Goal: Task Accomplishment & Management: Manage account settings

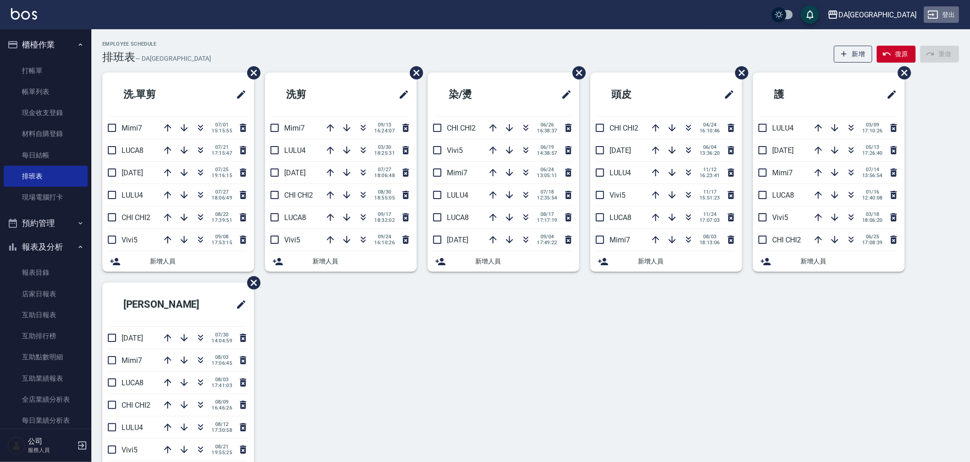
click at [951, 16] on button "登出" at bounding box center [941, 14] width 35 height 17
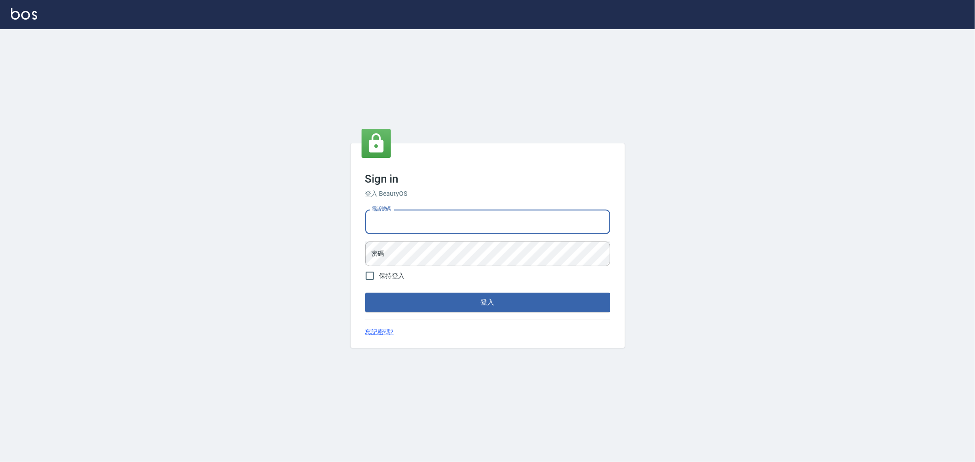
type input "0920380412"
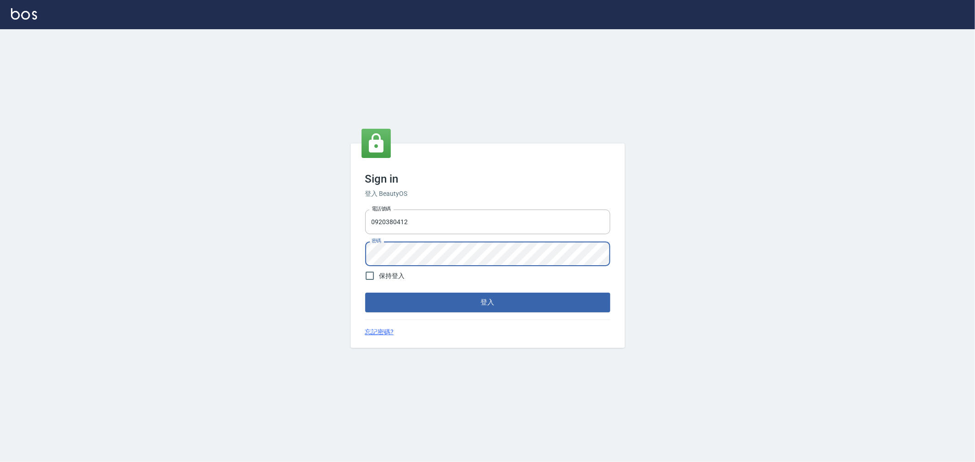
click at [365, 293] on button "登入" at bounding box center [487, 302] width 245 height 19
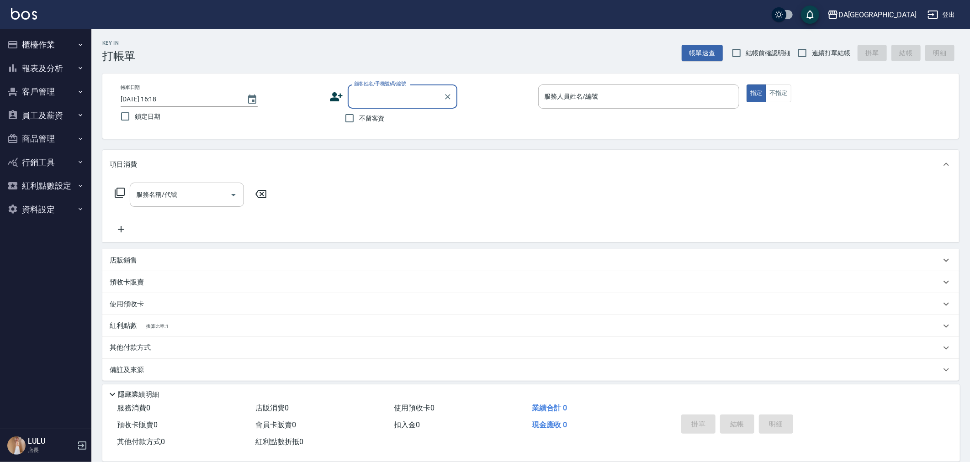
click at [48, 118] on button "員工及薪資" at bounding box center [46, 116] width 84 height 24
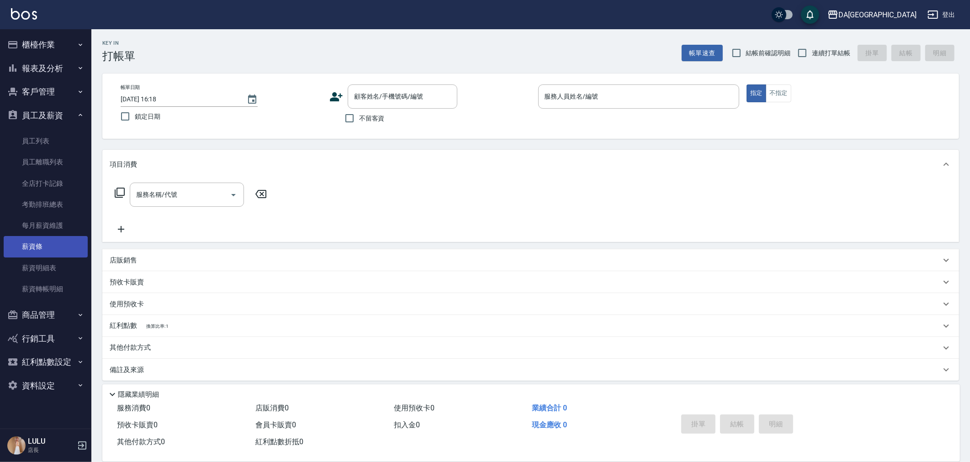
click at [46, 244] on link "薪資條" at bounding box center [46, 246] width 84 height 21
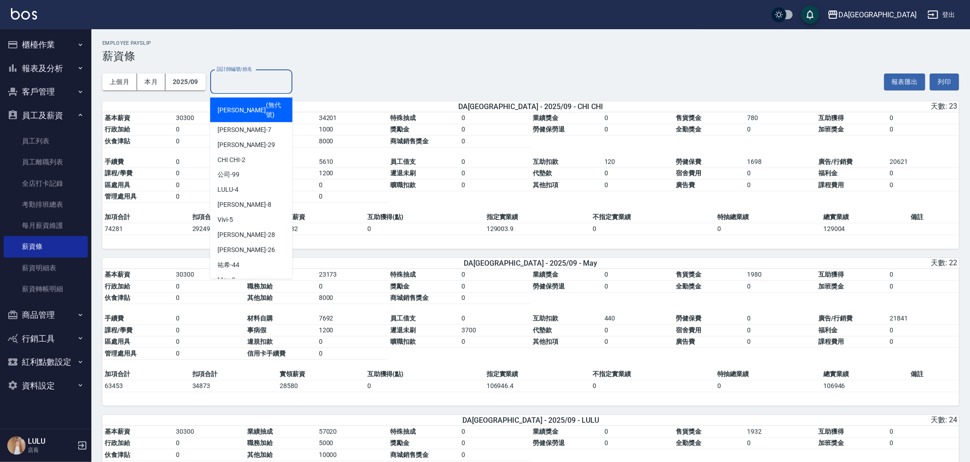
click at [257, 90] on input "設計師編號/姓名" at bounding box center [251, 82] width 74 height 16
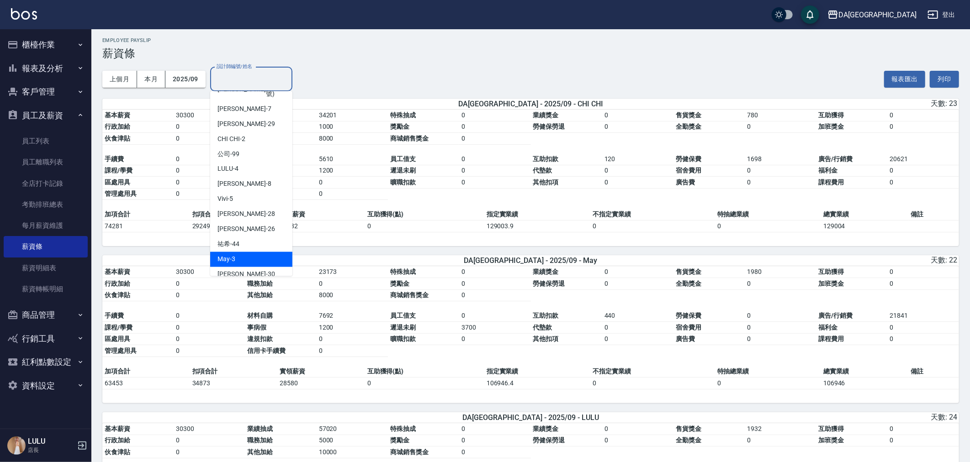
scroll to position [101, 0]
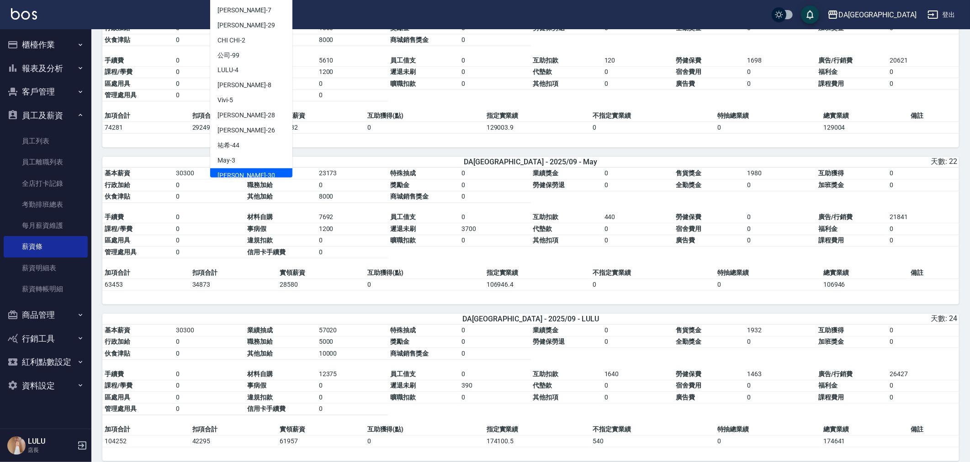
click at [250, 169] on div "葉芯妤 -30" at bounding box center [251, 176] width 82 height 15
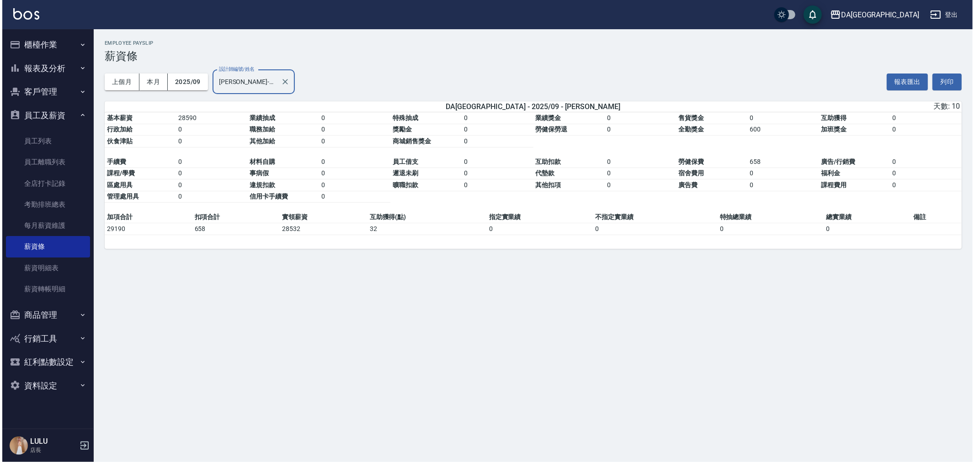
scroll to position [0, 0]
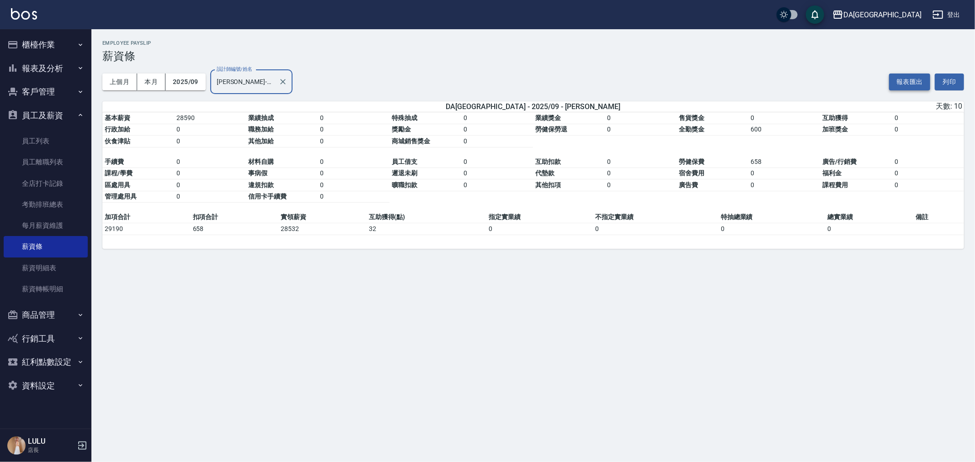
click at [907, 85] on button "報表匯出" at bounding box center [909, 82] width 41 height 17
click at [249, 78] on input "[PERSON_NAME]-30" at bounding box center [244, 82] width 60 height 16
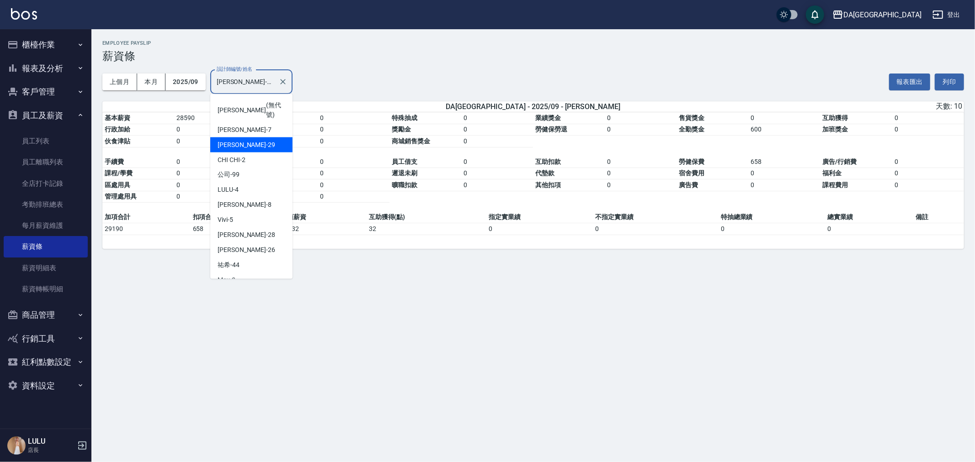
click at [235, 140] on span "[PERSON_NAME]" at bounding box center [241, 145] width 48 height 10
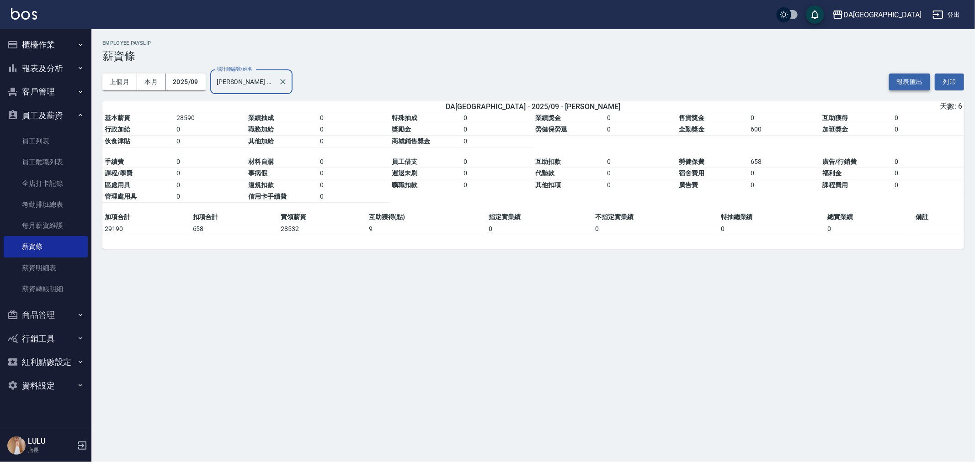
click at [899, 77] on button "報表匯出" at bounding box center [909, 82] width 41 height 17
click at [906, 12] on div "DA[GEOGRAPHIC_DATA]" at bounding box center [882, 14] width 78 height 11
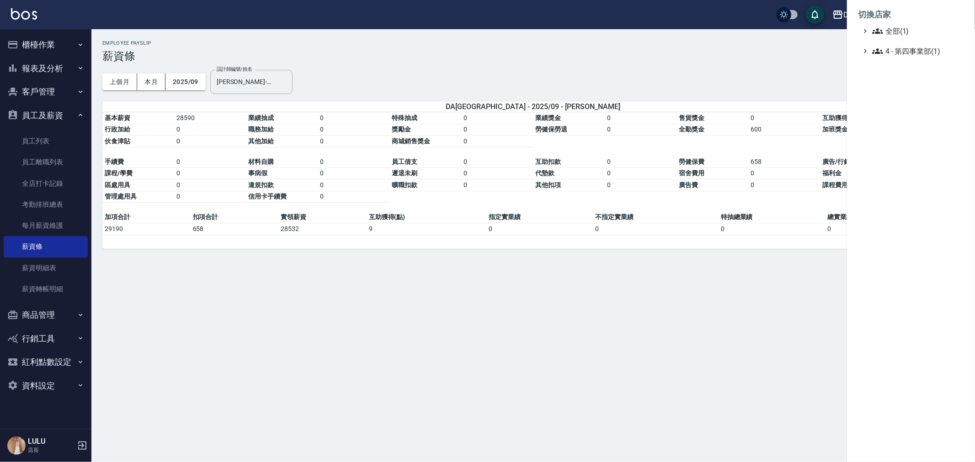
click at [609, 75] on div at bounding box center [487, 231] width 975 height 462
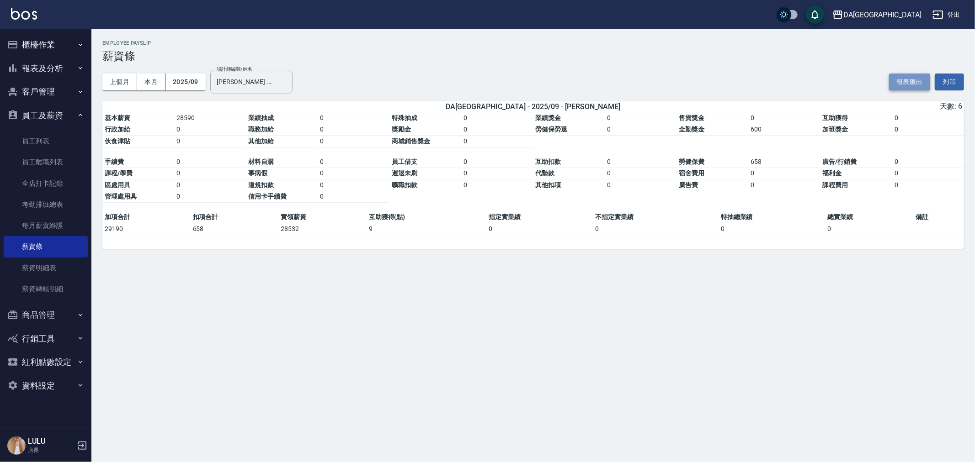
click at [907, 78] on button "報表匯出" at bounding box center [909, 82] width 41 height 17
click at [244, 84] on input "[PERSON_NAME]-29" at bounding box center [244, 82] width 60 height 16
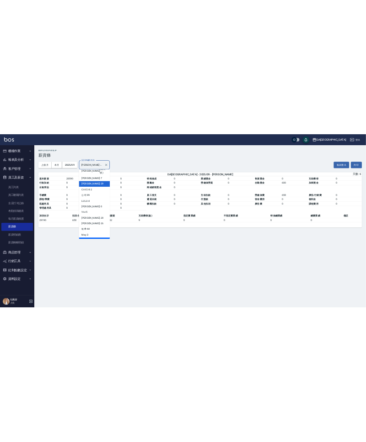
scroll to position [18, 0]
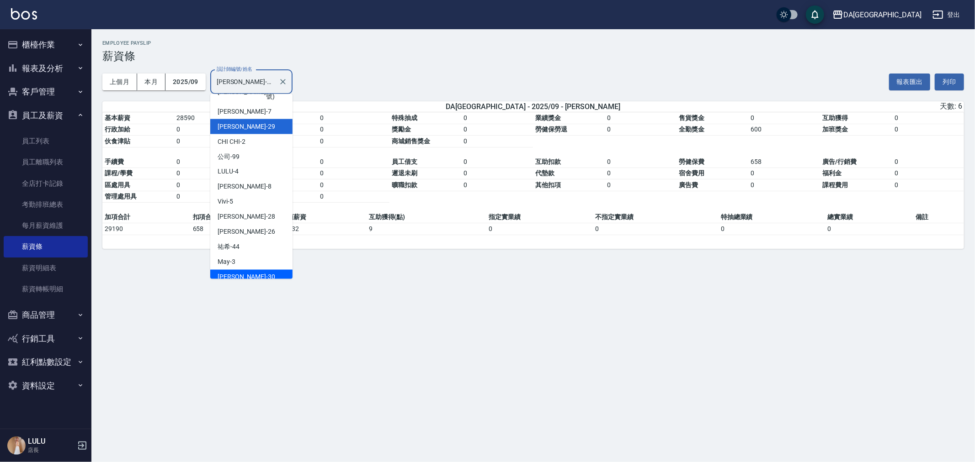
click at [242, 270] on div "葉芯妤 -30" at bounding box center [251, 277] width 82 height 15
type input "[PERSON_NAME]-30"
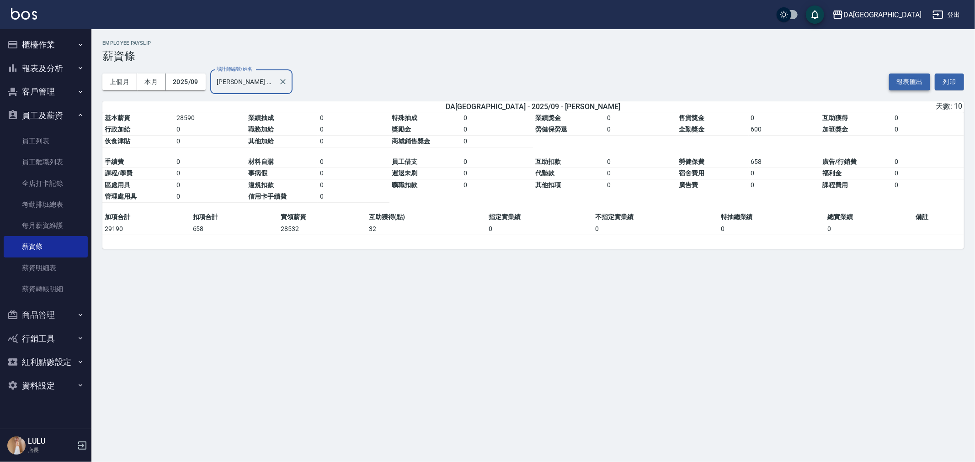
click at [905, 78] on button "報表匯出" at bounding box center [909, 82] width 41 height 17
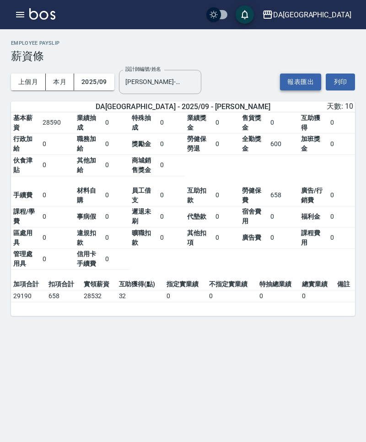
click at [300, 85] on button "報表匯出" at bounding box center [300, 82] width 41 height 17
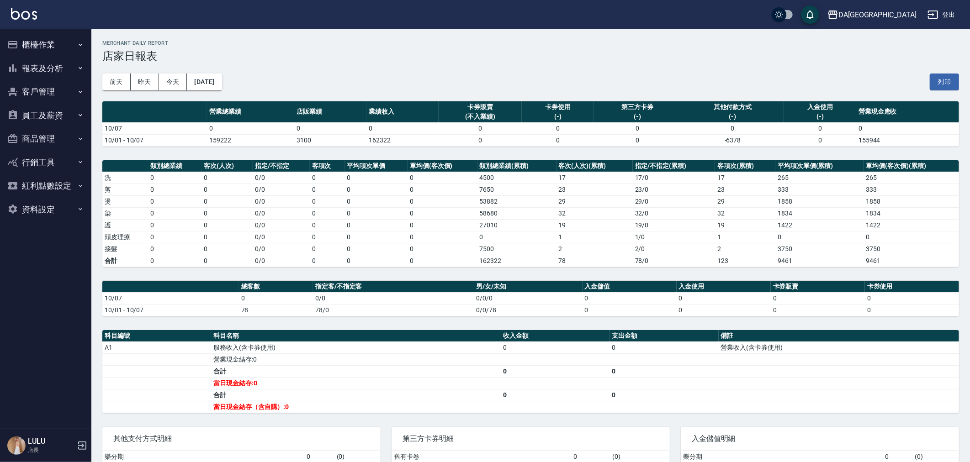
click at [42, 65] on button "報表及分析" at bounding box center [46, 69] width 84 height 24
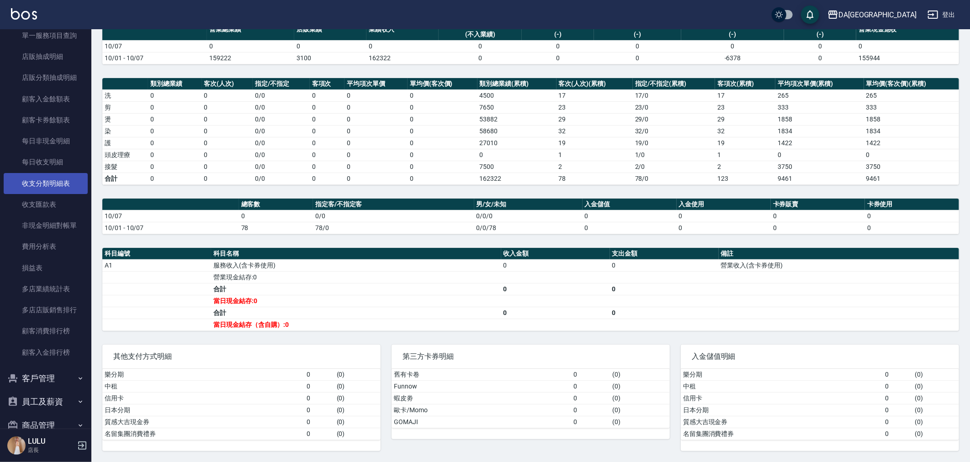
scroll to position [668, 0]
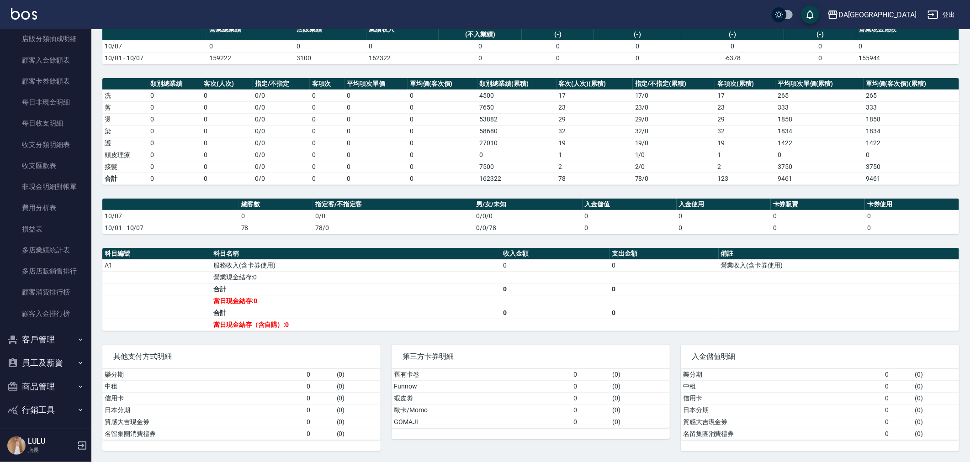
click at [58, 355] on button "員工及薪資" at bounding box center [46, 363] width 84 height 24
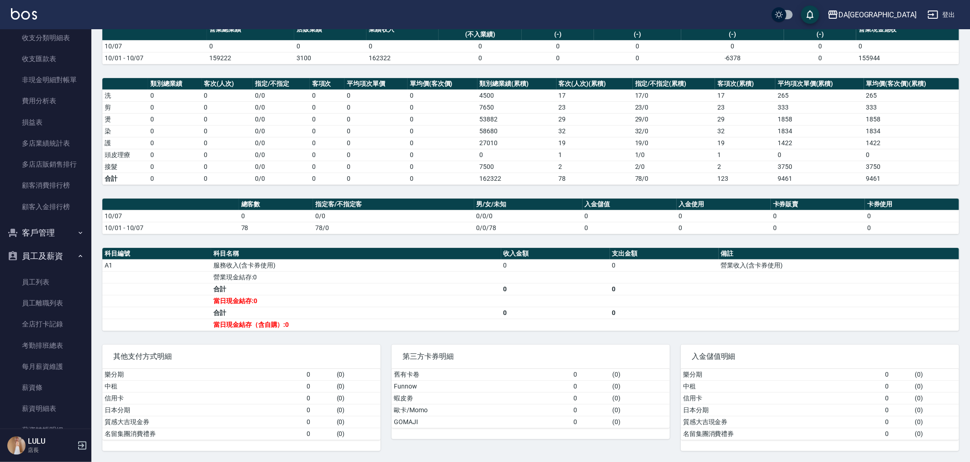
scroll to position [895, 0]
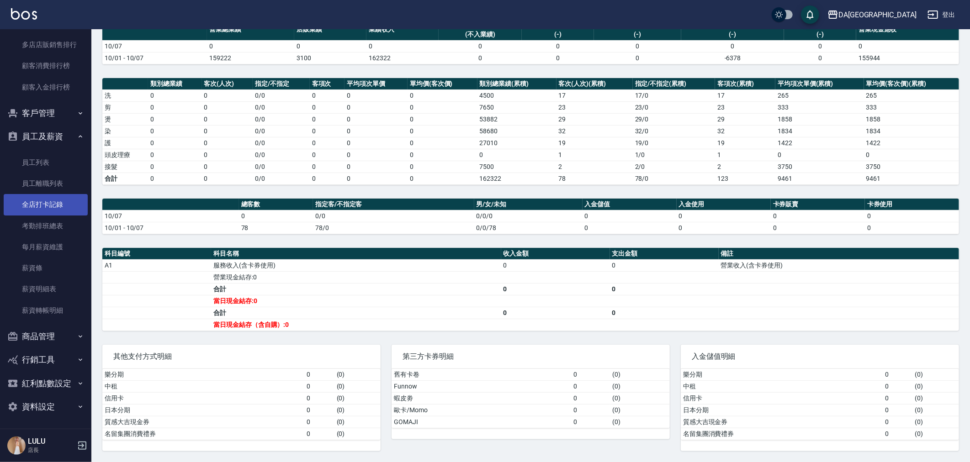
click at [50, 208] on link "全店打卡記錄" at bounding box center [46, 204] width 84 height 21
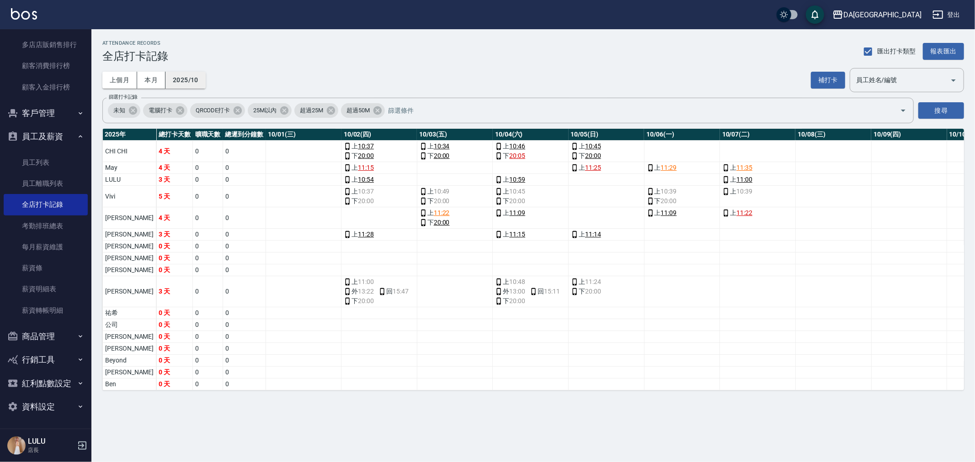
click at [189, 83] on button "2025/10" at bounding box center [185, 80] width 40 height 17
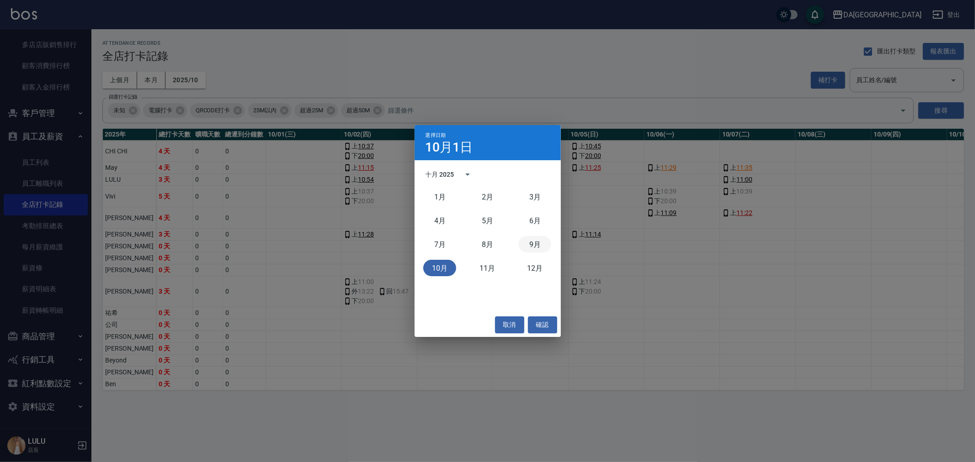
click at [523, 240] on button "9月" at bounding box center [534, 244] width 33 height 16
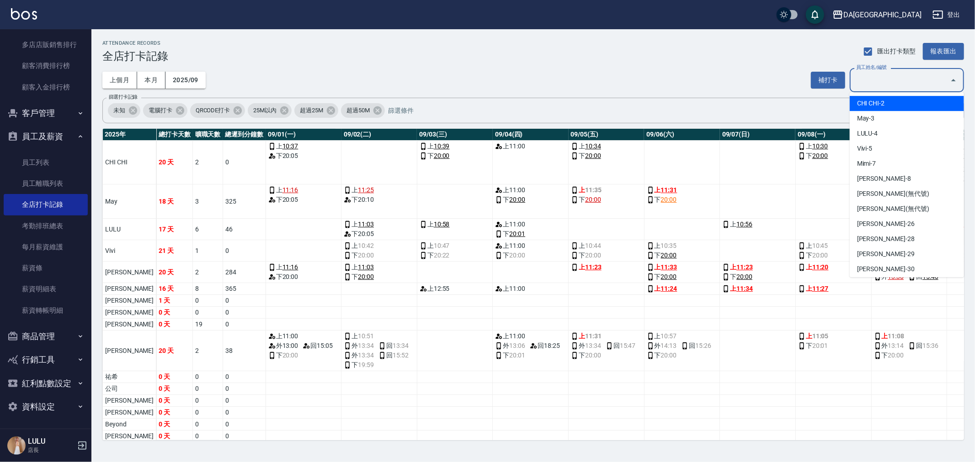
click at [871, 74] on div "員工姓名/編號 員工姓名/編號" at bounding box center [906, 80] width 114 height 24
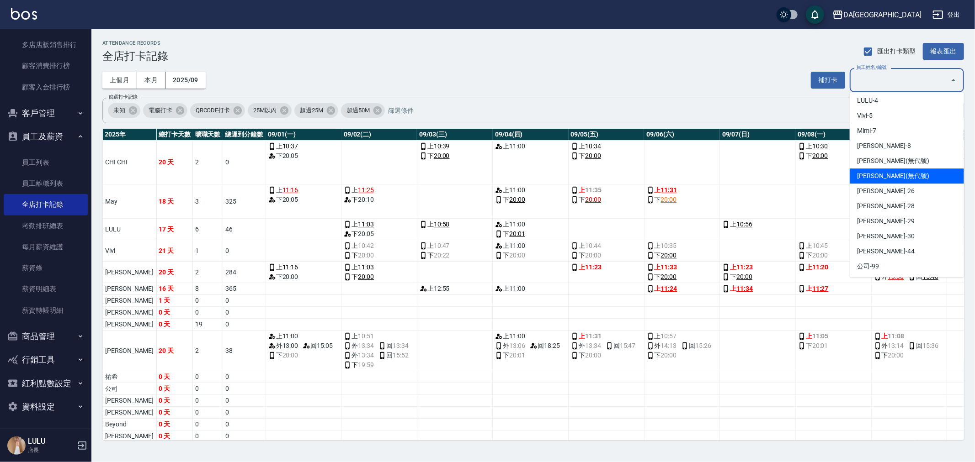
scroll to position [51, 0]
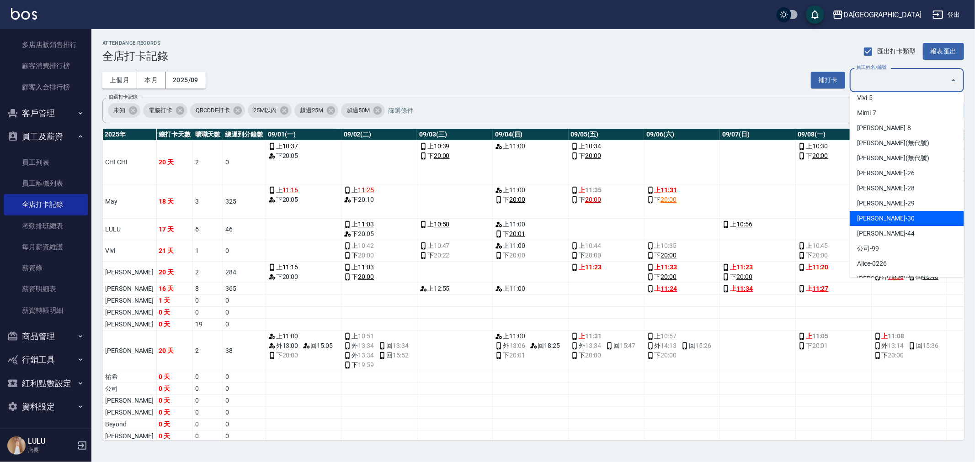
click at [889, 218] on li "[PERSON_NAME]-30" at bounding box center [906, 218] width 114 height 15
type input "[PERSON_NAME]"
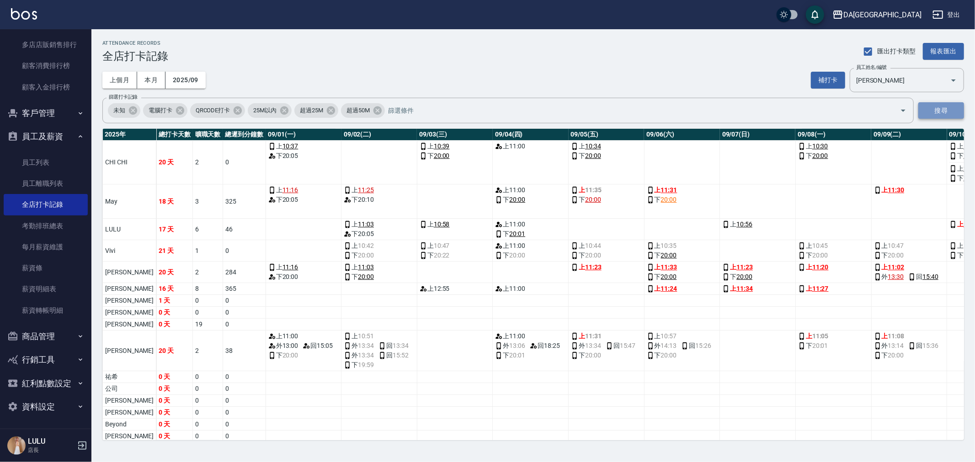
click at [939, 104] on button "搜尋" at bounding box center [941, 110] width 46 height 17
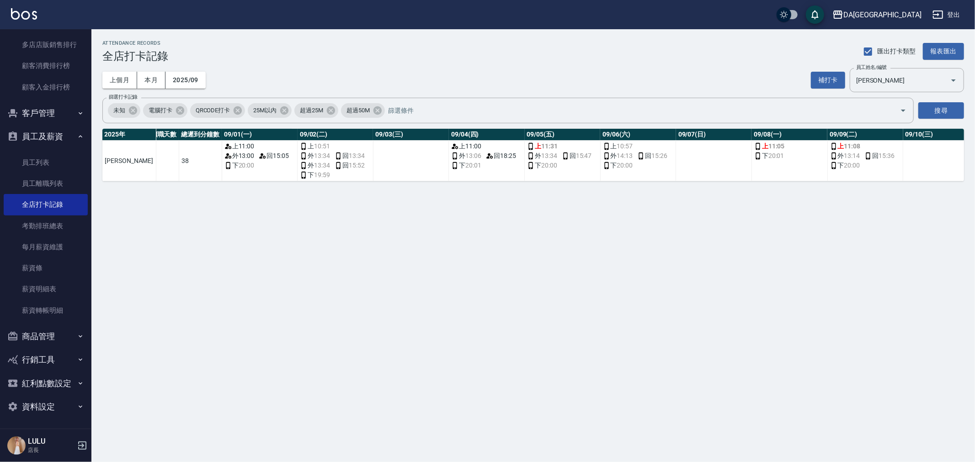
scroll to position [0, 46]
click at [333, 156] on span "回 13:34" at bounding box center [348, 156] width 30 height 10
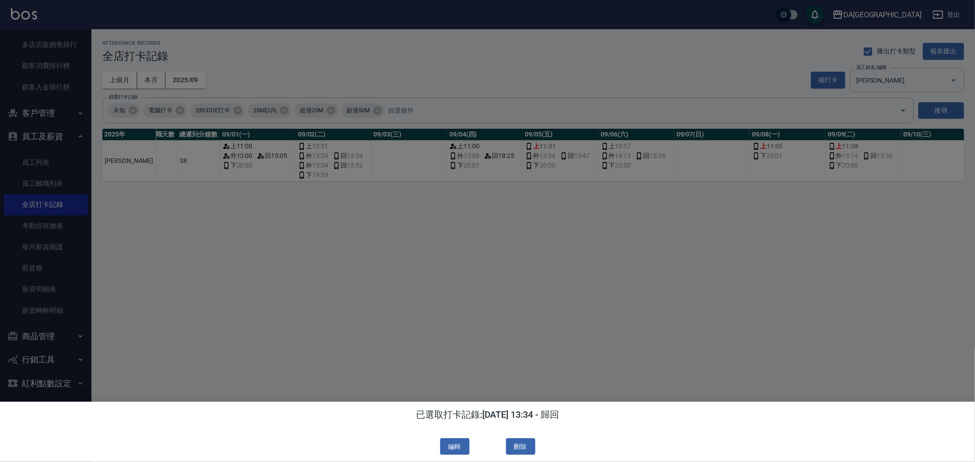
click at [519, 442] on button "刪除" at bounding box center [520, 447] width 29 height 17
click at [539, 19] on icon "close" at bounding box center [539, 23] width 9 height 9
click at [321, 240] on div at bounding box center [487, 231] width 975 height 462
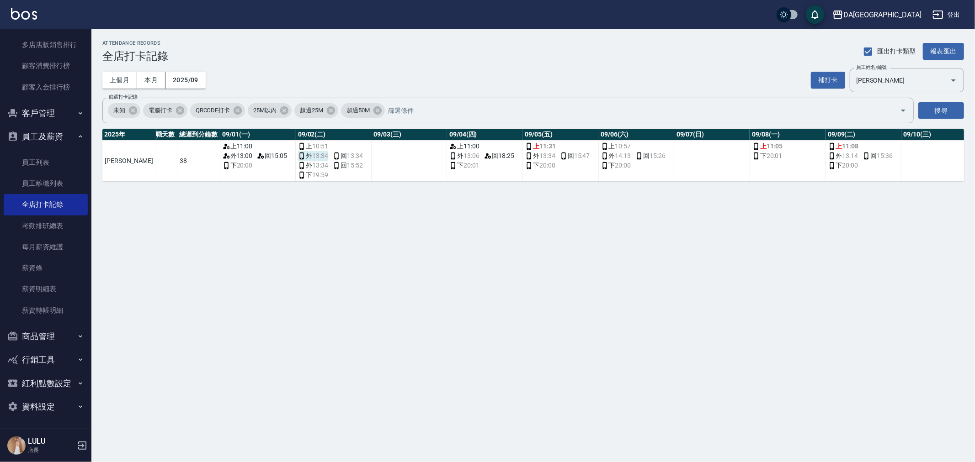
click at [312, 156] on span "13:34" at bounding box center [320, 156] width 16 height 10
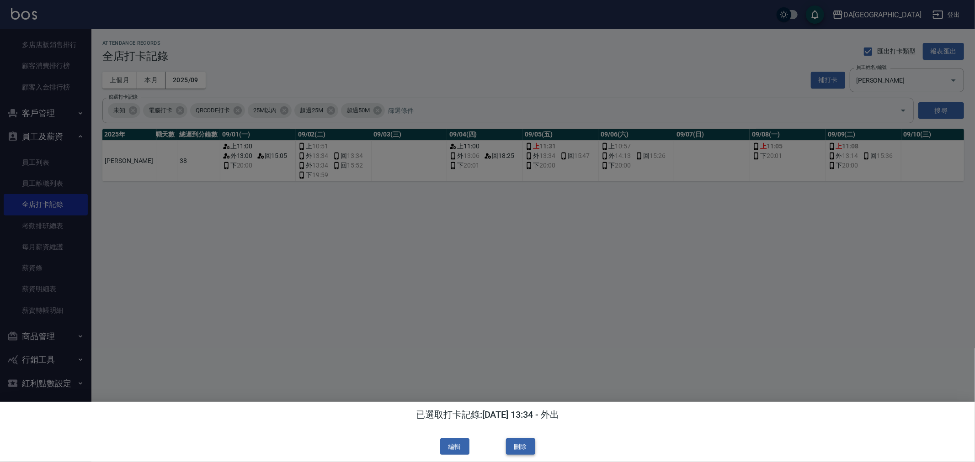
click at [529, 445] on button "刪除" at bounding box center [520, 447] width 29 height 17
click at [545, 20] on button "close" at bounding box center [540, 24] width 20 height 20
click at [379, 276] on div at bounding box center [487, 231] width 975 height 462
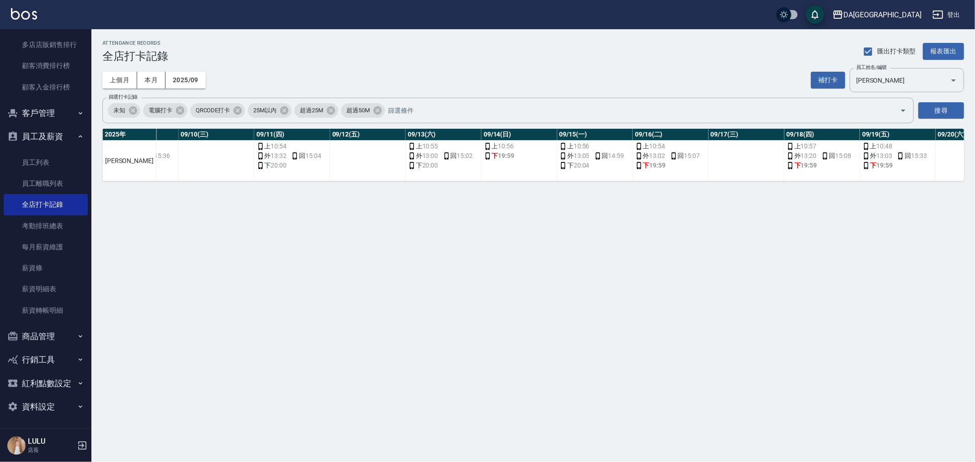
scroll to position [0, 788]
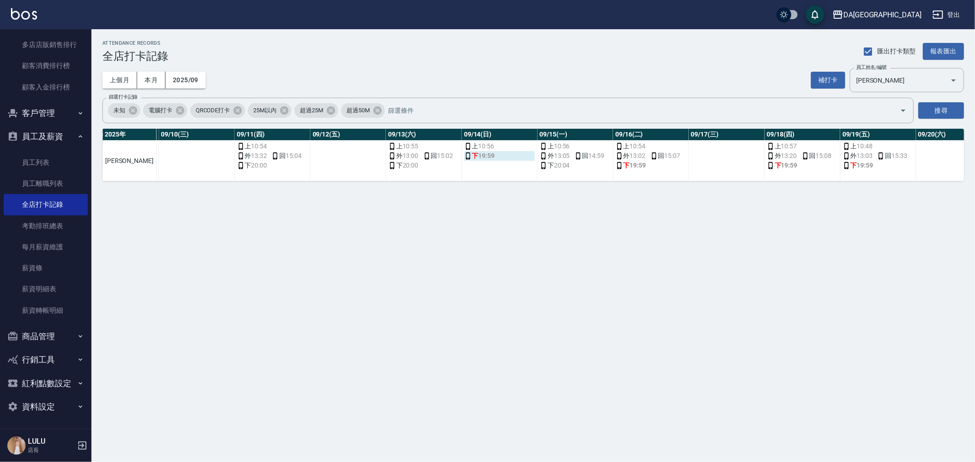
click at [475, 156] on div "下 19:59" at bounding box center [499, 156] width 71 height 10
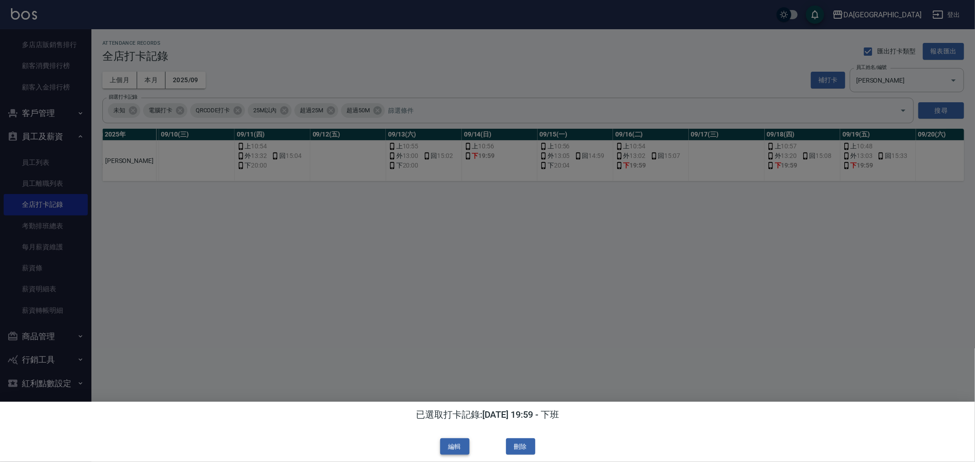
click at [454, 444] on button "編輯" at bounding box center [454, 447] width 29 height 17
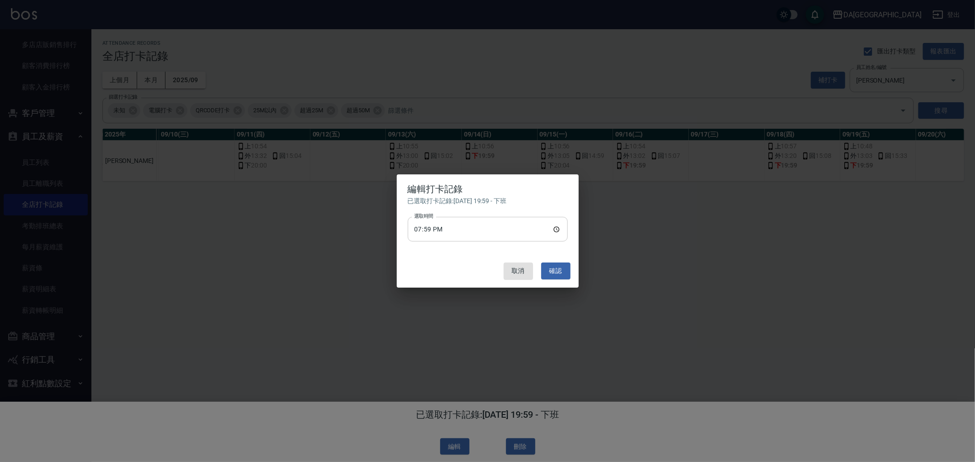
click at [556, 228] on input "19:59" at bounding box center [488, 229] width 160 height 25
type input "20:00"
click at [556, 272] on button "確認" at bounding box center [555, 271] width 29 height 17
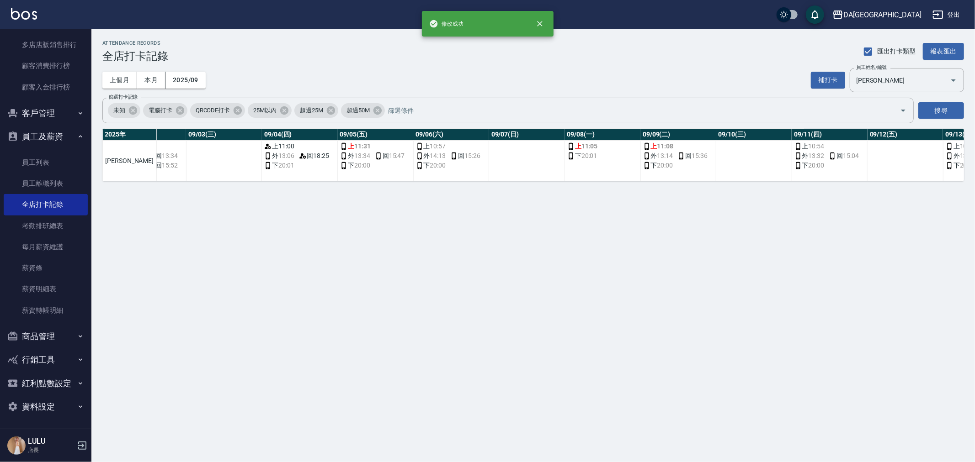
scroll to position [0, 0]
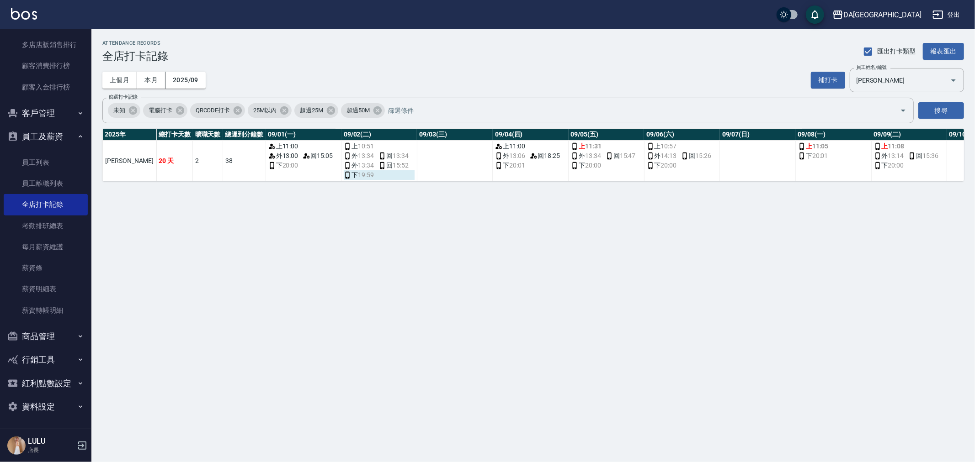
click at [358, 174] on span "19:59" at bounding box center [366, 175] width 16 height 10
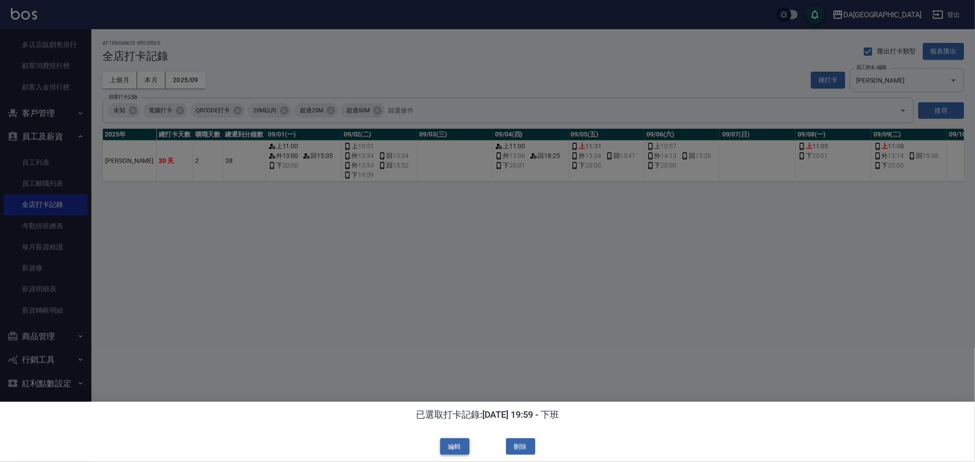
click at [455, 449] on button "編輯" at bounding box center [454, 447] width 29 height 17
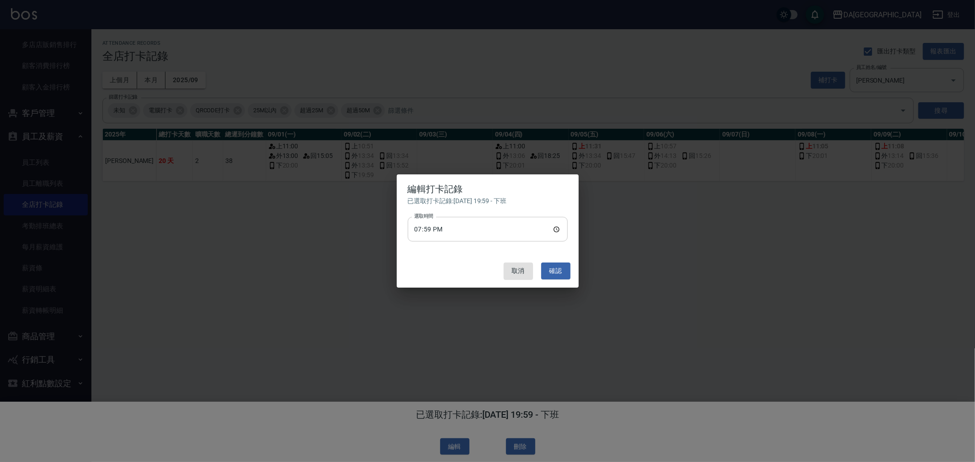
click at [500, 235] on input "19:59" at bounding box center [488, 229] width 160 height 25
click at [558, 224] on input "19:59" at bounding box center [488, 229] width 160 height 25
click at [460, 224] on input "19:59" at bounding box center [488, 229] width 160 height 25
click at [437, 233] on input "19:59" at bounding box center [488, 229] width 160 height 25
click at [550, 229] on input "19:59" at bounding box center [488, 229] width 160 height 25
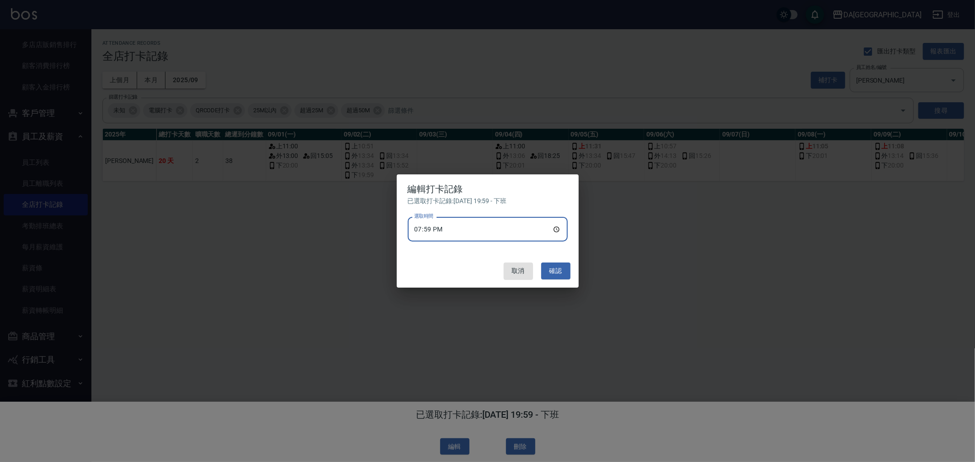
click at [554, 230] on input "19:59" at bounding box center [488, 229] width 160 height 25
type input "20:00"
click at [547, 267] on button "確認" at bounding box center [555, 271] width 29 height 17
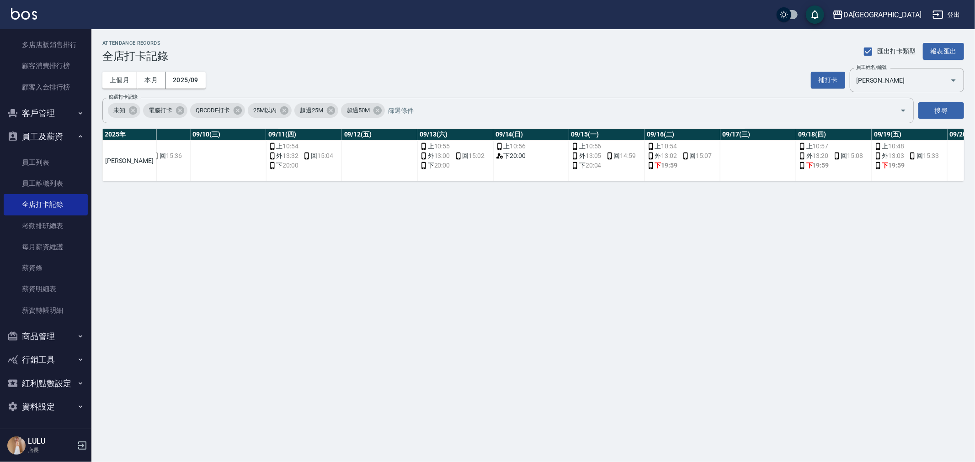
scroll to position [0, 758]
drag, startPoint x: 654, startPoint y: 189, endPoint x: 678, endPoint y: 192, distance: 24.4
click at [678, 192] on div "ATTENDANCE RECORDS 全店打卡記錄 匯出打卡類型 報表匯出 上個月 本月 2025/09 補打卡 員工姓名/編號 [PERSON_NAME] …" at bounding box center [532, 110] width 883 height 163
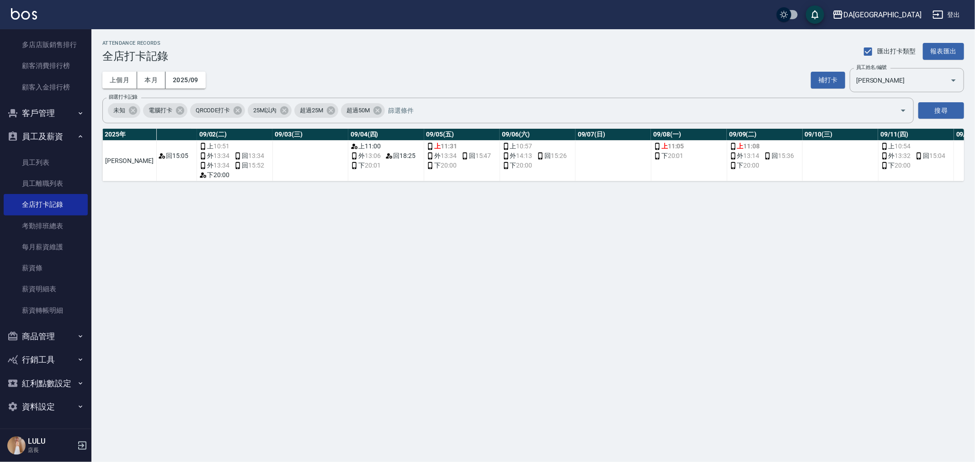
scroll to position [0, 156]
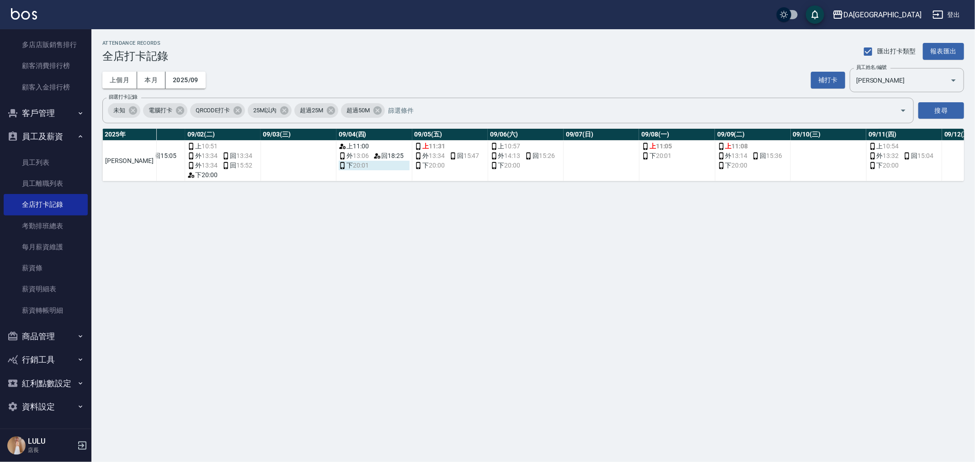
click at [353, 166] on span "20:01" at bounding box center [361, 166] width 16 height 10
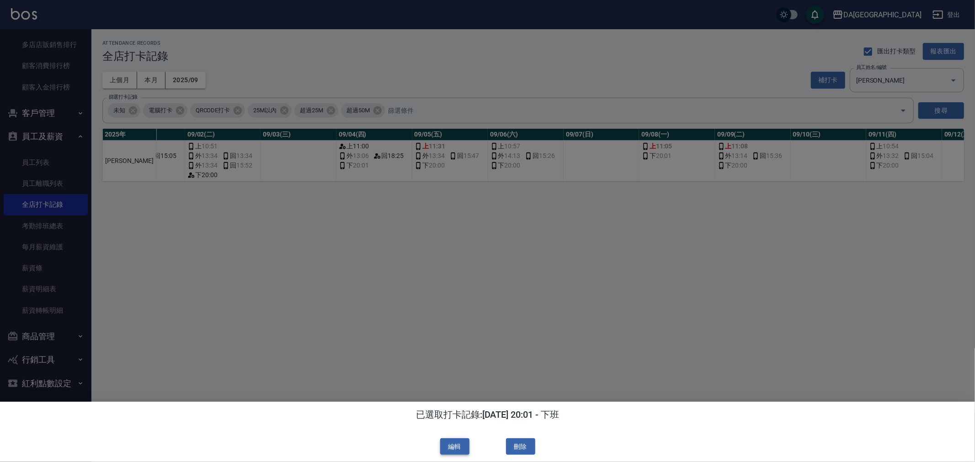
click at [455, 439] on button "編輯" at bounding box center [454, 447] width 29 height 17
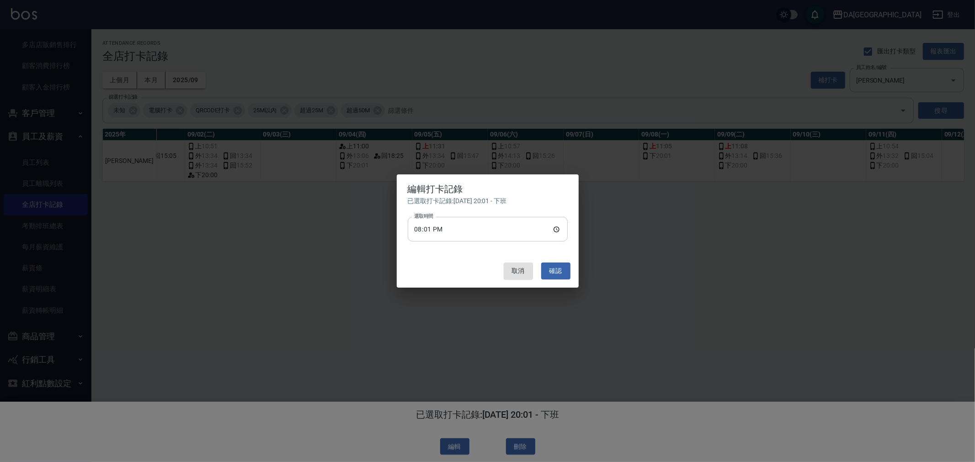
click at [452, 226] on input "20:01" at bounding box center [488, 229] width 160 height 25
click at [553, 228] on input "20:01" at bounding box center [488, 229] width 160 height 25
type input "20:00"
click at [551, 271] on button "確認" at bounding box center [555, 271] width 29 height 17
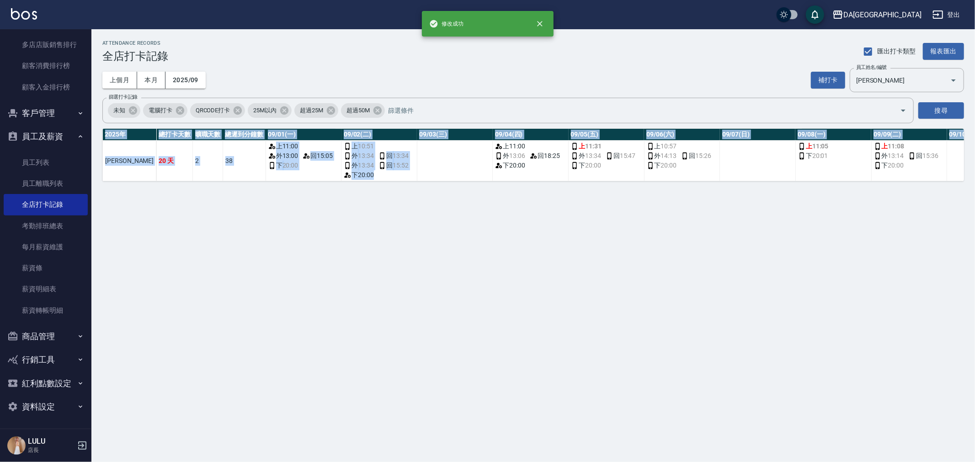
drag, startPoint x: 383, startPoint y: 181, endPoint x: 405, endPoint y: 185, distance: 22.8
click at [405, 181] on div "[DATE] 總打卡天數 曠職天數 總遲到分鐘數 09/01(一) 09/02(二) 09/03(三) 09/04(四) 09/05(五) 09/06(六) …" at bounding box center [532, 155] width 861 height 53
click at [391, 207] on div "ATTENDANCE RECORDS 全店打卡記錄 匯出打卡類型 報表匯出 上個月 本月 2025/09 補打卡 員工姓名/編號 [PERSON_NAME] …" at bounding box center [487, 231] width 975 height 462
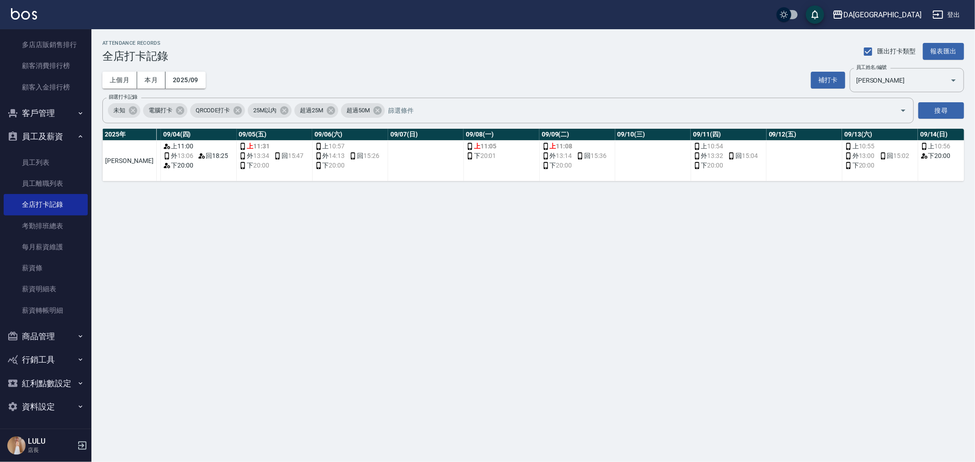
scroll to position [0, 286]
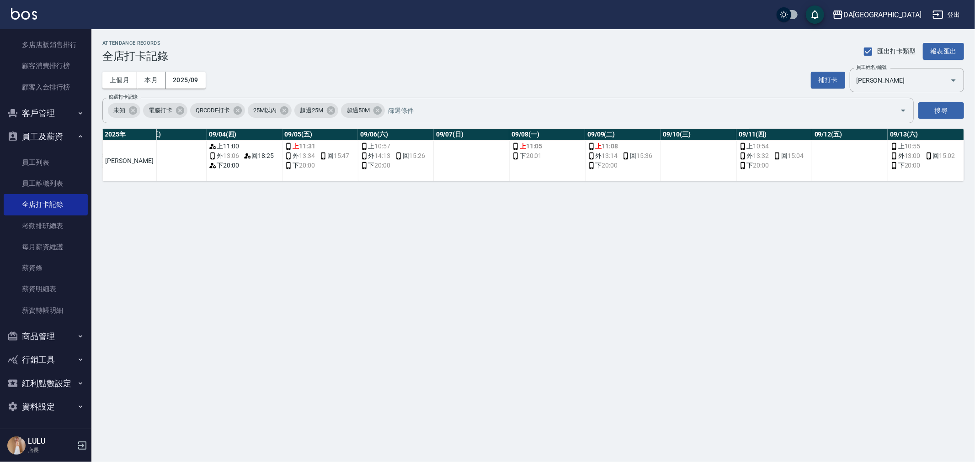
click at [528, 165] on td "上 11:05 下 20:01" at bounding box center [547, 161] width 76 height 41
click at [831, 83] on button "補打卡" at bounding box center [828, 80] width 34 height 17
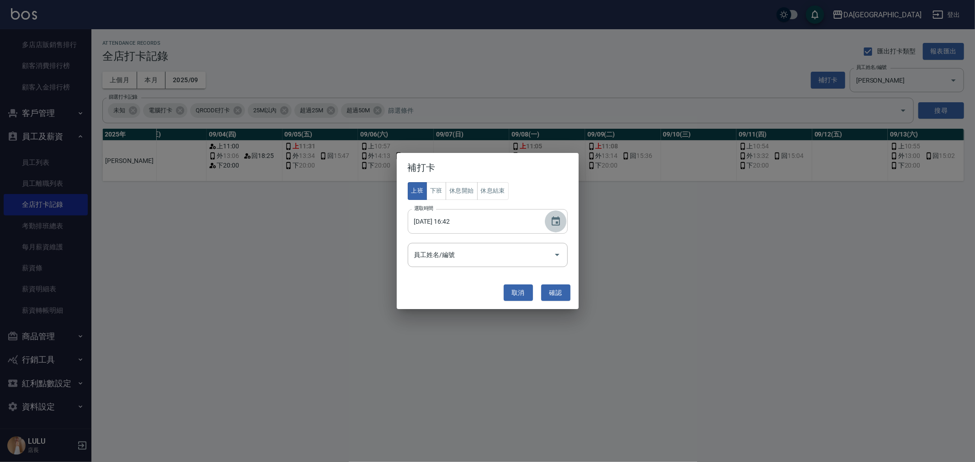
click at [557, 224] on icon "Choose date, selected date is 2025-10-07" at bounding box center [555, 221] width 11 height 11
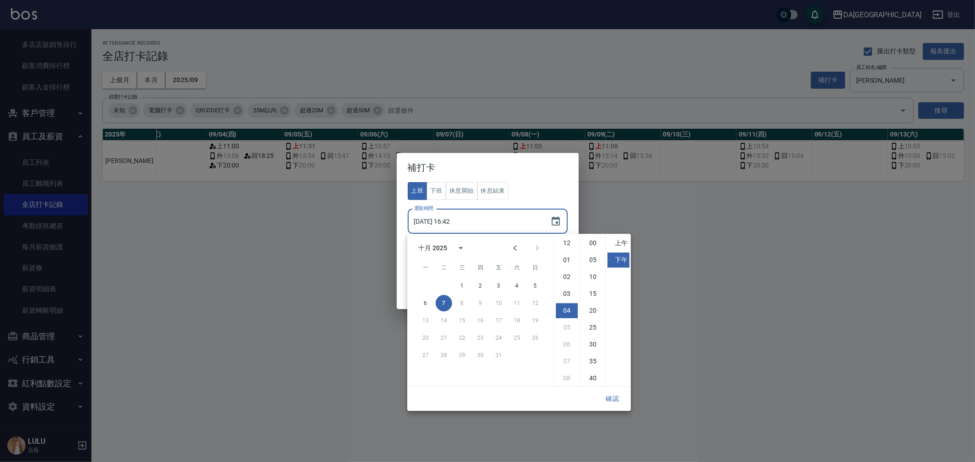
scroll to position [51, 0]
click at [509, 247] on icon "Previous month" at bounding box center [514, 248] width 11 height 11
click at [424, 301] on button "8" at bounding box center [425, 303] width 16 height 16
click at [462, 191] on button "休息開始" at bounding box center [461, 191] width 32 height 18
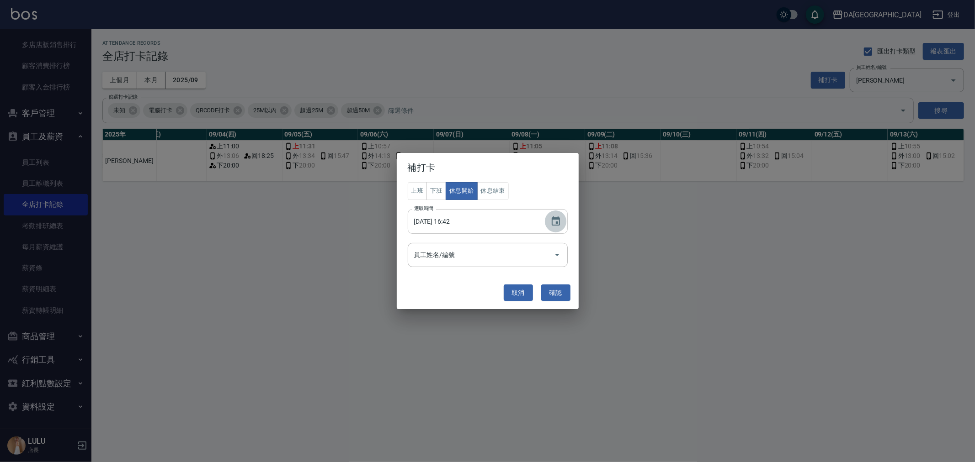
click at [558, 221] on icon "Choose date, selected date is 2025-09-08" at bounding box center [555, 221] width 11 height 11
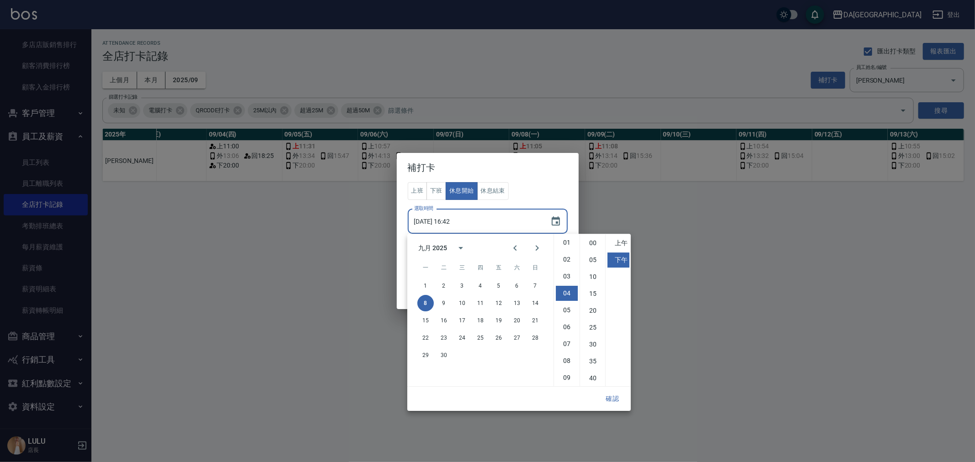
scroll to position [0, 0]
click at [569, 256] on li "01" at bounding box center [567, 260] width 22 height 15
click at [588, 238] on li "00" at bounding box center [593, 243] width 22 height 15
type input "[DATE] 13:00"
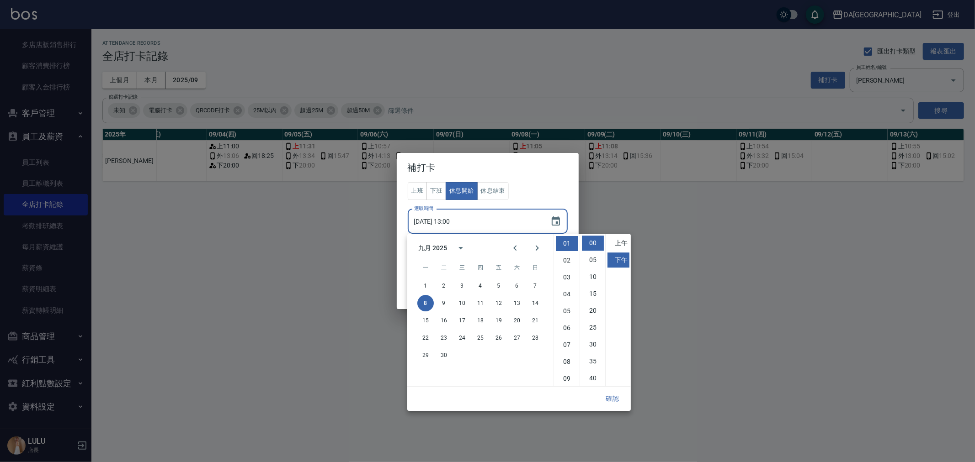
click at [614, 401] on button "確認" at bounding box center [612, 399] width 29 height 17
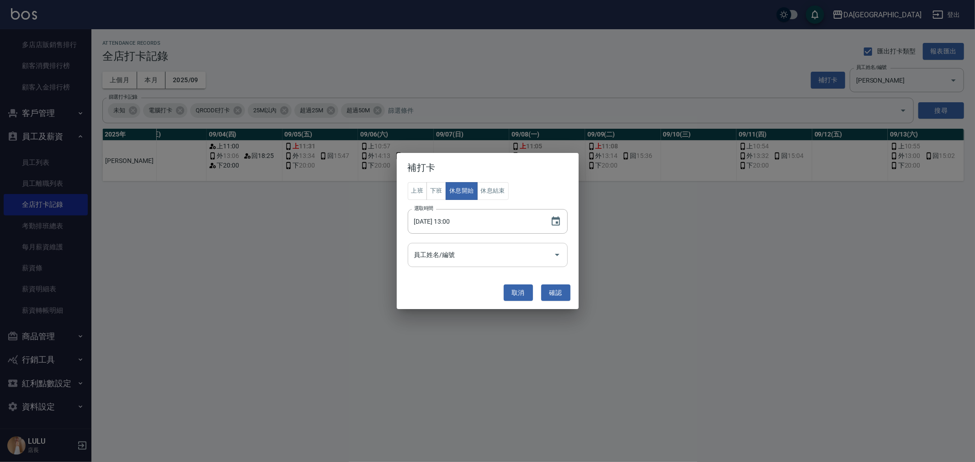
click at [449, 255] on input "員工姓名/編號" at bounding box center [481, 255] width 138 height 16
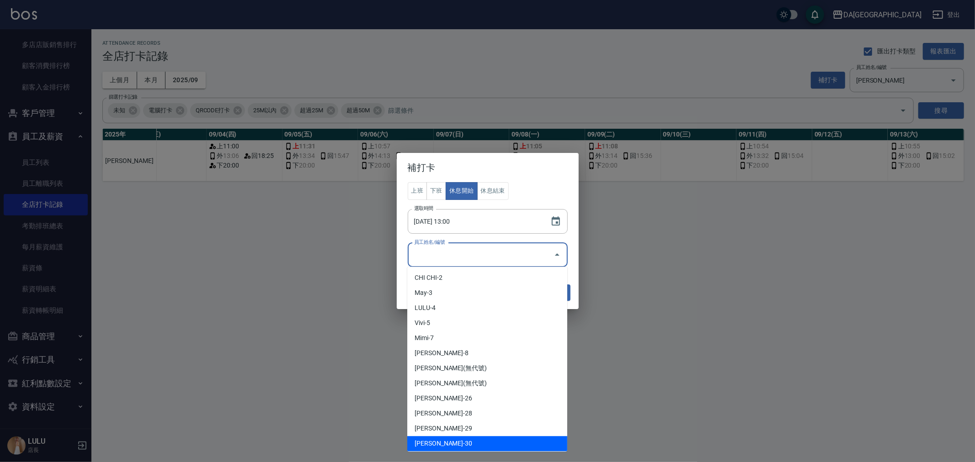
click at [445, 440] on li "[PERSON_NAME]-30" at bounding box center [487, 443] width 160 height 15
type input "[PERSON_NAME]"
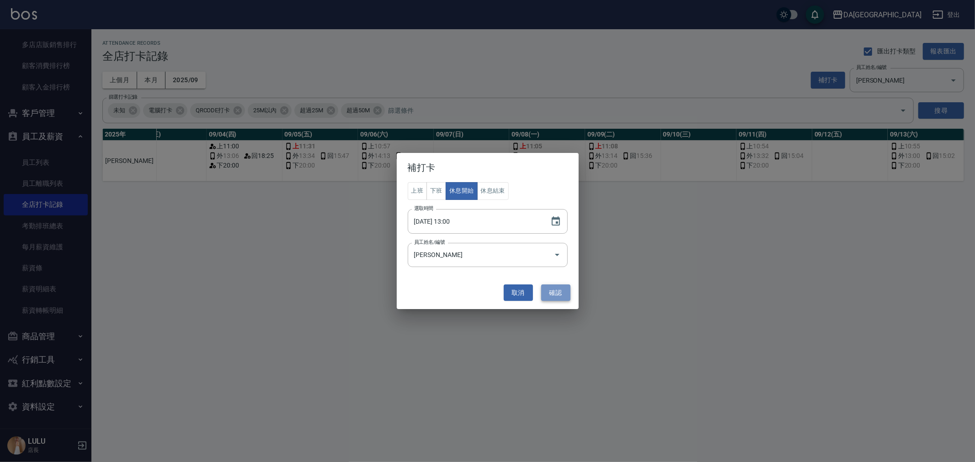
click at [558, 296] on button "確認" at bounding box center [555, 293] width 29 height 17
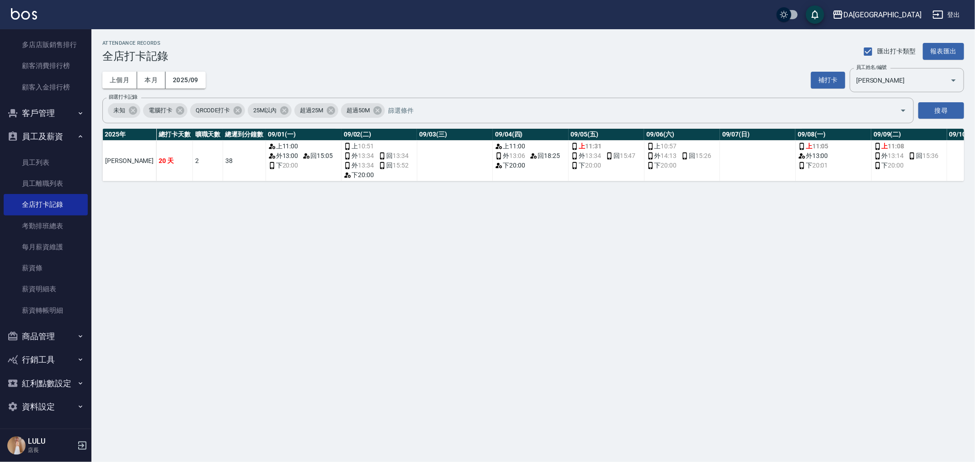
drag, startPoint x: 410, startPoint y: 178, endPoint x: 410, endPoint y: 184, distance: 6.0
click at [410, 181] on div "[DATE] 總打卡天數 曠職天數 總遲到分鐘數 09/01(一) 09/02(二) 09/03(三) 09/04(四) 09/05(五) 09/06(六) …" at bounding box center [532, 155] width 861 height 53
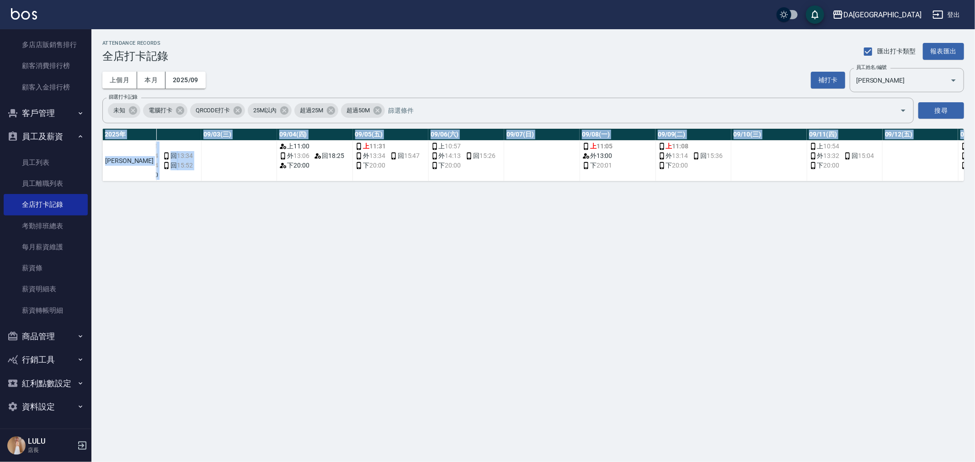
scroll to position [0, 268]
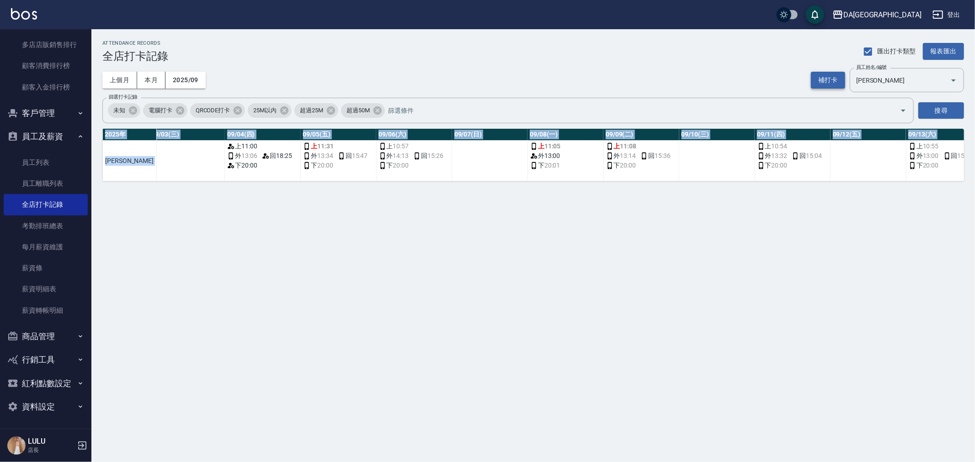
click at [820, 81] on button "補打卡" at bounding box center [828, 80] width 34 height 17
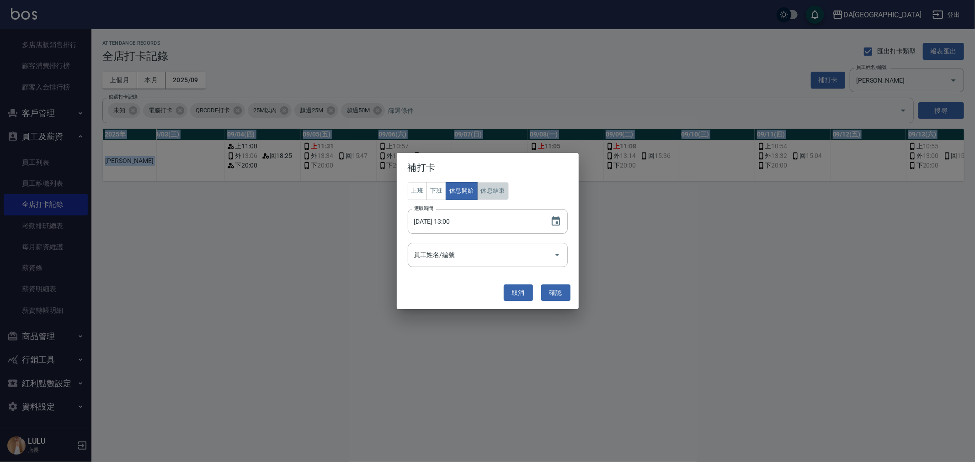
drag, startPoint x: 492, startPoint y: 198, endPoint x: 496, endPoint y: 203, distance: 6.9
click at [493, 197] on button "休息結束" at bounding box center [493, 191] width 32 height 18
click at [559, 219] on icon "Choose date, selected date is 2025-09-08" at bounding box center [555, 221] width 8 height 9
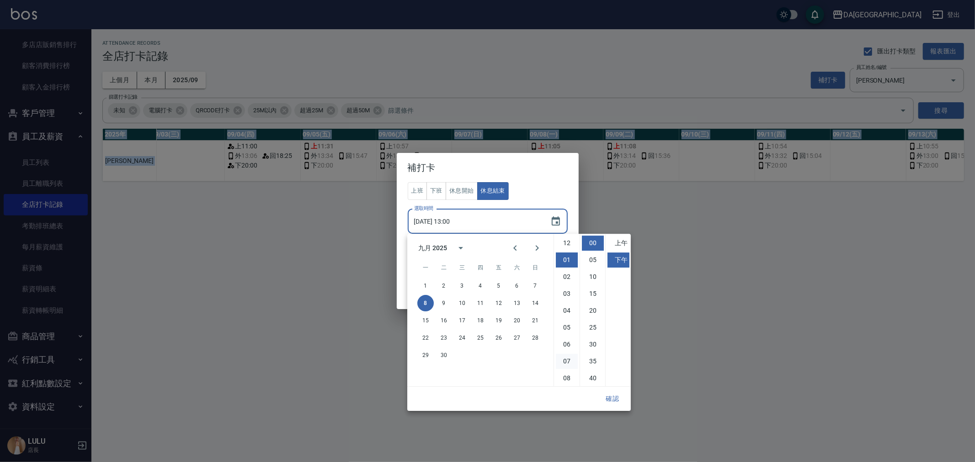
scroll to position [51, 0]
click at [620, 244] on li "上午" at bounding box center [618, 243] width 22 height 15
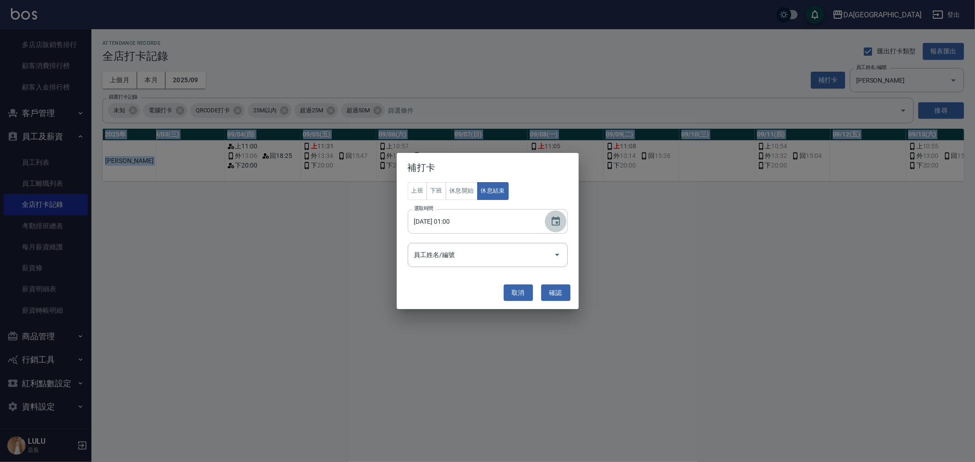
click at [554, 224] on icon "Choose date, selected date is 2025-09-08" at bounding box center [555, 221] width 11 height 11
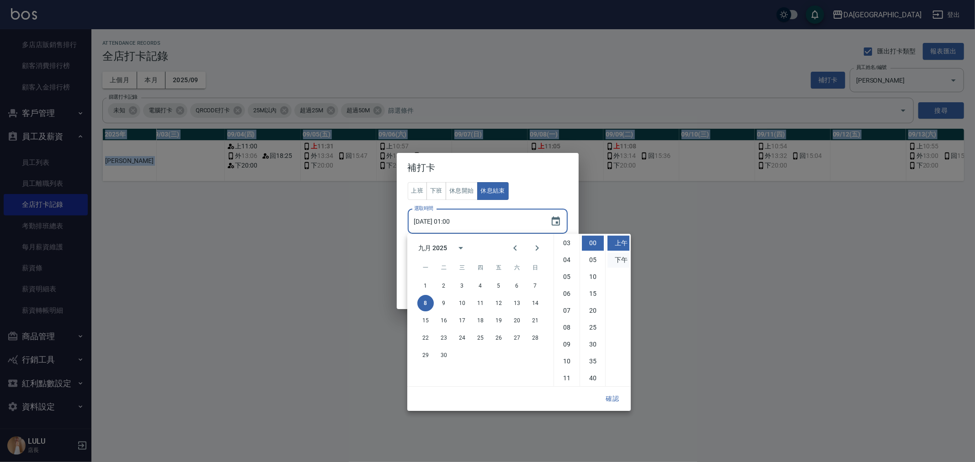
click at [609, 254] on li "下午" at bounding box center [618, 260] width 22 height 15
type input "[DATE] 13:00"
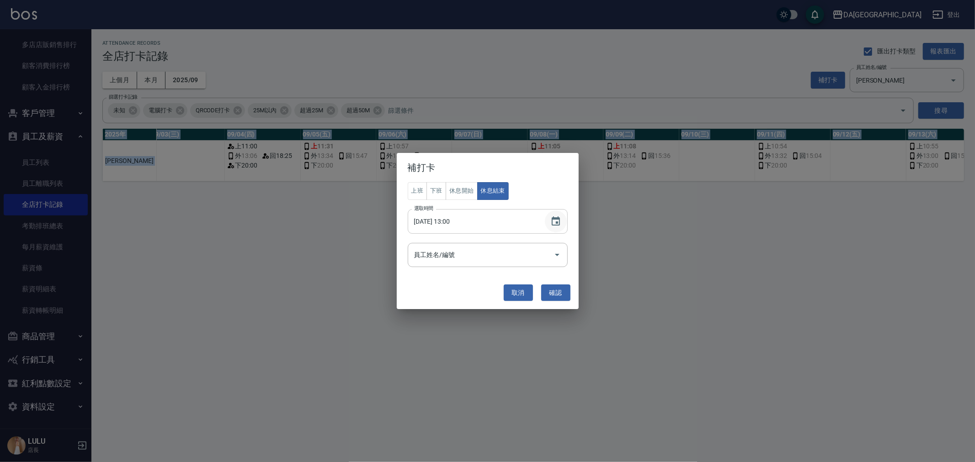
click at [558, 229] on button "Choose date, selected date is 2025-09-08" at bounding box center [556, 222] width 22 height 22
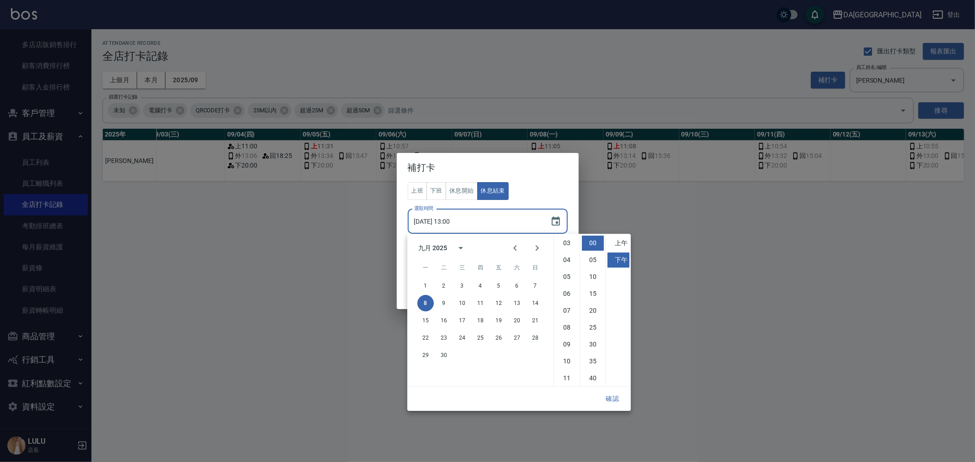
click at [721, 286] on div "補打卡 上班 下班 休息開始 休息結束 選取時間 [DATE] 13:00 選取時間 員工姓名/編號 員工姓名/編號 取消 確認" at bounding box center [487, 231] width 975 height 462
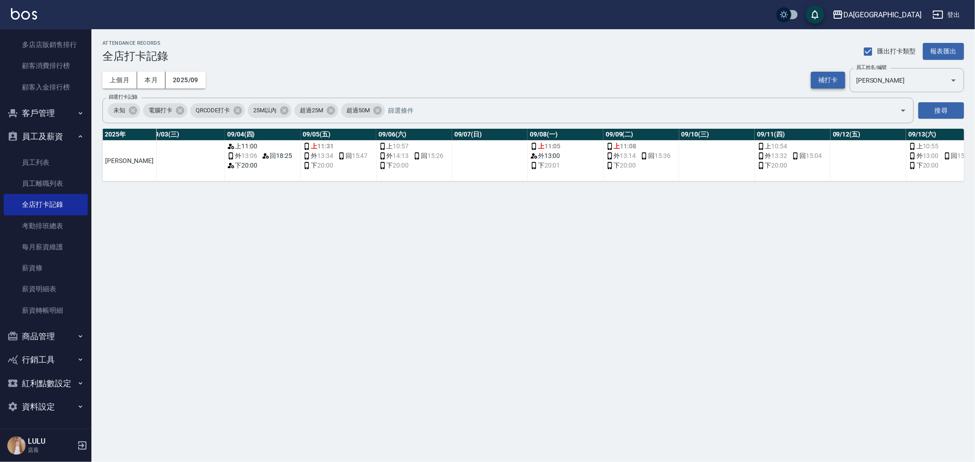
click at [818, 77] on button "補打卡" at bounding box center [828, 80] width 34 height 17
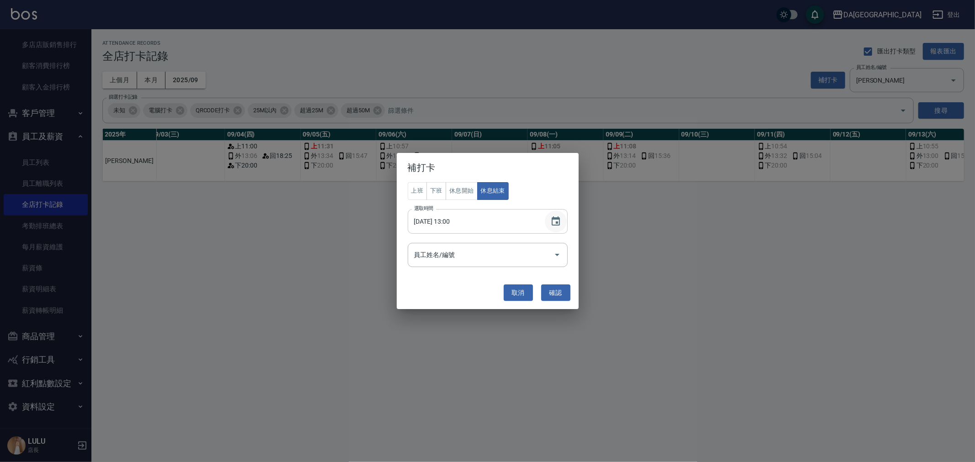
click at [554, 221] on icon "Choose date, selected date is 2025-09-08" at bounding box center [555, 221] width 11 height 11
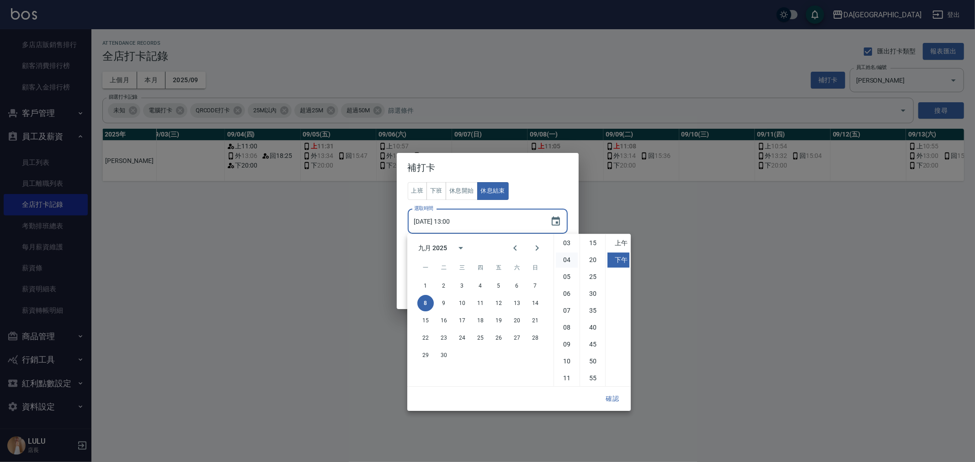
scroll to position [0, 0]
click at [465, 217] on input "[DATE] 13:00" at bounding box center [474, 221] width 133 height 25
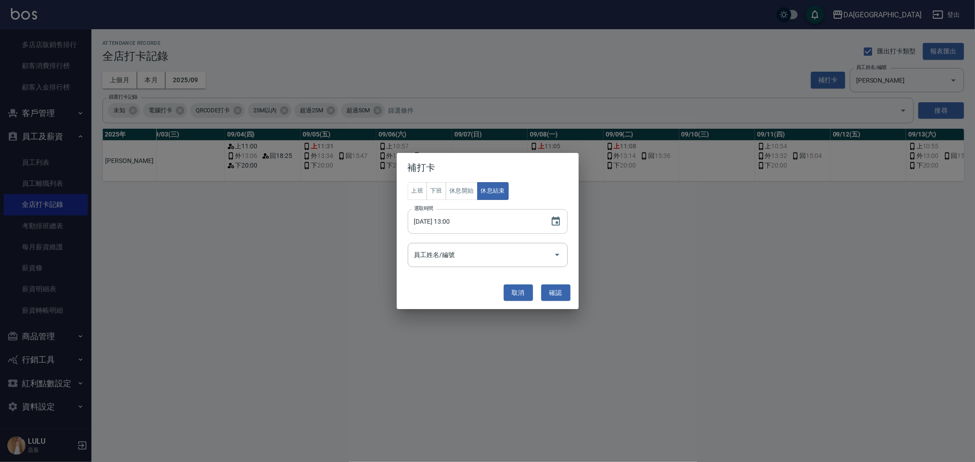
click at [454, 224] on input "[DATE] 13:00" at bounding box center [474, 221] width 133 height 25
type input "[DATE] 15:00"
click at [488, 254] on input "員工姓名/編號" at bounding box center [481, 255] width 138 height 16
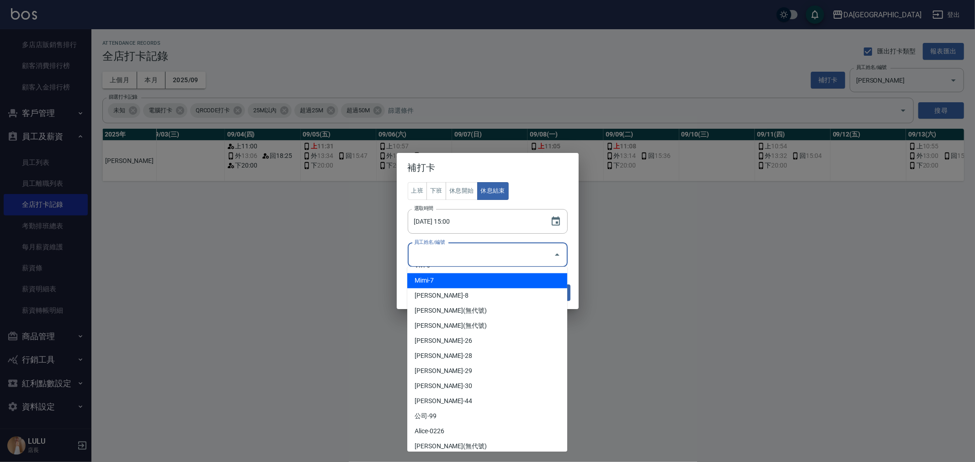
scroll to position [94, 0]
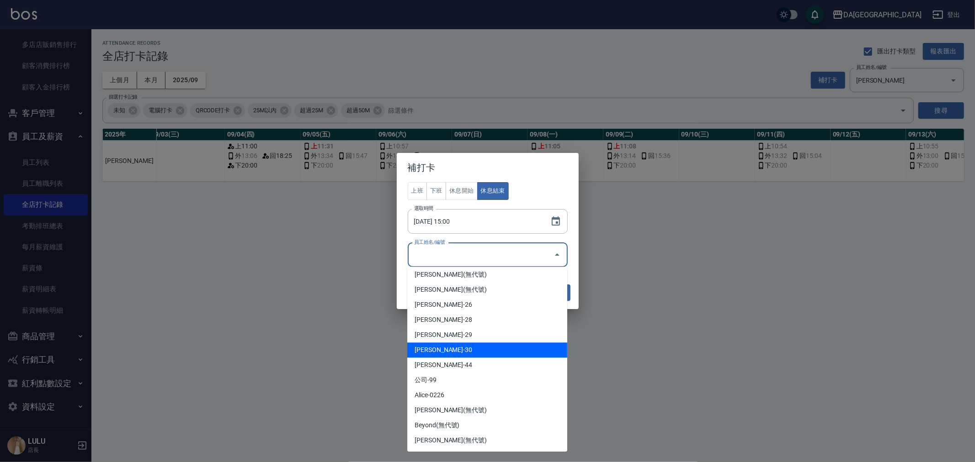
click at [472, 345] on li "[PERSON_NAME]-30" at bounding box center [487, 350] width 160 height 15
type input "[PERSON_NAME]"
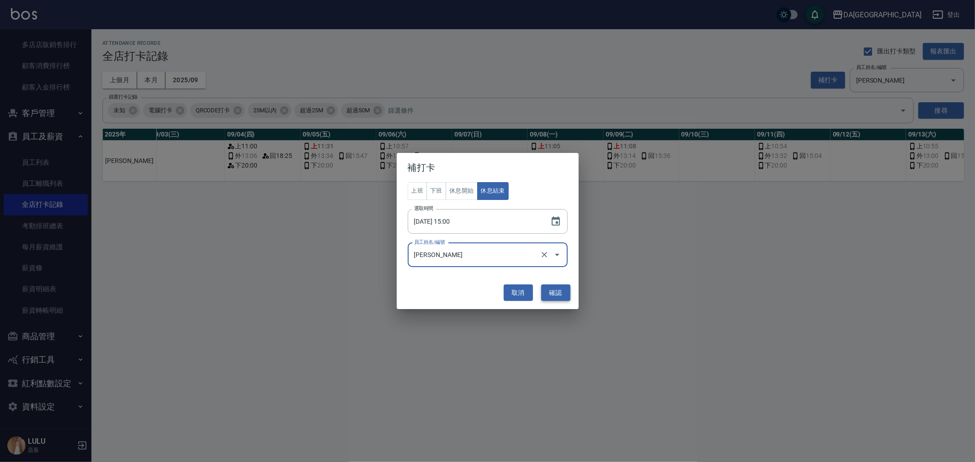
click at [560, 292] on button "確認" at bounding box center [555, 293] width 29 height 17
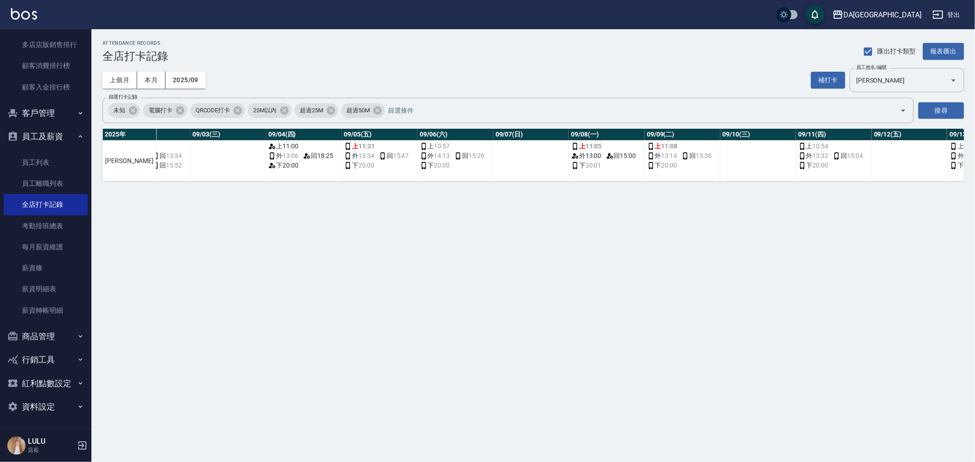
scroll to position [0, 221]
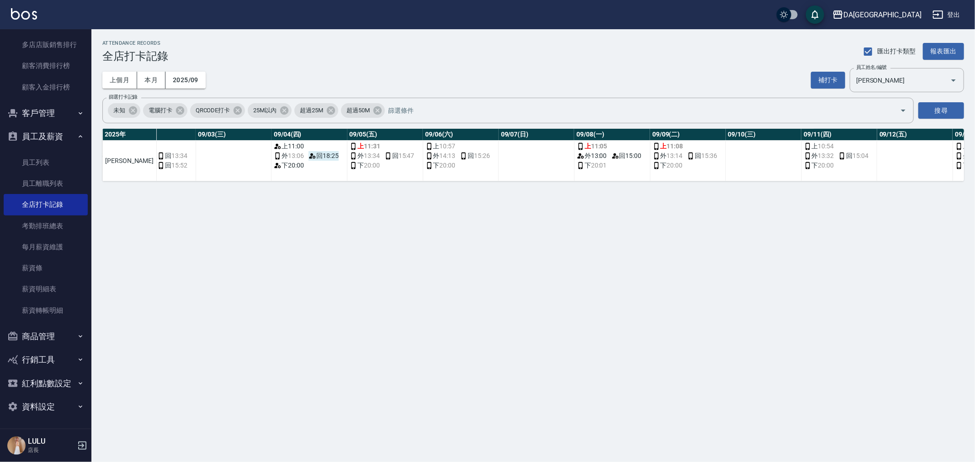
click at [308, 157] on span "回 18:25" at bounding box center [323, 156] width 30 height 10
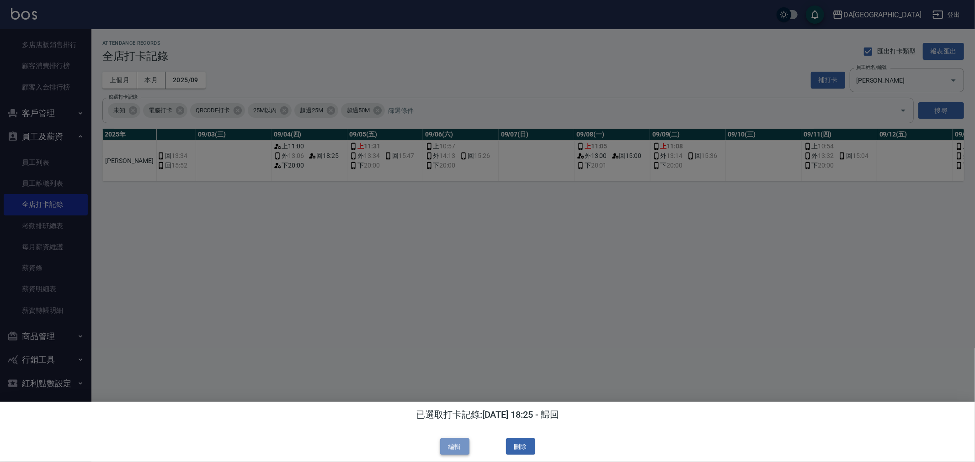
click at [467, 447] on button "編輯" at bounding box center [454, 447] width 29 height 17
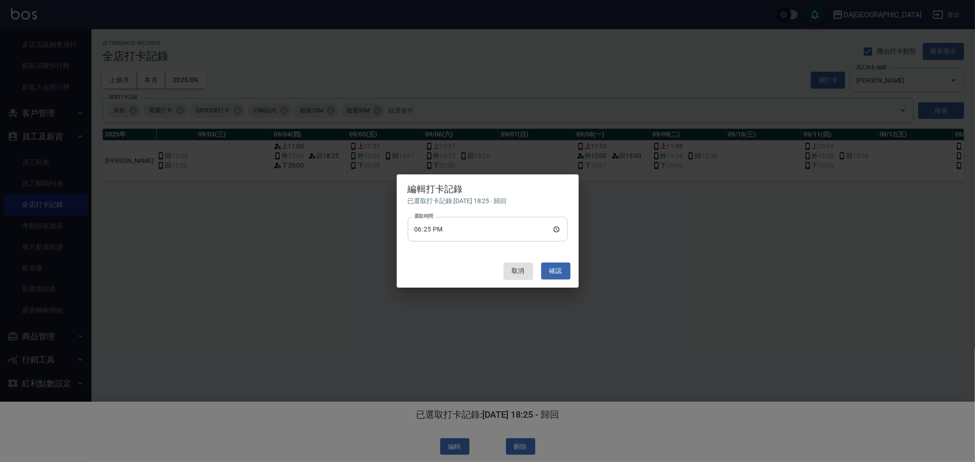
click at [556, 225] on input "18:25" at bounding box center [488, 229] width 160 height 25
click at [429, 229] on input "18:25" at bounding box center [488, 229] width 160 height 25
type input "15:36"
click at [546, 279] on button "確認" at bounding box center [555, 271] width 29 height 17
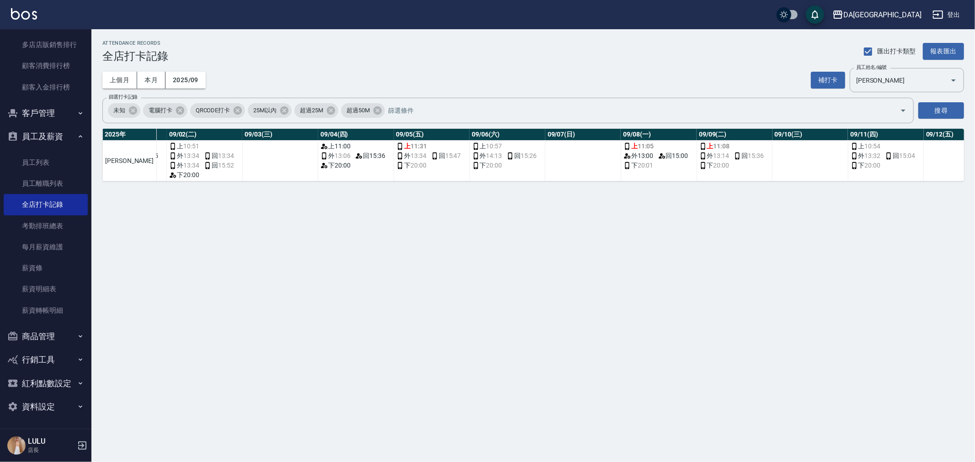
scroll to position [0, 197]
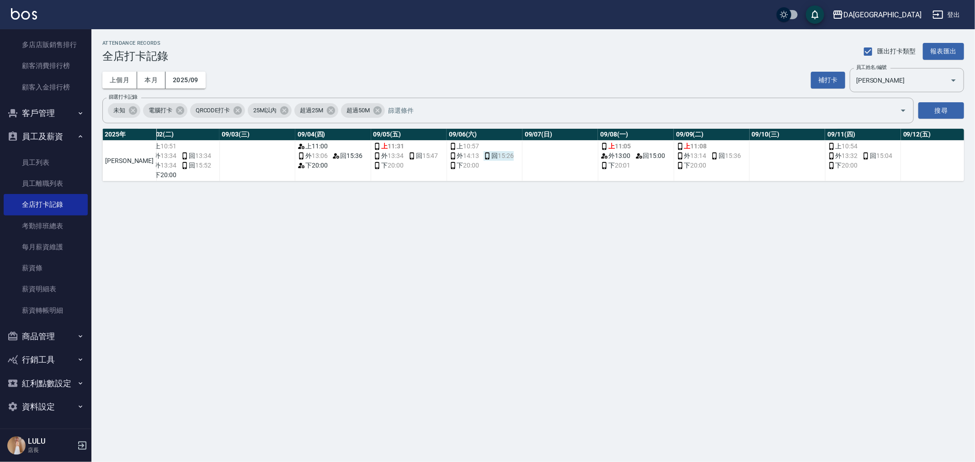
click at [498, 159] on span "15:26" at bounding box center [506, 156] width 16 height 10
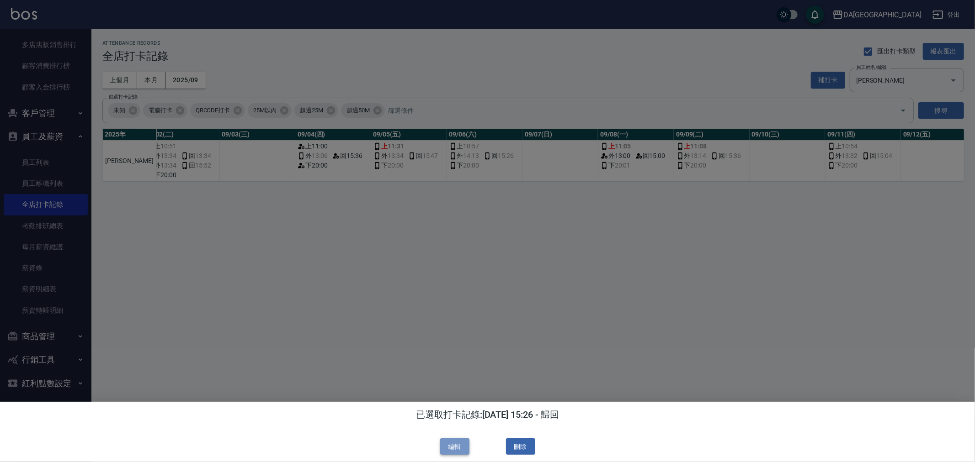
click at [459, 446] on button "編輯" at bounding box center [454, 447] width 29 height 17
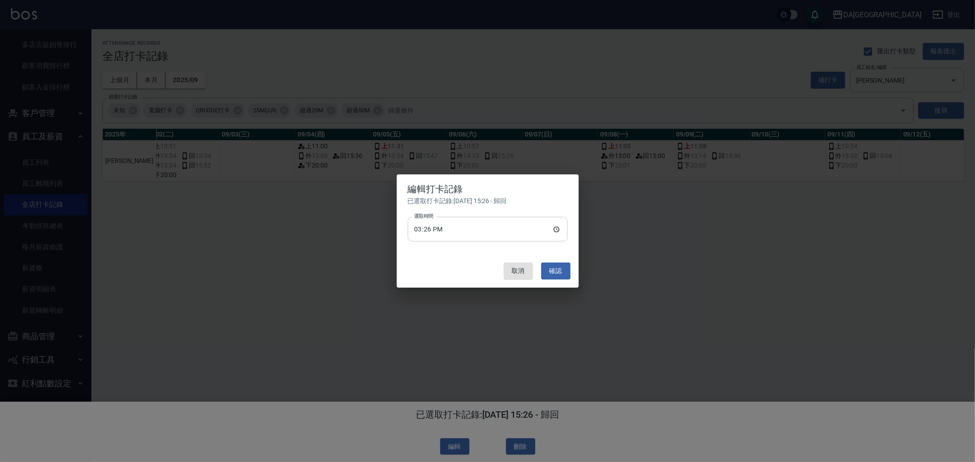
click at [429, 232] on input "15:26" at bounding box center [488, 229] width 160 height 25
click at [431, 229] on input "16:26" at bounding box center [488, 229] width 160 height 25
type input "16:26"
click at [563, 269] on button "確認" at bounding box center [555, 271] width 29 height 17
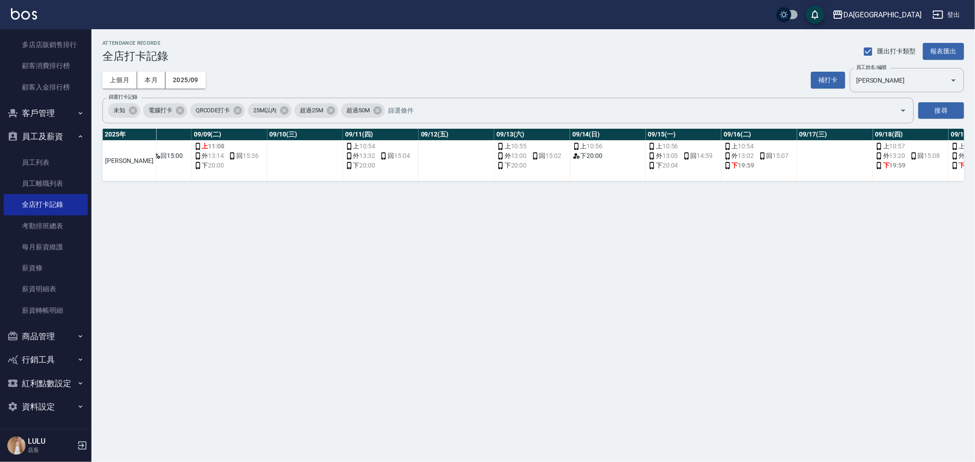
scroll to position [0, 674]
click at [840, 71] on div "補打卡 員工姓名/編號 [PERSON_NAME] 員工姓名/編號" at bounding box center [887, 80] width 153 height 24
click at [835, 82] on button "補打卡" at bounding box center [828, 80] width 34 height 17
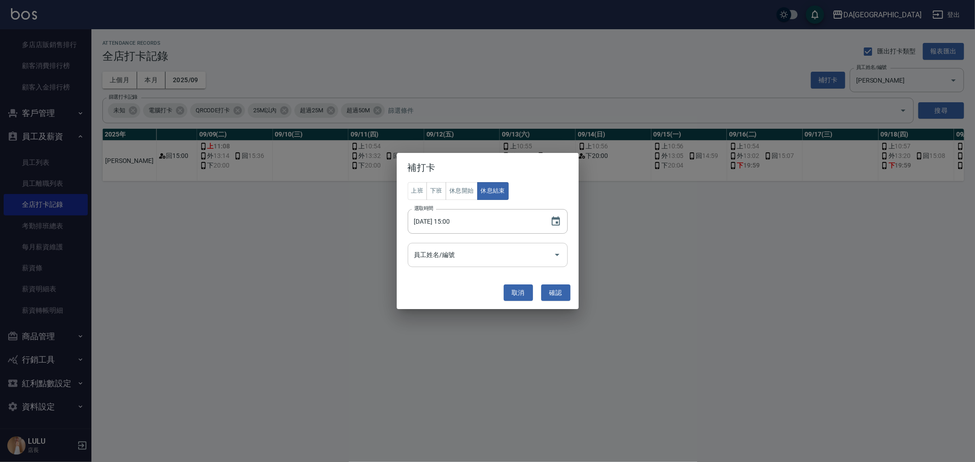
click at [504, 252] on input "員工姓名/編號" at bounding box center [481, 255] width 138 height 16
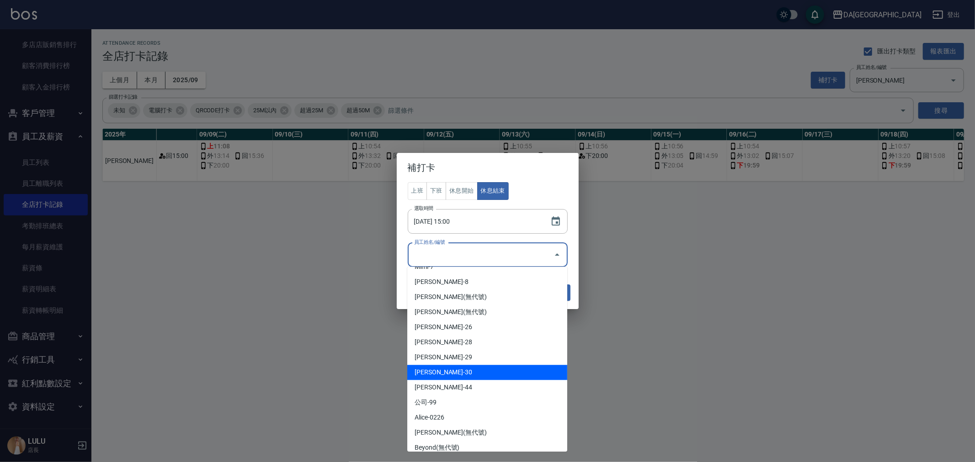
scroll to position [94, 0]
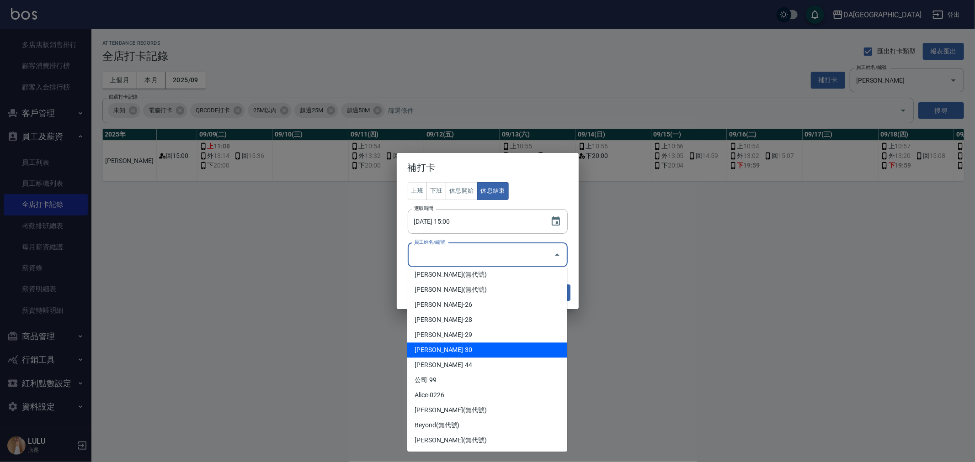
click at [481, 349] on li "[PERSON_NAME]-30" at bounding box center [487, 350] width 160 height 15
type input "[PERSON_NAME]"
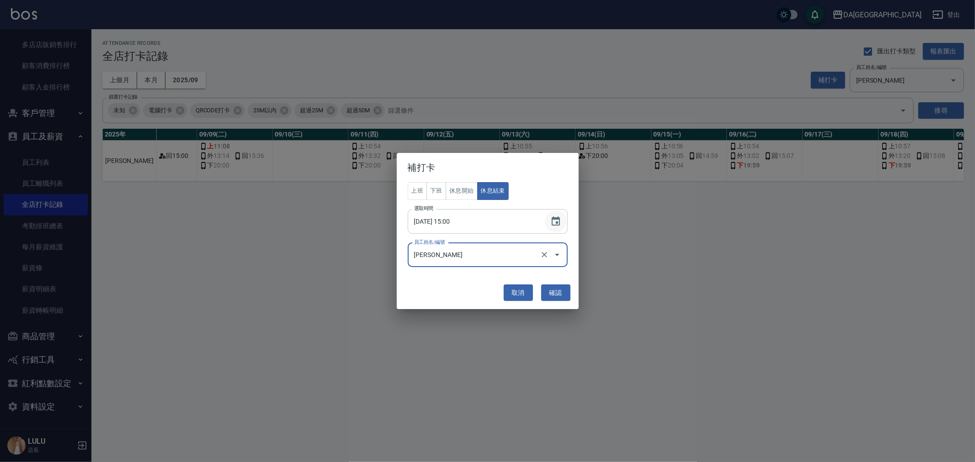
click at [548, 222] on button "Choose date, selected date is 2025-09-08" at bounding box center [556, 222] width 22 height 22
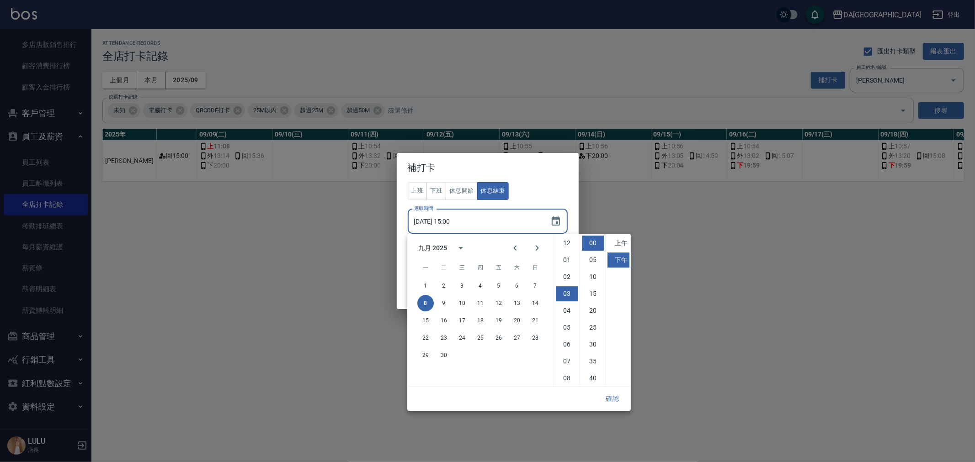
scroll to position [51, 0]
click at [540, 300] on button "14" at bounding box center [535, 303] width 16 height 16
click at [457, 191] on button "休息開始" at bounding box center [461, 191] width 32 height 18
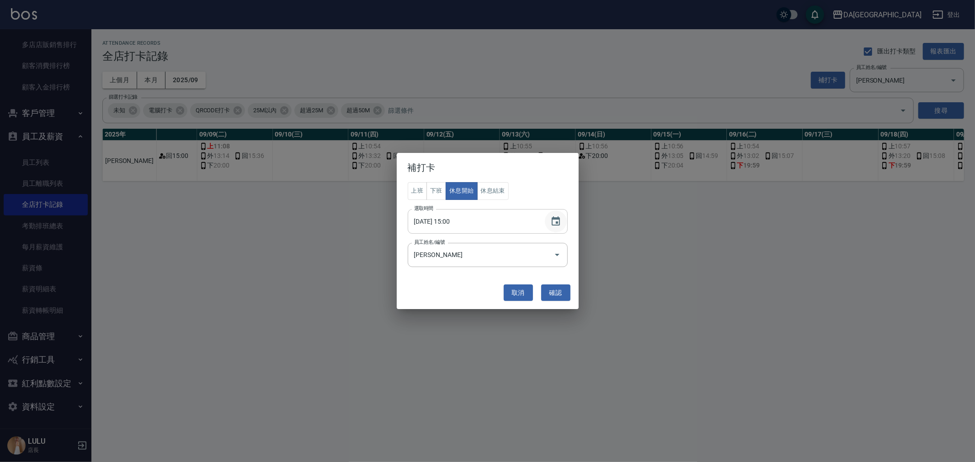
click at [550, 222] on icon "Choose date, selected date is 2025-09-14" at bounding box center [555, 221] width 11 height 11
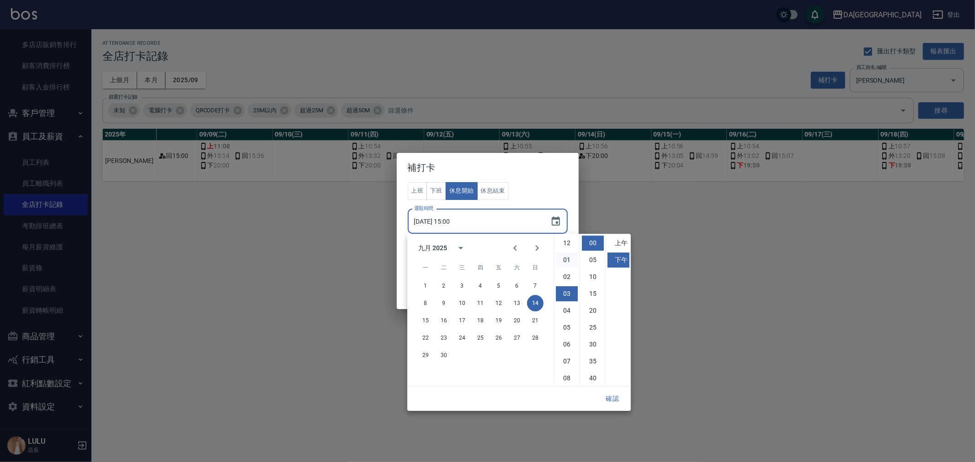
click at [567, 256] on li "01" at bounding box center [567, 260] width 22 height 15
type input "[DATE] 13:00"
click at [610, 398] on button "確認" at bounding box center [612, 399] width 29 height 17
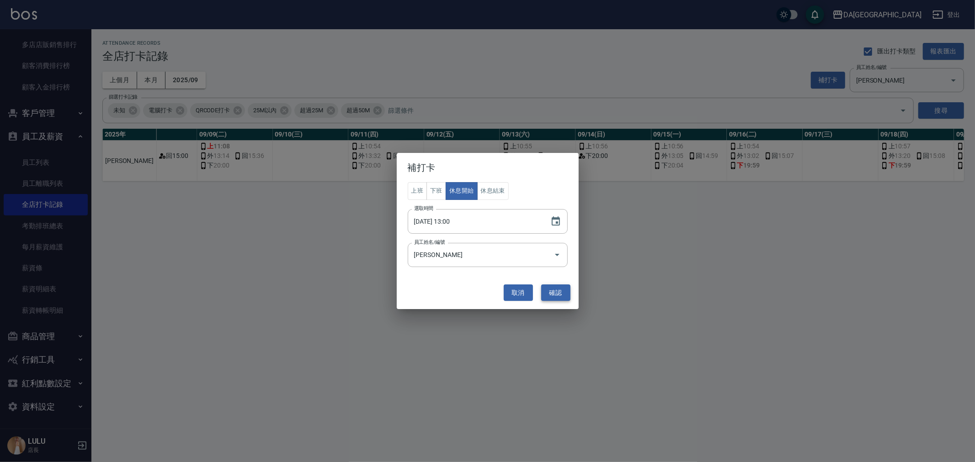
drag, startPoint x: 554, startPoint y: 293, endPoint x: 565, endPoint y: 333, distance: 41.2
click at [554, 294] on button "確認" at bounding box center [555, 293] width 29 height 17
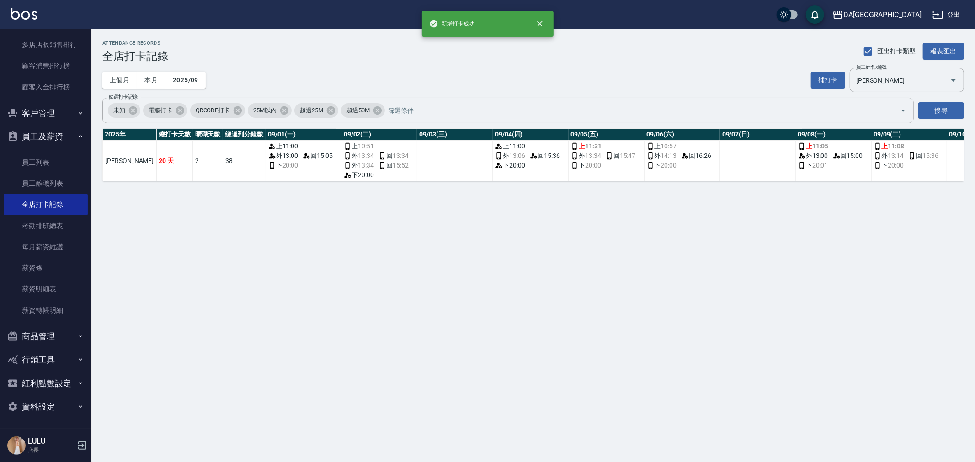
drag, startPoint x: 396, startPoint y: 189, endPoint x: 687, endPoint y: 199, distance: 291.7
click at [700, 192] on div "ATTENDANCE RECORDS 全店打卡記錄 匯出打卡類型 報表匯出 上個月 本月 2025/09 補打卡 員工姓名/編號 [PERSON_NAME] …" at bounding box center [532, 110] width 883 height 163
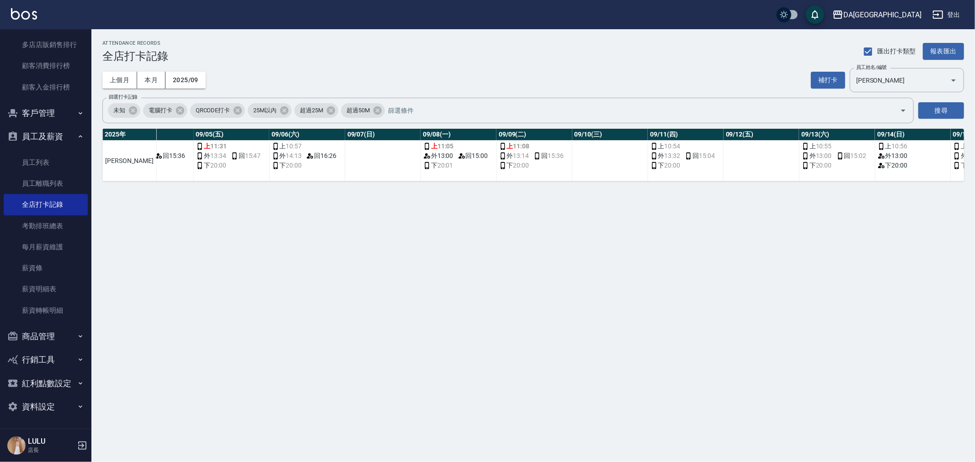
scroll to position [0, 570]
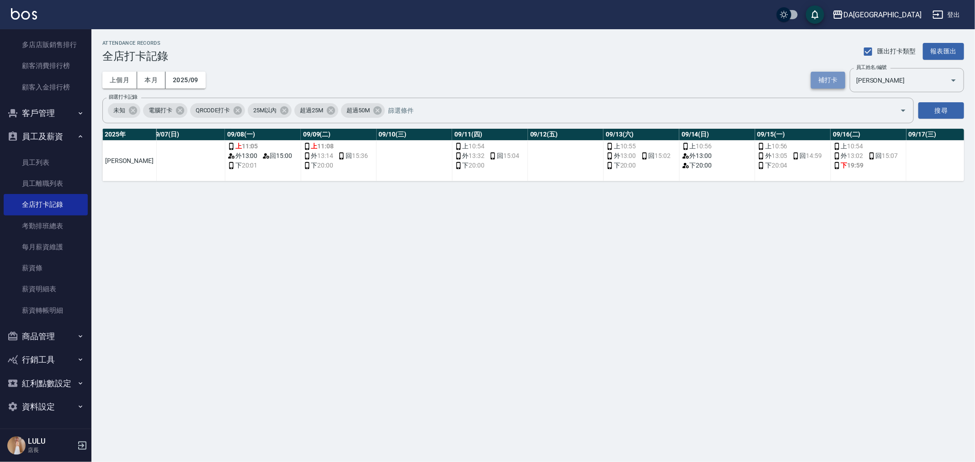
click at [822, 84] on button "補打卡" at bounding box center [828, 80] width 34 height 17
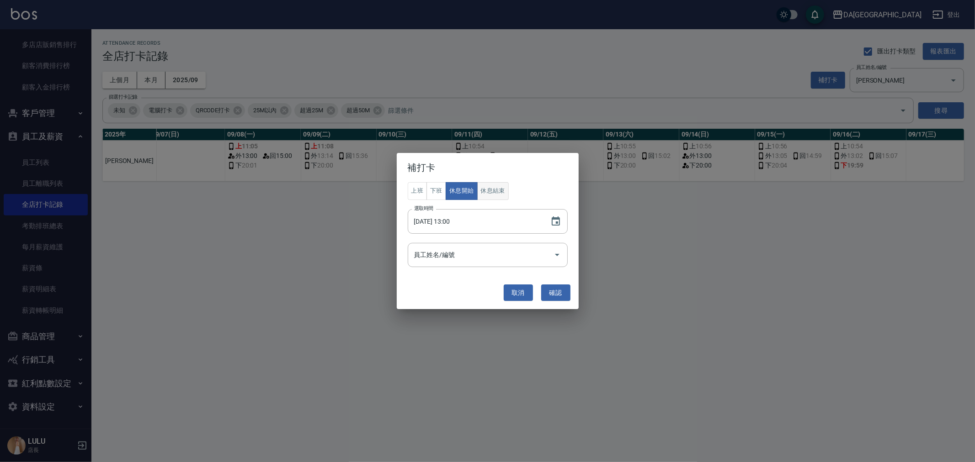
click at [493, 193] on button "休息結束" at bounding box center [493, 191] width 32 height 18
drag, startPoint x: 555, startPoint y: 222, endPoint x: 557, endPoint y: 228, distance: 7.4
click at [554, 222] on icon "Choose date, selected date is 2025-09-14" at bounding box center [555, 221] width 11 height 11
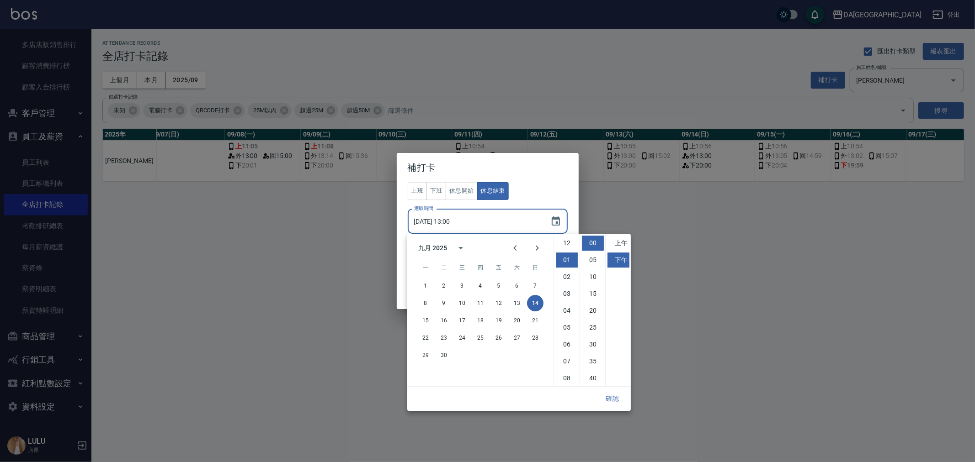
scroll to position [16, 0]
click at [492, 225] on input "[DATE] 13:00" at bounding box center [474, 221] width 133 height 25
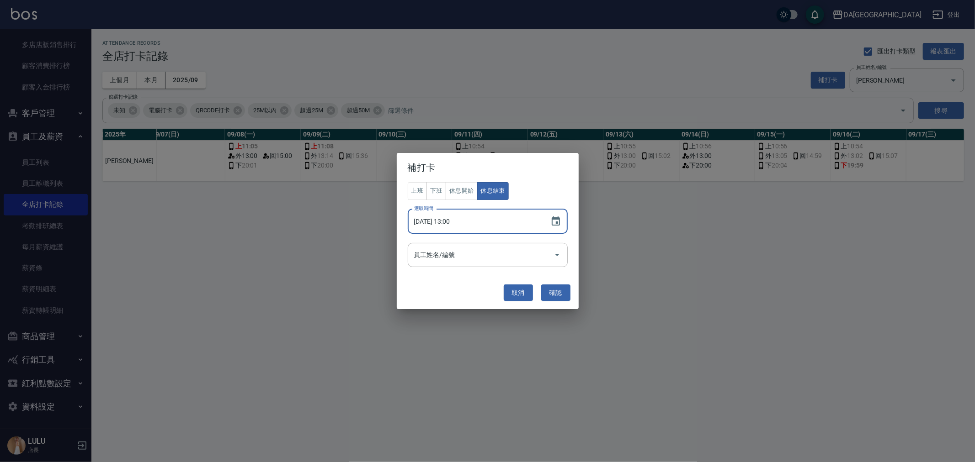
click at [454, 223] on input "[DATE] 13:00" at bounding box center [474, 221] width 133 height 25
type input "[DATE] 15:10"
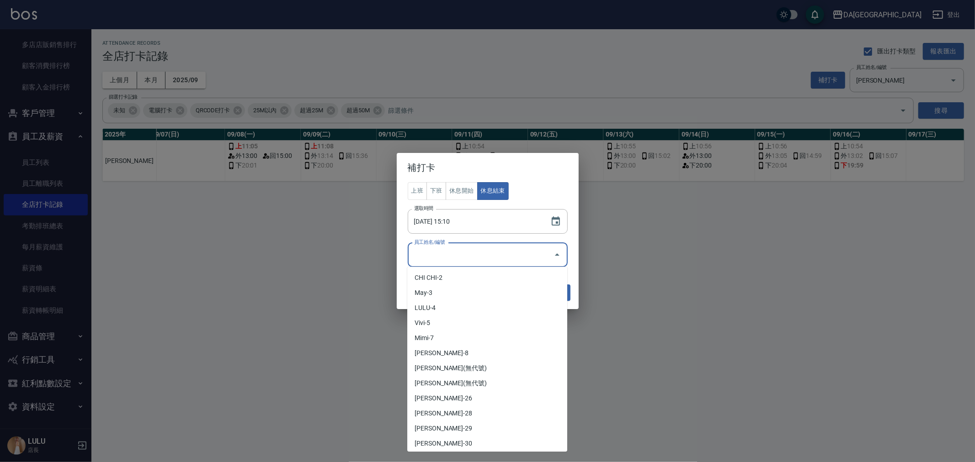
click at [546, 253] on input "員工姓名/編號" at bounding box center [481, 255] width 138 height 16
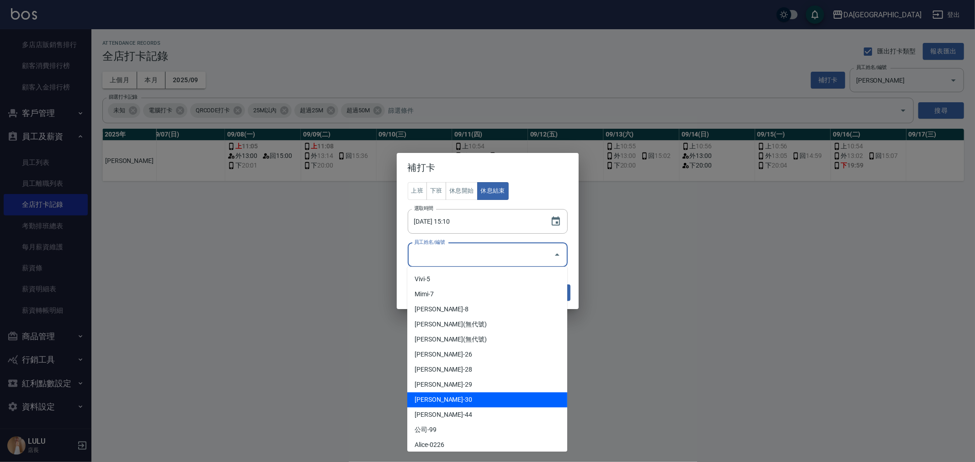
scroll to position [94, 0]
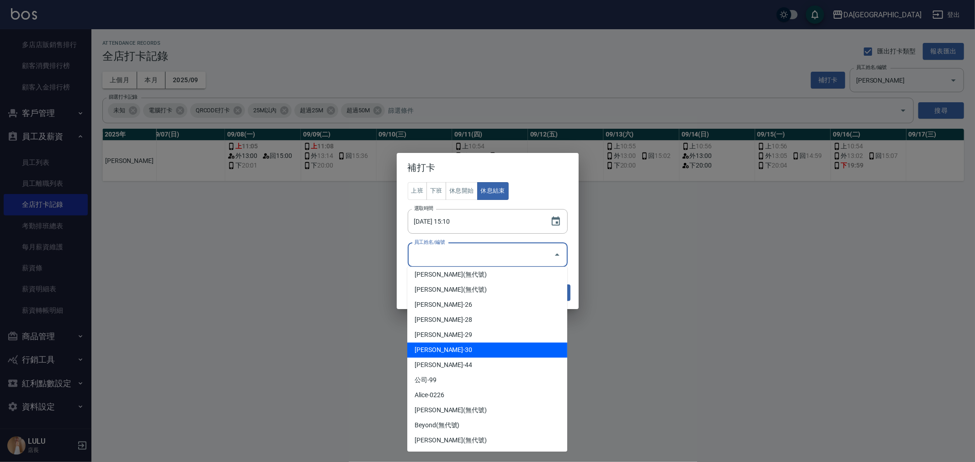
click at [517, 345] on li "[PERSON_NAME]-30" at bounding box center [487, 350] width 160 height 15
type input "[PERSON_NAME]"
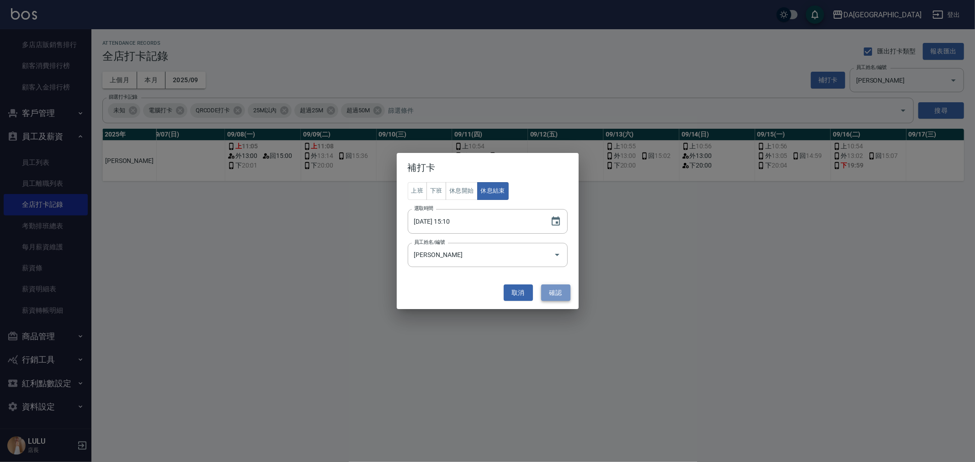
click at [546, 286] on button "確認" at bounding box center [555, 293] width 29 height 17
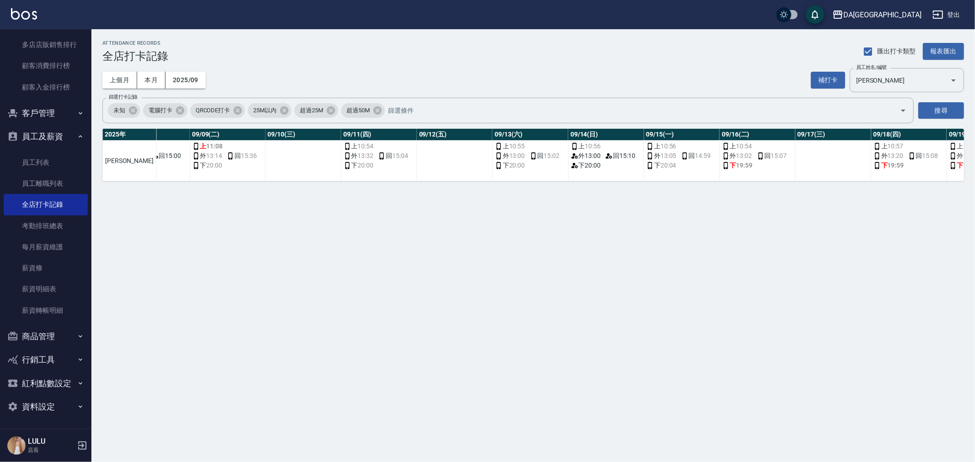
scroll to position [0, 711]
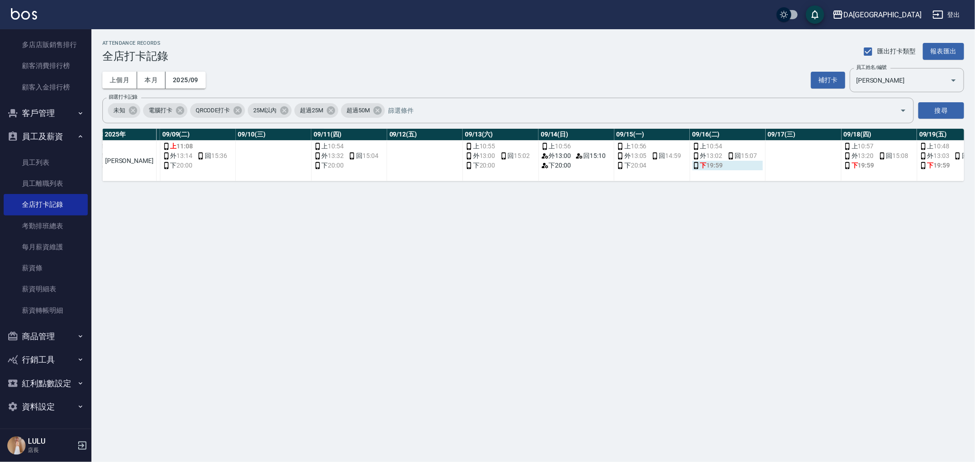
click at [706, 165] on span "19:59" at bounding box center [714, 166] width 16 height 10
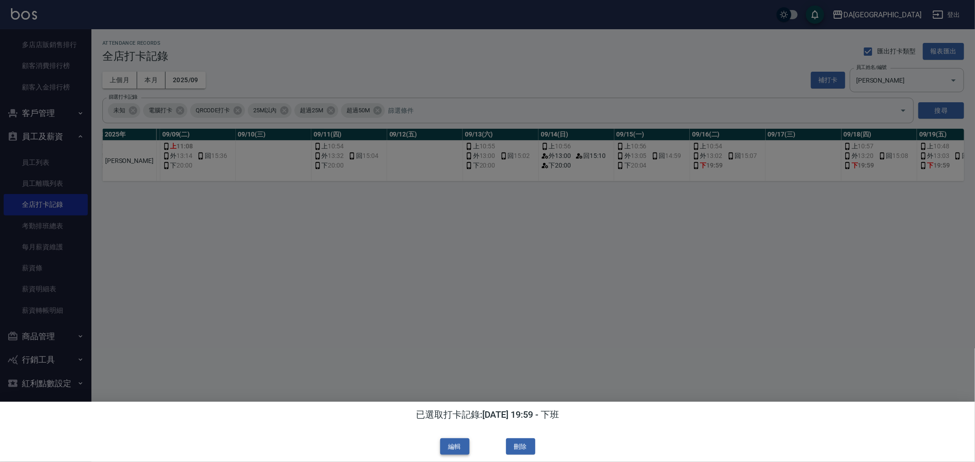
click at [465, 448] on button "編輯" at bounding box center [454, 447] width 29 height 17
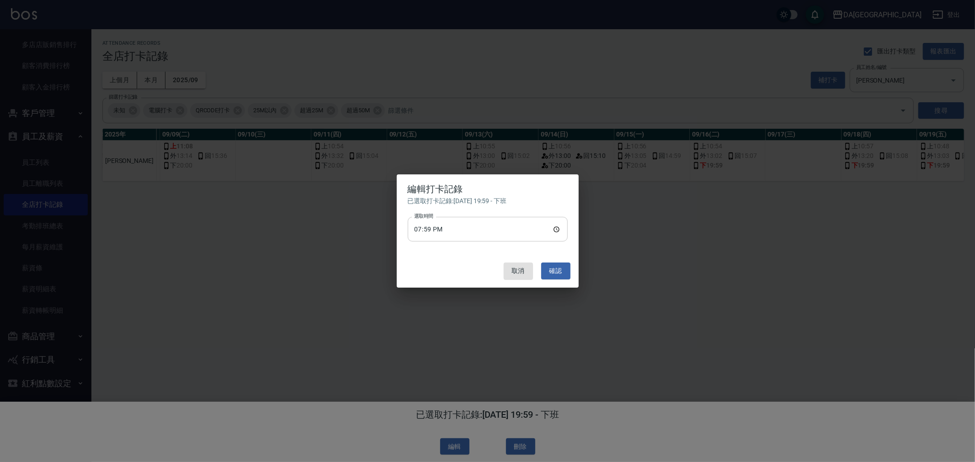
click at [429, 231] on input "19:59" at bounding box center [488, 229] width 160 height 25
click at [547, 275] on button "確認" at bounding box center [555, 271] width 29 height 17
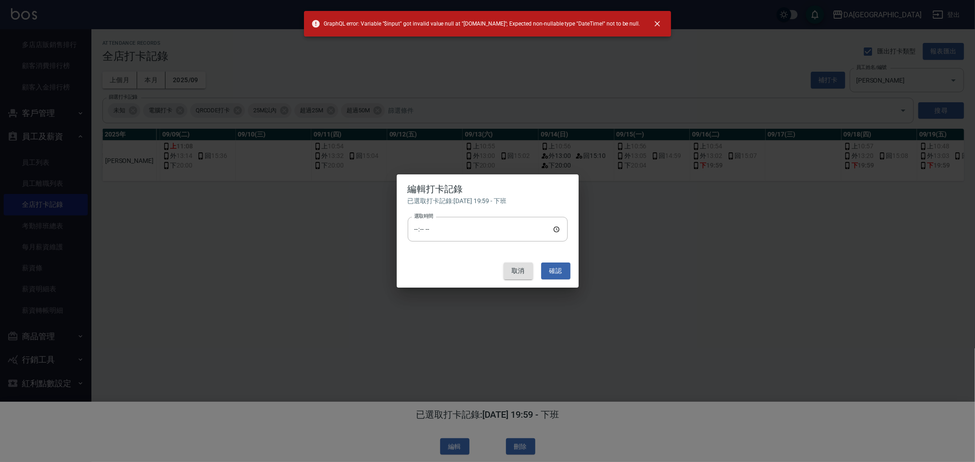
click at [522, 273] on button "取消" at bounding box center [518, 271] width 29 height 17
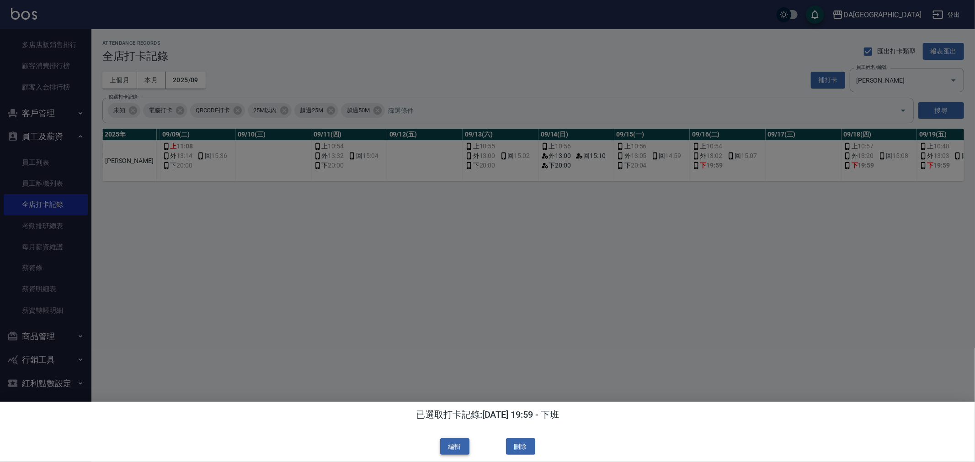
click at [451, 442] on button "編輯" at bounding box center [454, 447] width 29 height 17
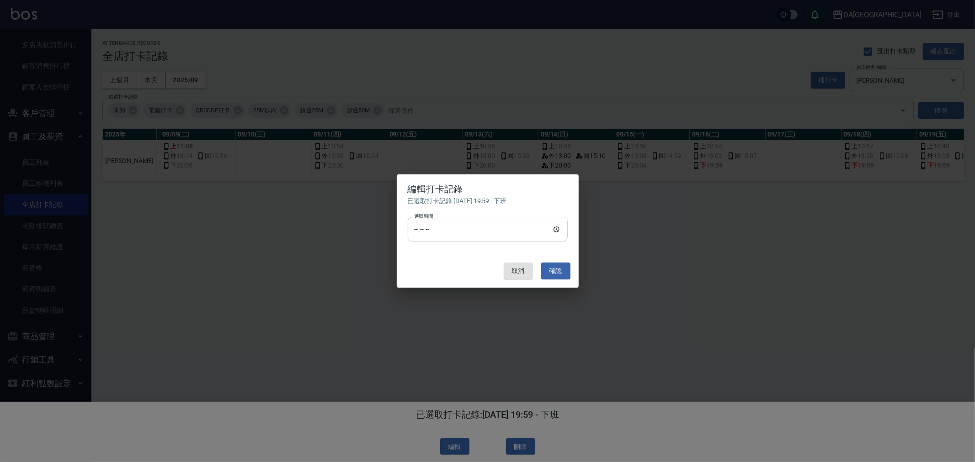
click at [557, 231] on input "選取時間" at bounding box center [488, 229] width 160 height 25
click at [549, 271] on button "確認" at bounding box center [555, 271] width 29 height 17
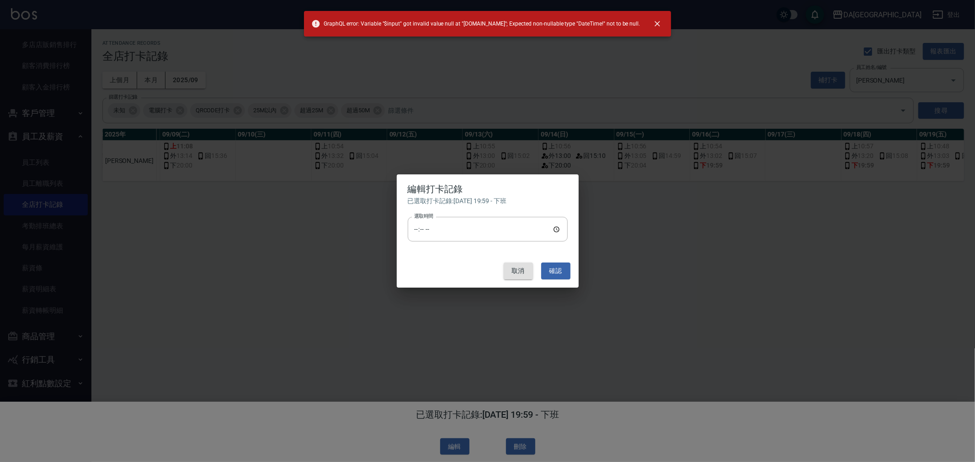
click at [532, 264] on button "取消" at bounding box center [518, 271] width 29 height 17
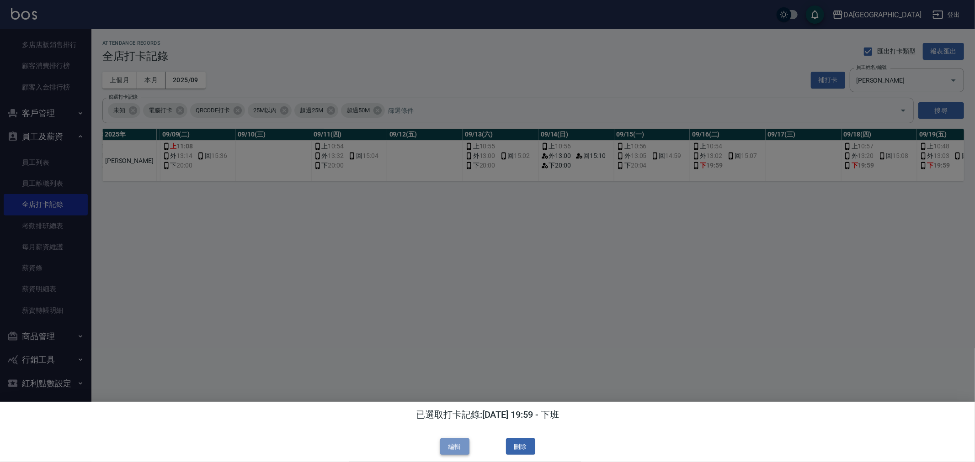
click at [461, 447] on button "編輯" at bounding box center [454, 447] width 29 height 17
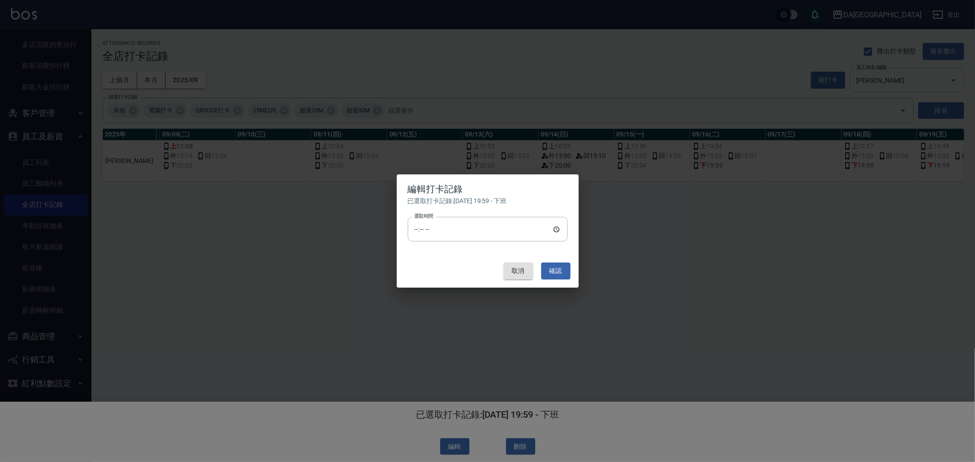
click at [512, 272] on button "取消" at bounding box center [518, 271] width 29 height 17
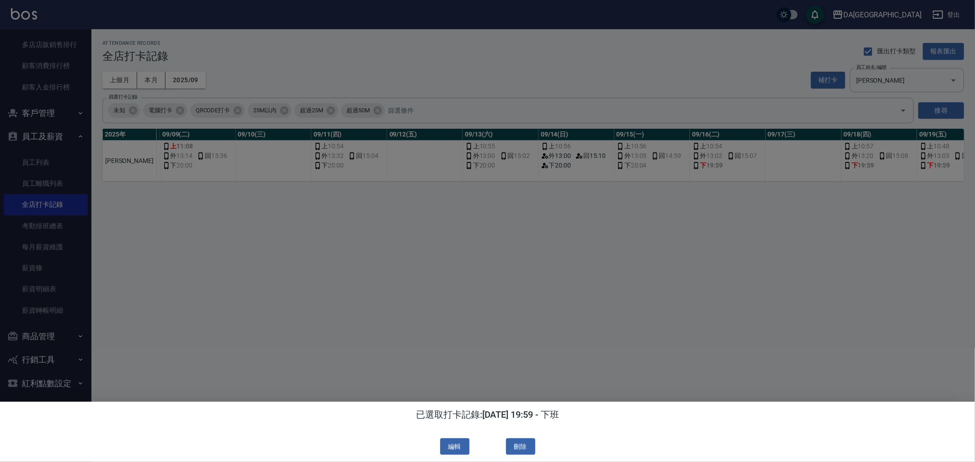
click at [913, 336] on div at bounding box center [487, 231] width 975 height 462
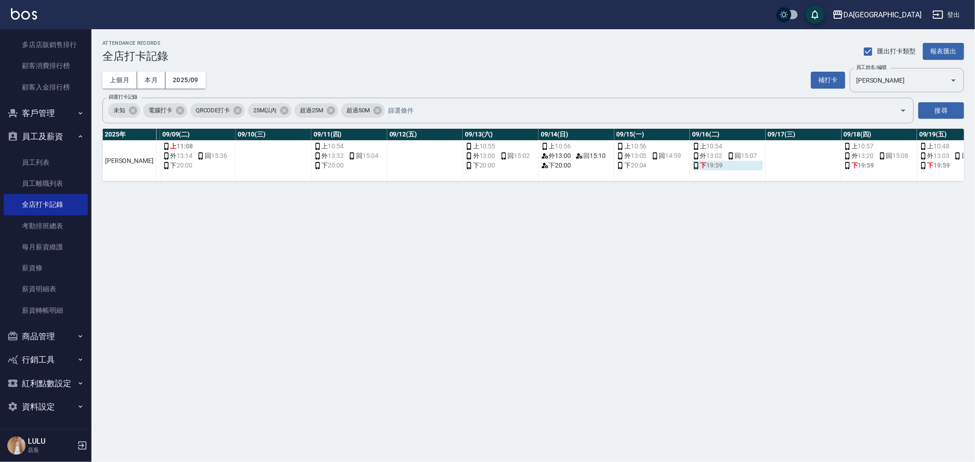
click at [706, 163] on span "19:59" at bounding box center [714, 166] width 16 height 10
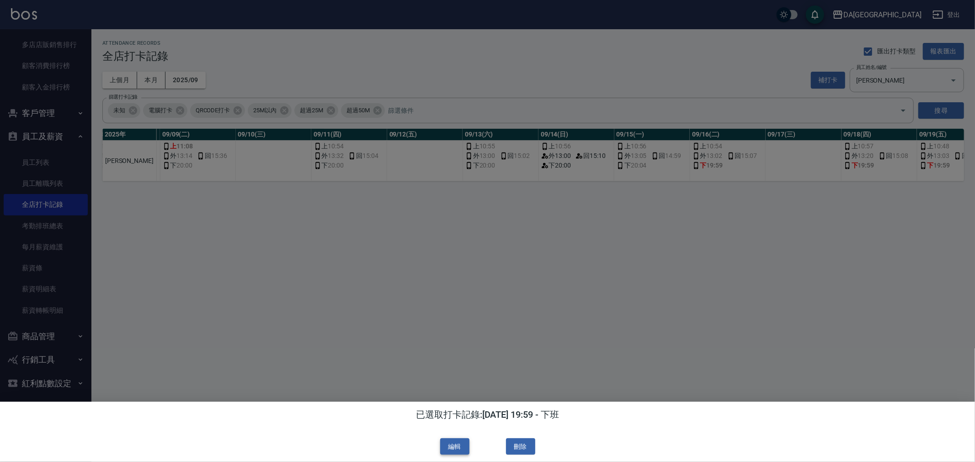
click at [468, 445] on button "編輯" at bounding box center [454, 447] width 29 height 17
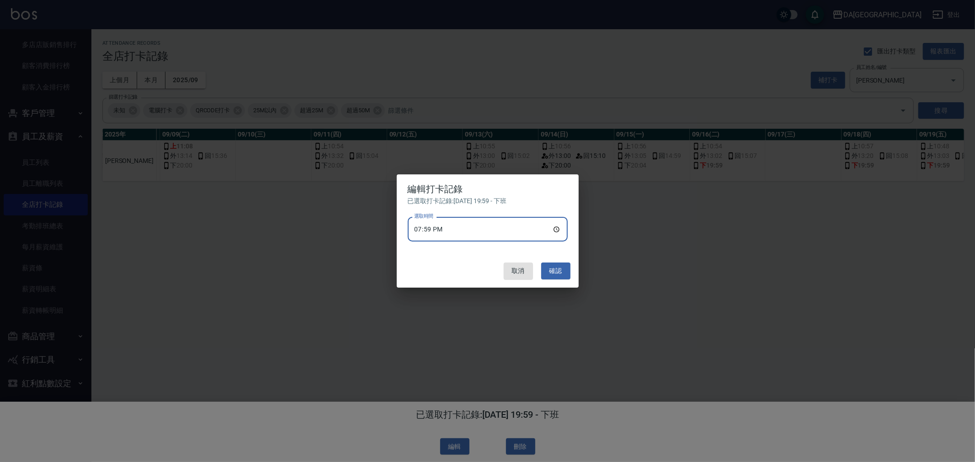
click at [562, 229] on input "19:59" at bounding box center [488, 229] width 160 height 25
click at [557, 228] on input "19:59" at bounding box center [488, 229] width 160 height 25
type input "20:00"
click at [555, 270] on button "確認" at bounding box center [555, 271] width 29 height 17
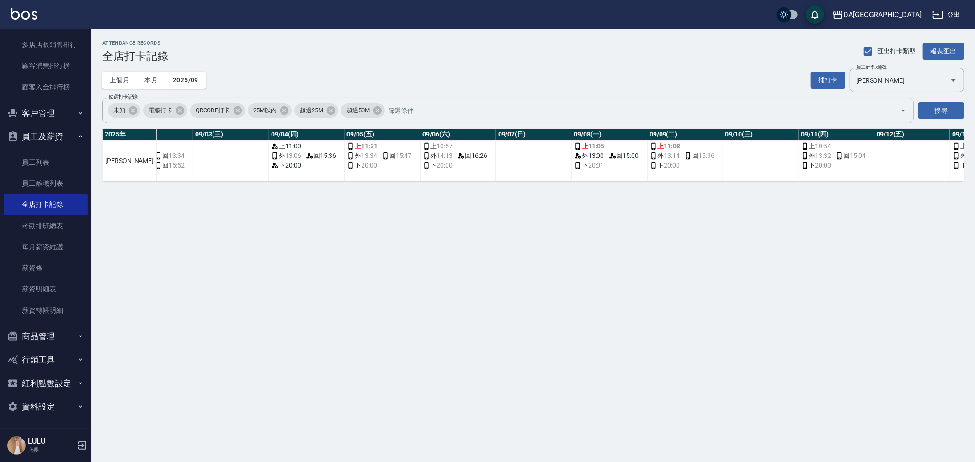
scroll to position [0, 336]
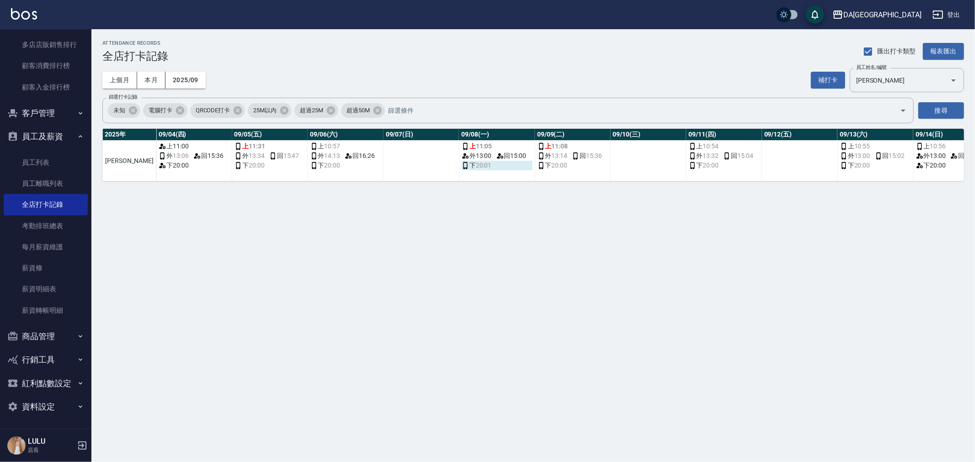
click at [476, 166] on span "20:01" at bounding box center [484, 166] width 16 height 10
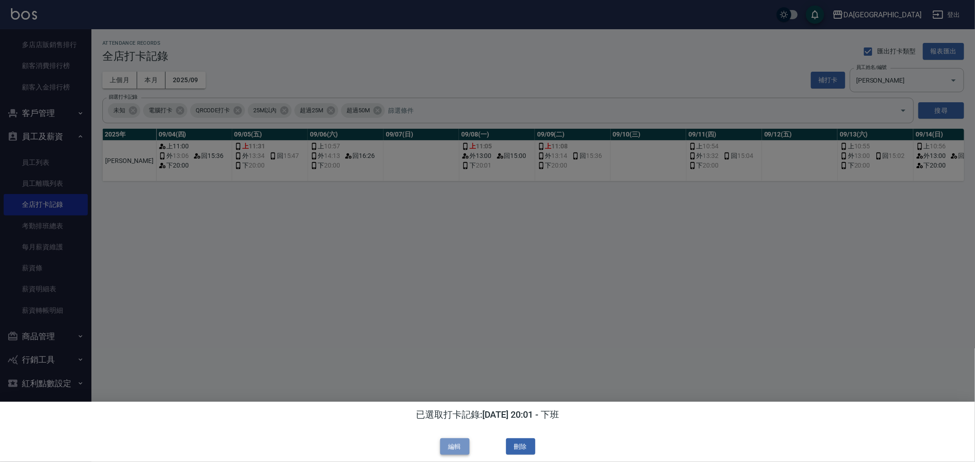
click at [463, 445] on button "編輯" at bounding box center [454, 447] width 29 height 17
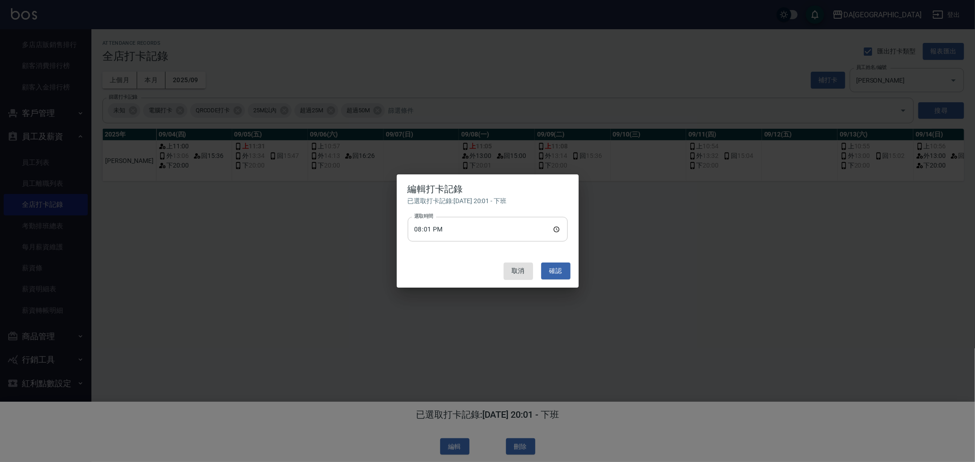
click at [555, 228] on input "20:01" at bounding box center [488, 229] width 160 height 25
click at [554, 230] on input "20:01" at bounding box center [488, 229] width 160 height 25
type input "20:00"
click at [550, 270] on button "確認" at bounding box center [555, 271] width 29 height 17
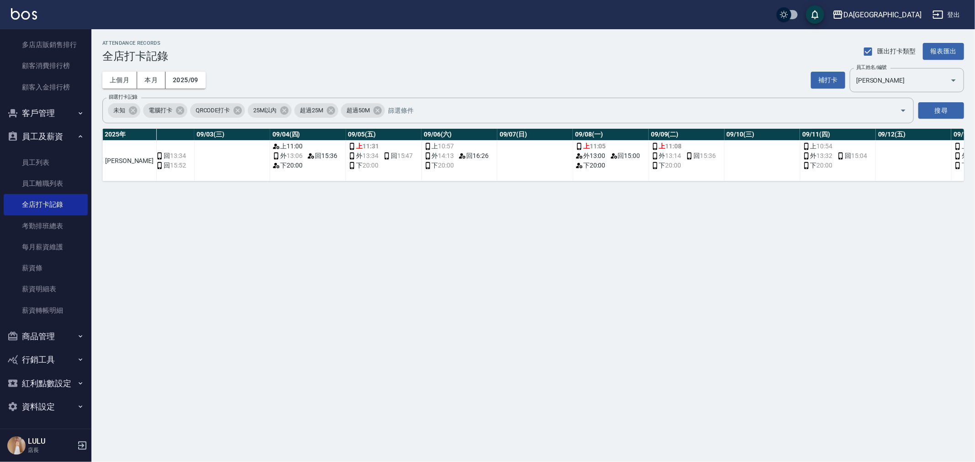
scroll to position [0, 227]
click at [358, 147] on span "11:31" at bounding box center [366, 147] width 16 height 10
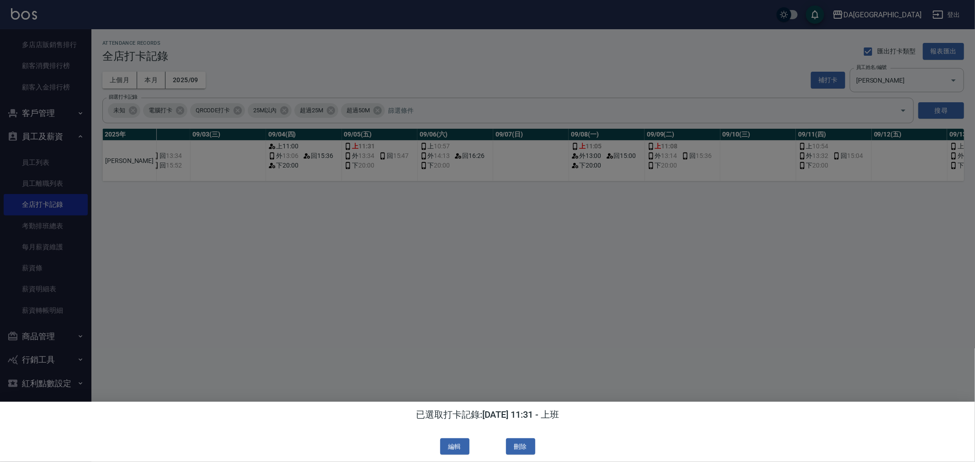
click at [496, 368] on div at bounding box center [487, 231] width 975 height 462
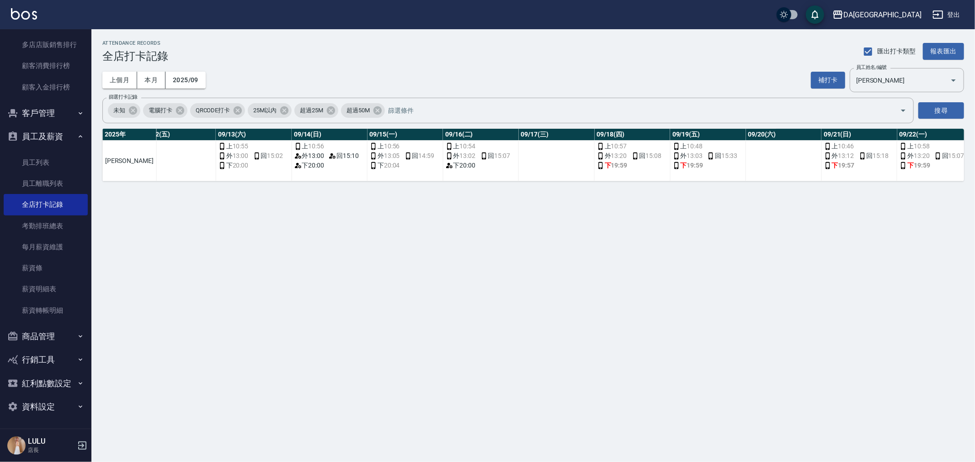
scroll to position [0, 981]
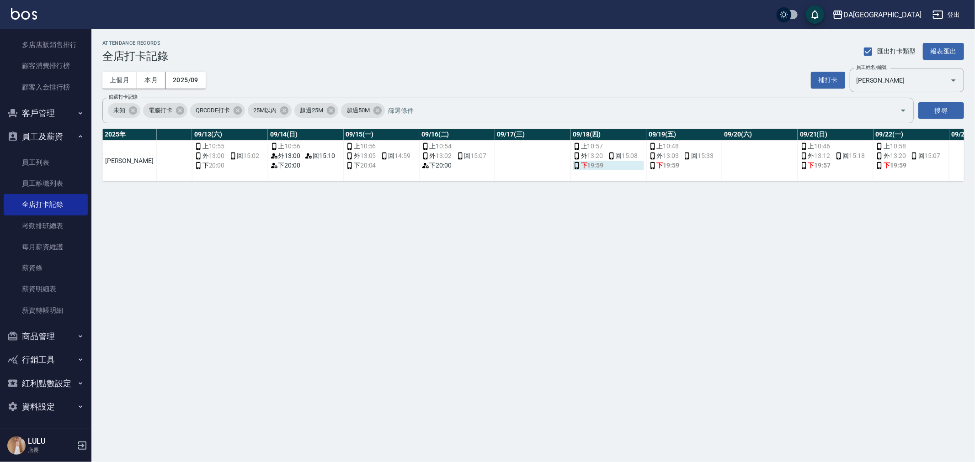
click at [587, 165] on span "19:59" at bounding box center [595, 166] width 16 height 10
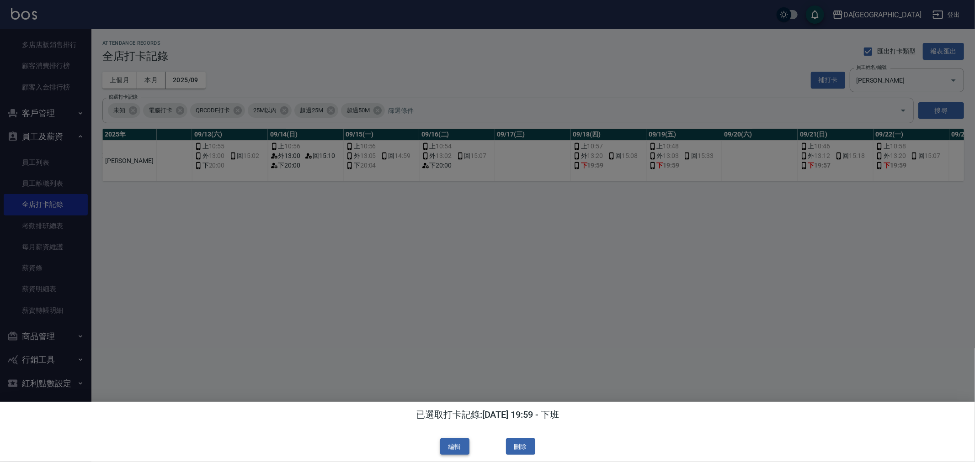
click at [463, 445] on button "編輯" at bounding box center [454, 447] width 29 height 17
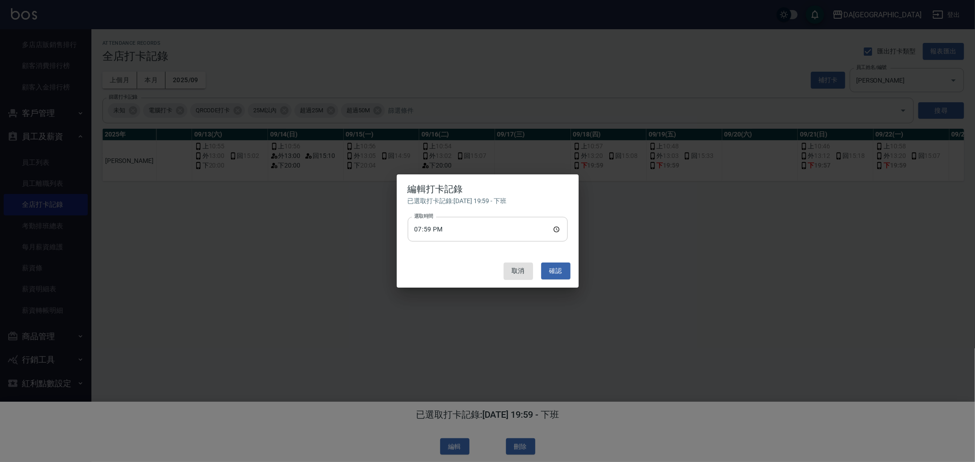
click at [500, 231] on input "19:59" at bounding box center [488, 229] width 160 height 25
click at [556, 224] on input "19:59" at bounding box center [488, 229] width 160 height 25
type input "20:00"
click at [560, 270] on button "確認" at bounding box center [555, 271] width 29 height 17
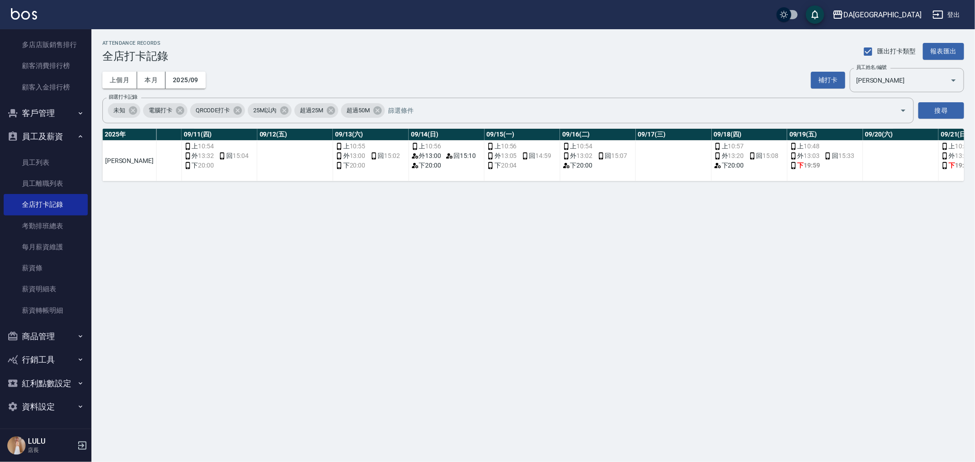
scroll to position [0, 838]
click at [538, 156] on span "14:59" at bounding box center [546, 156] width 16 height 10
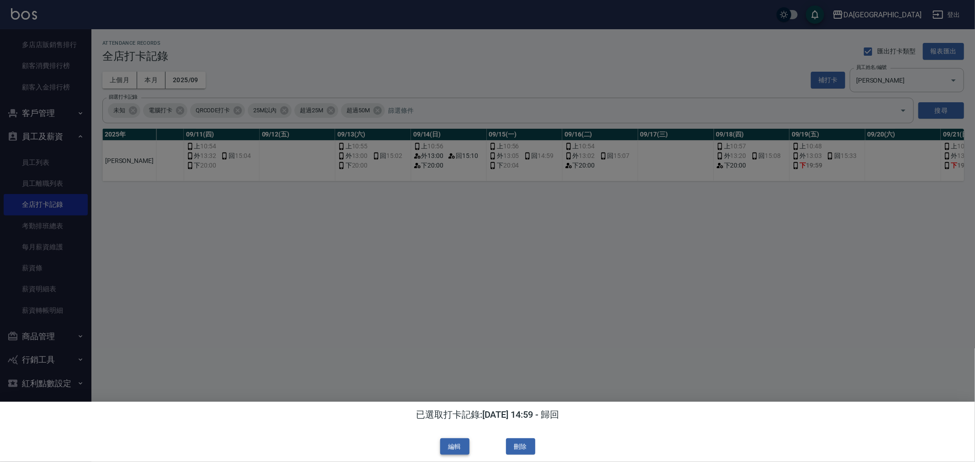
click at [445, 453] on button "編輯" at bounding box center [454, 447] width 29 height 17
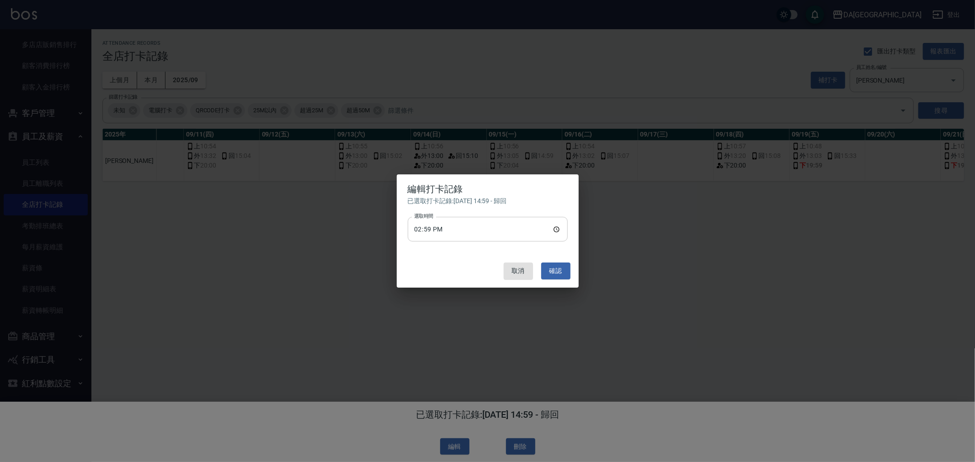
click at [554, 229] on input "14:59" at bounding box center [488, 229] width 160 height 25
type input "15:07"
click at [557, 274] on button "確認" at bounding box center [555, 271] width 29 height 17
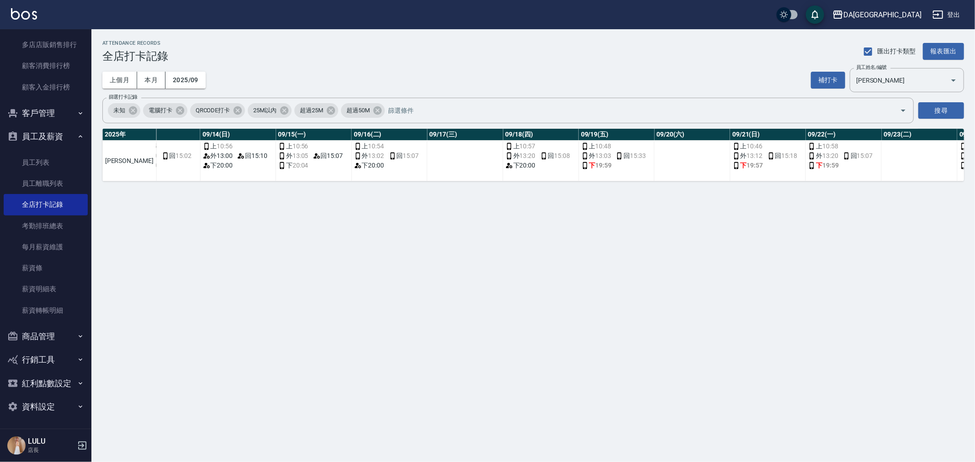
scroll to position [0, 1050]
click at [778, 192] on div "ATTENDANCE RECORDS 全店打卡記錄 匯出打卡類型 報表匯出 上個月 本月 2025/09 補打卡 員工姓名/編號 [PERSON_NAME] …" at bounding box center [532, 110] width 883 height 163
click at [594, 167] on span "19:59" at bounding box center [602, 166] width 16 height 10
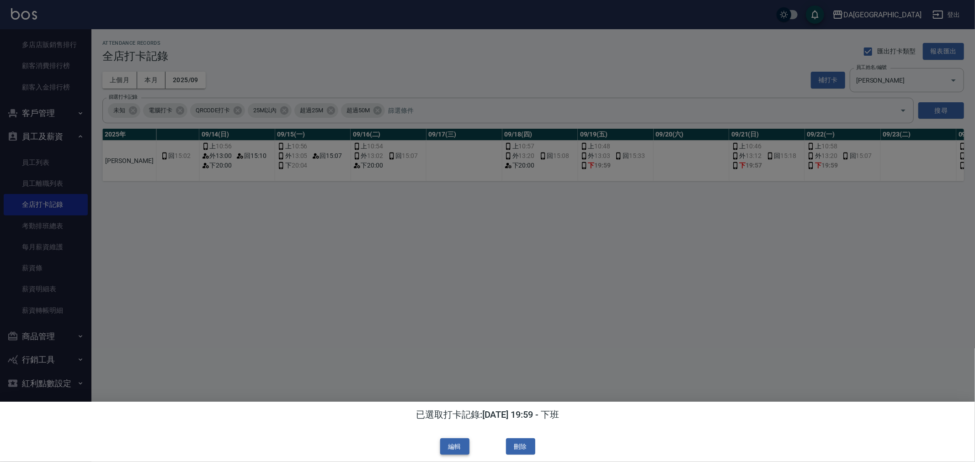
click at [451, 440] on button "編輯" at bounding box center [454, 447] width 29 height 17
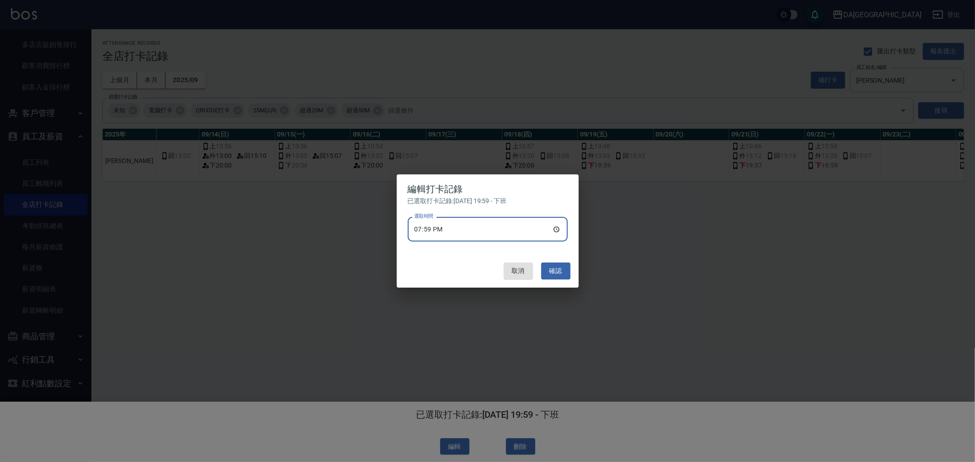
click at [559, 236] on input "19:59" at bounding box center [488, 229] width 160 height 25
click at [561, 228] on input "19:59" at bounding box center [488, 229] width 160 height 25
click at [557, 229] on input "19:59" at bounding box center [488, 229] width 160 height 25
type input "20:00"
drag, startPoint x: 560, startPoint y: 265, endPoint x: 562, endPoint y: 275, distance: 9.4
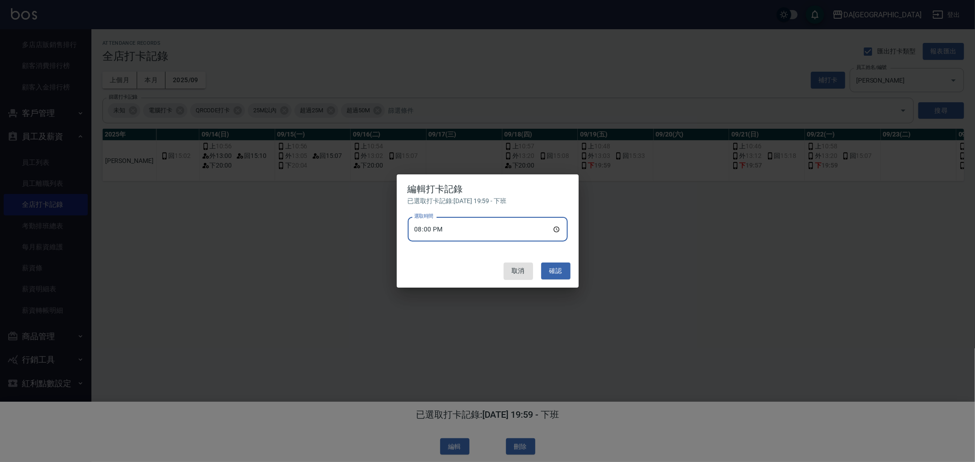
click at [560, 265] on button "確認" at bounding box center [555, 271] width 29 height 17
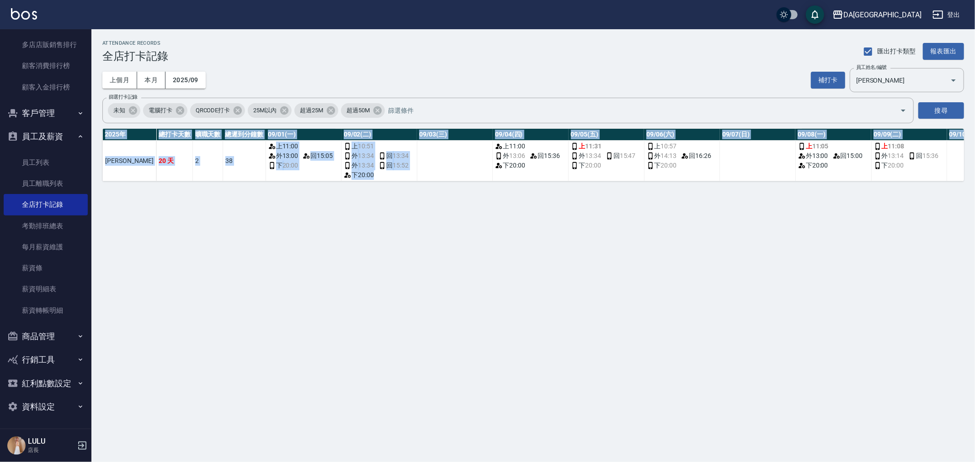
drag, startPoint x: 361, startPoint y: 181, endPoint x: 546, endPoint y: 194, distance: 185.5
click at [575, 192] on div "ATTENDANCE RECORDS 全店打卡記錄 匯出打卡類型 報表匯出 上個月 本月 2025/09 補打卡 員工姓名/編號 [PERSON_NAME] …" at bounding box center [532, 110] width 883 height 163
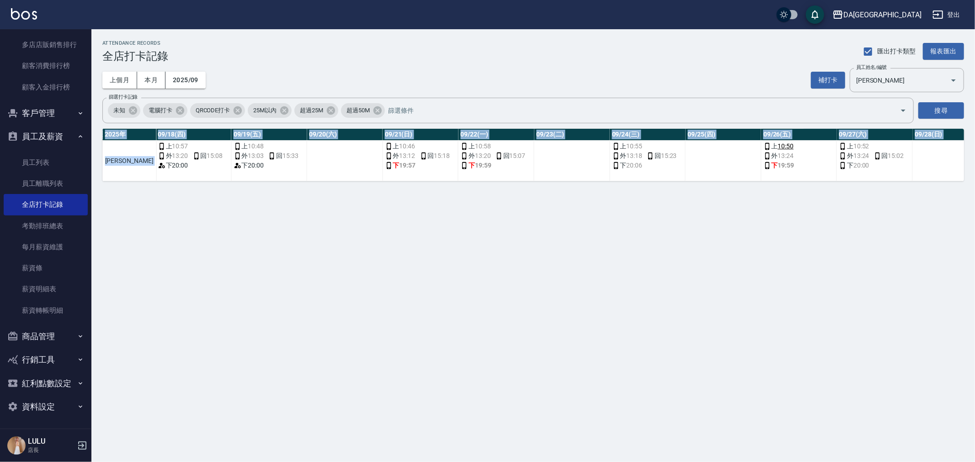
scroll to position [0, 1546]
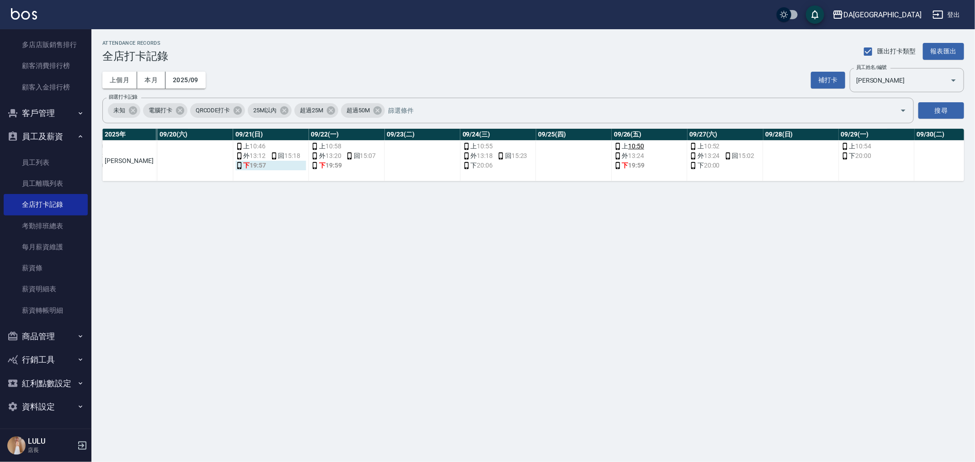
click at [250, 167] on span "19:57" at bounding box center [258, 166] width 16 height 10
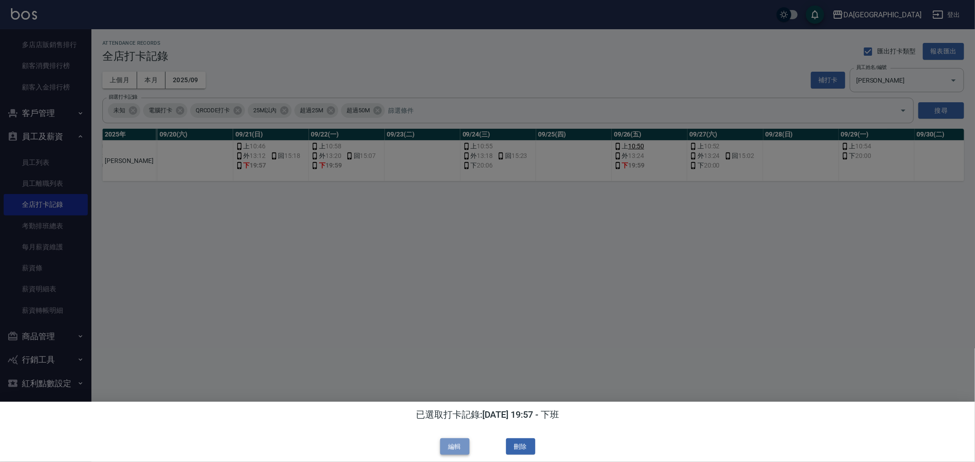
click at [460, 441] on button "編輯" at bounding box center [454, 447] width 29 height 17
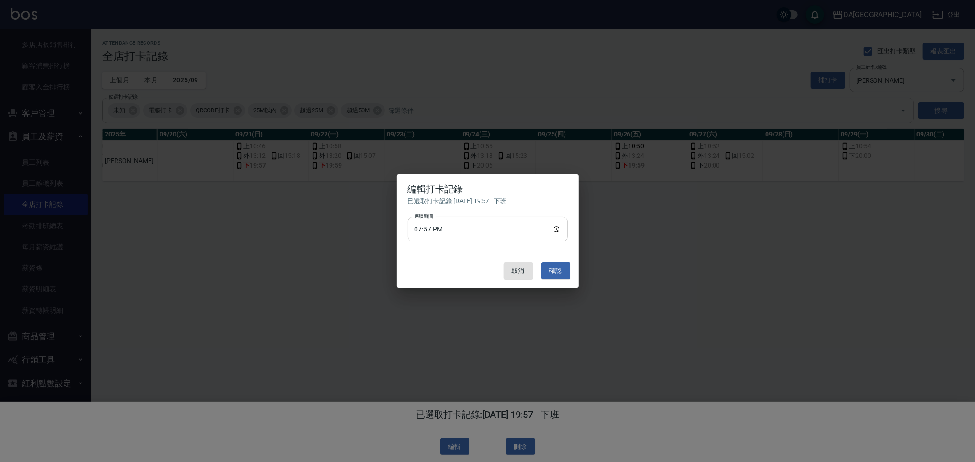
click at [553, 228] on input "19:57" at bounding box center [488, 229] width 160 height 25
type input "20:00"
drag, startPoint x: 551, startPoint y: 274, endPoint x: 550, endPoint y: 279, distance: 4.9
click at [551, 274] on button "確認" at bounding box center [555, 271] width 29 height 17
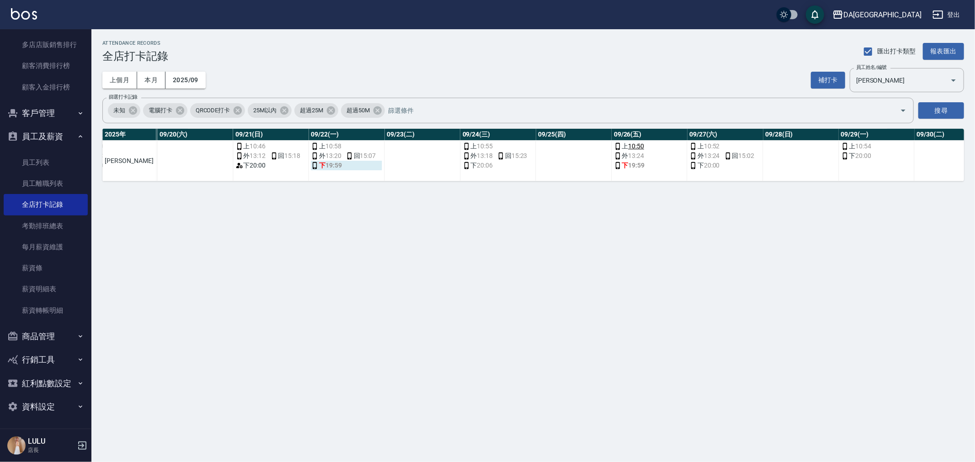
click at [325, 166] on span "19:59" at bounding box center [333, 166] width 16 height 10
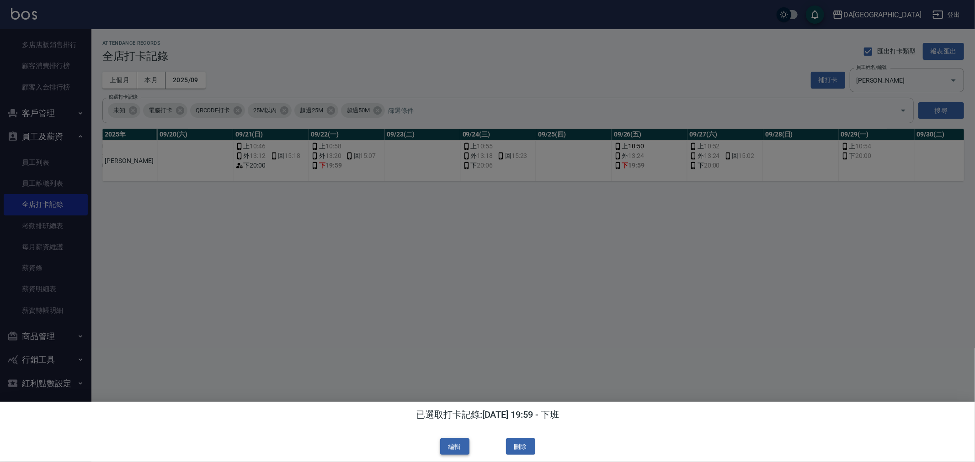
click at [458, 439] on button "編輯" at bounding box center [454, 447] width 29 height 17
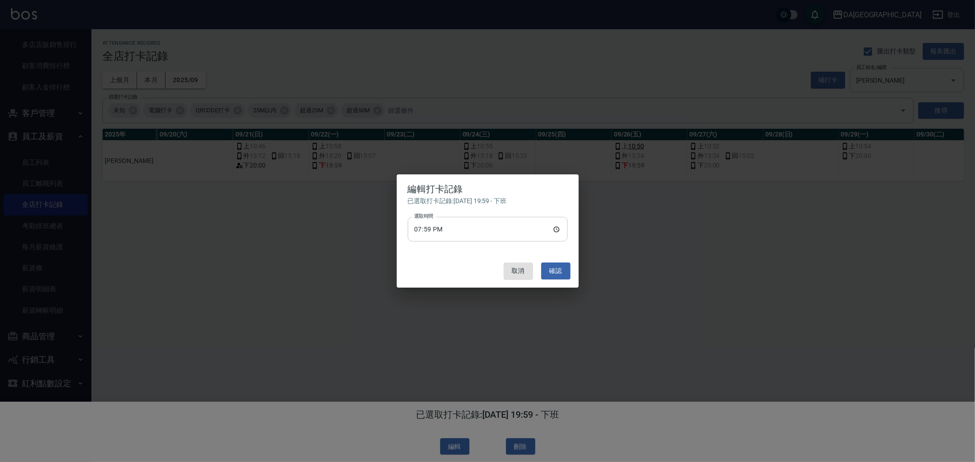
click at [555, 227] on input "19:59" at bounding box center [488, 229] width 160 height 25
type input "20:00"
drag, startPoint x: 558, startPoint y: 272, endPoint x: 560, endPoint y: 277, distance: 4.9
click at [558, 272] on button "確認" at bounding box center [555, 271] width 29 height 17
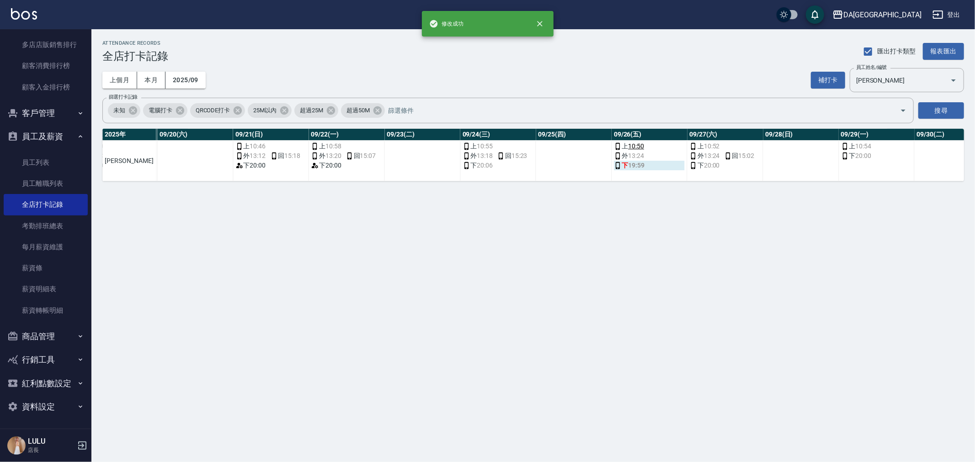
click at [628, 166] on span "19:59" at bounding box center [636, 166] width 16 height 10
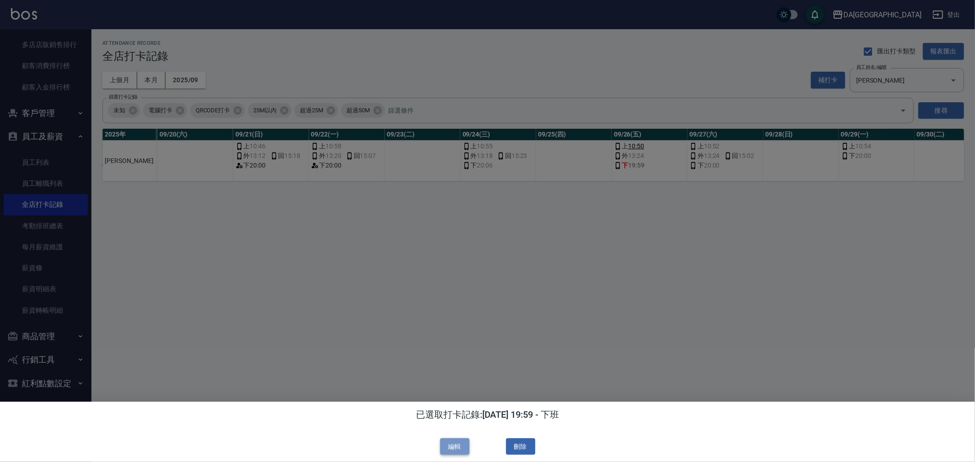
click at [463, 442] on button "編輯" at bounding box center [454, 447] width 29 height 17
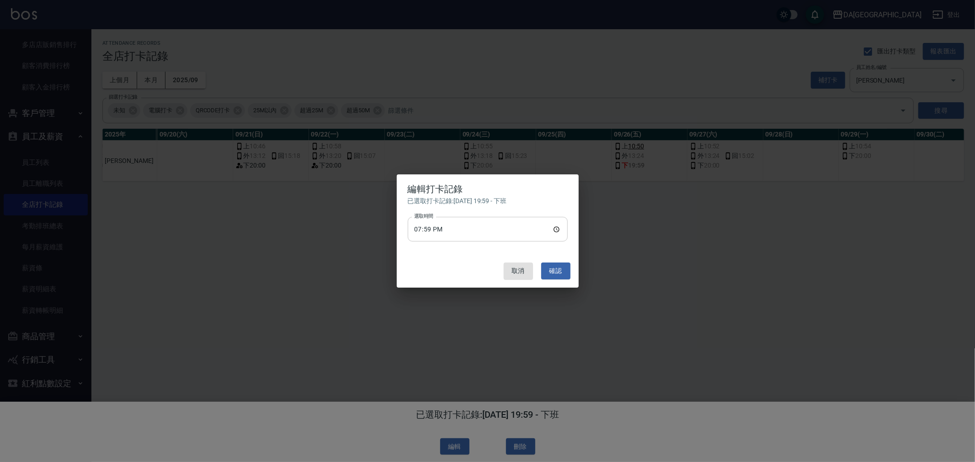
click at [465, 224] on input "19:59" at bounding box center [488, 229] width 160 height 25
click at [554, 228] on input "19:59" at bounding box center [488, 229] width 160 height 25
type input "20:59"
click at [559, 271] on button "確認" at bounding box center [555, 271] width 29 height 17
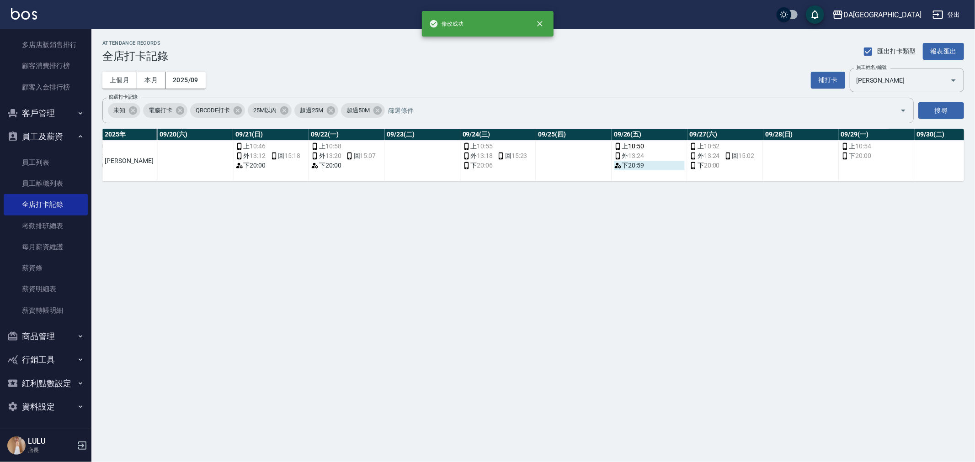
click at [614, 165] on div "下 20:59" at bounding box center [649, 166] width 71 height 10
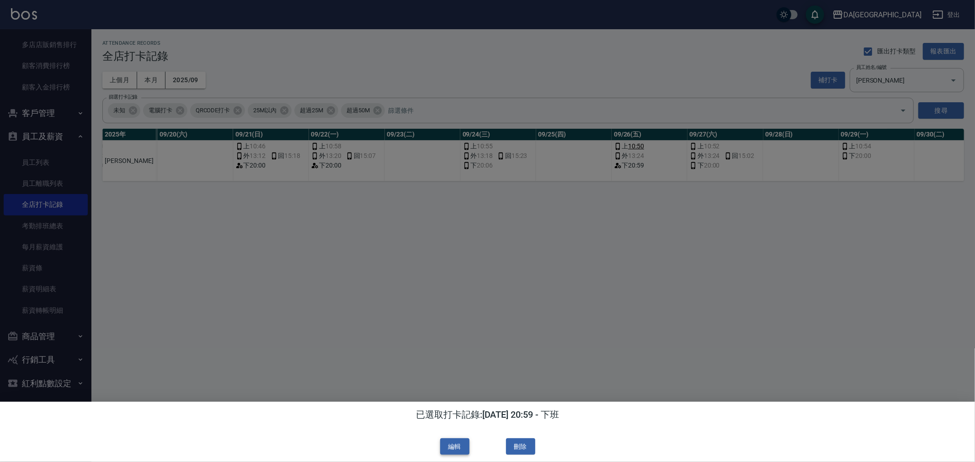
click at [460, 440] on button "編輯" at bounding box center [454, 447] width 29 height 17
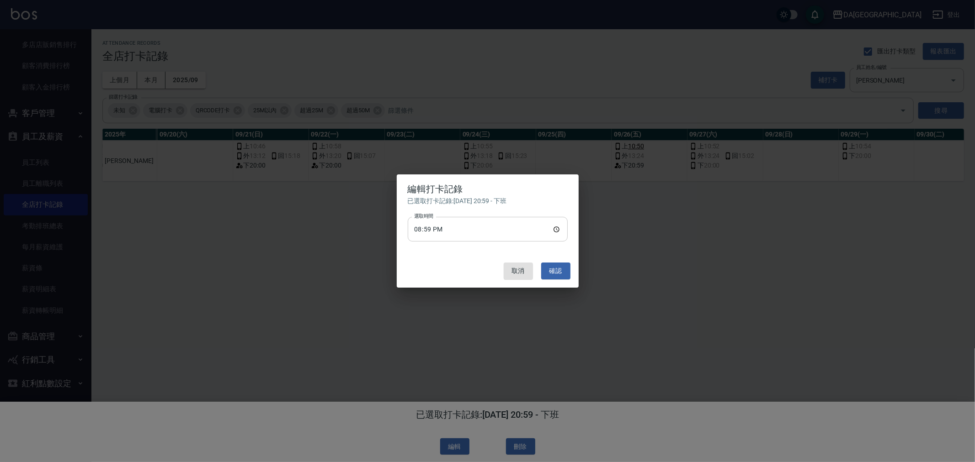
click at [458, 233] on input "20:59" at bounding box center [488, 229] width 160 height 25
click at [556, 228] on input "20:59" at bounding box center [488, 229] width 160 height 25
type input "20:00"
click at [553, 271] on button "確認" at bounding box center [555, 271] width 29 height 17
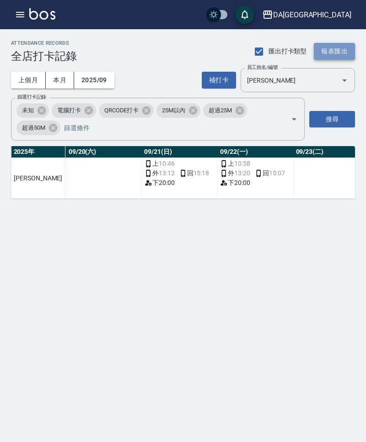
click at [326, 53] on button "報表匯出" at bounding box center [333, 51] width 41 height 17
click at [285, 48] on span "匯出打卡類型" at bounding box center [287, 52] width 38 height 10
click at [268, 48] on input "匯出打卡類型" at bounding box center [258, 51] width 19 height 19
click at [285, 48] on span "匯出打卡類型" at bounding box center [287, 52] width 38 height 10
click at [268, 48] on input "匯出打卡類型" at bounding box center [258, 51] width 19 height 19
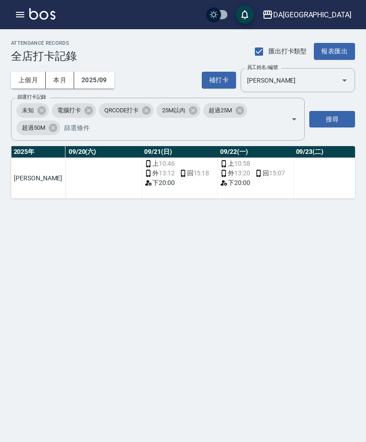
click at [285, 49] on span "匯出打卡類型" at bounding box center [287, 52] width 38 height 10
click at [268, 49] on input "匯出打卡類型" at bounding box center [258, 51] width 19 height 19
checkbox input "false"
click at [349, 53] on button "報表匯出" at bounding box center [333, 51] width 41 height 17
click at [330, 49] on button "報表匯出" at bounding box center [333, 51] width 41 height 17
